Goal: Transaction & Acquisition: Book appointment/travel/reservation

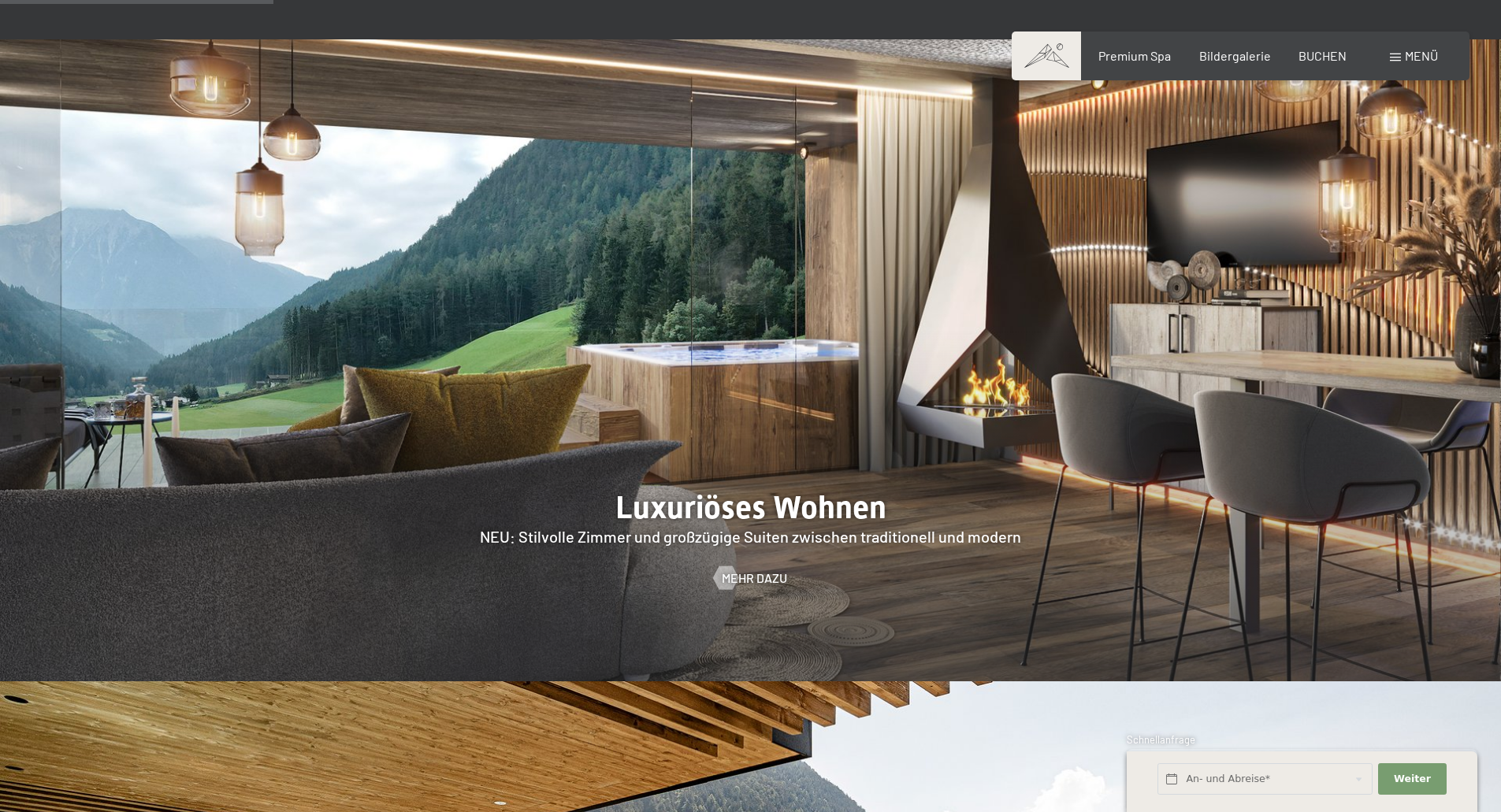
scroll to position [1575, 0]
click at [726, 458] on div at bounding box center [750, 361] width 1501 height 643
click at [758, 570] on span "Mehr dazu" at bounding box center [770, 578] width 65 height 17
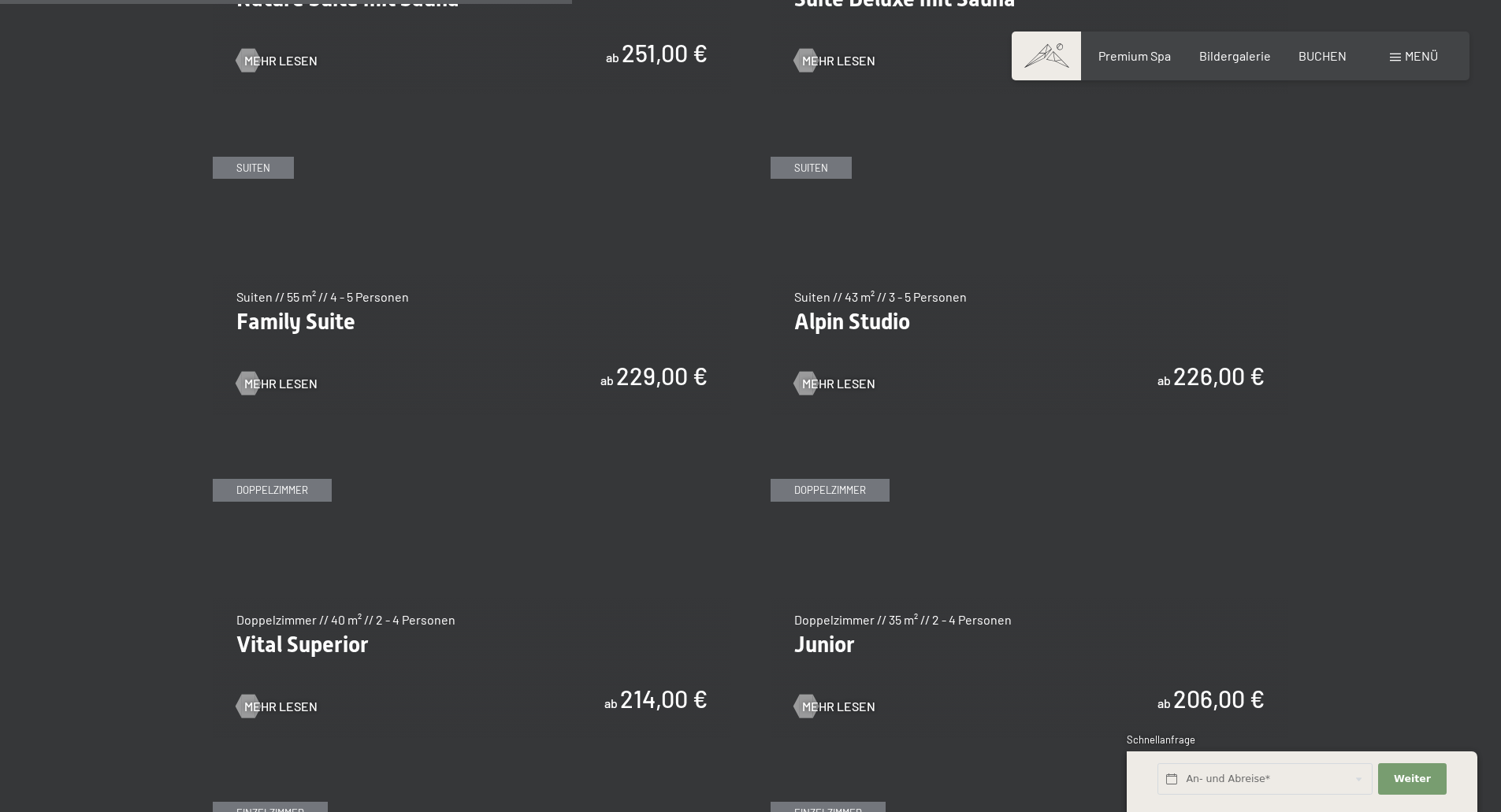
scroll to position [1890, 0]
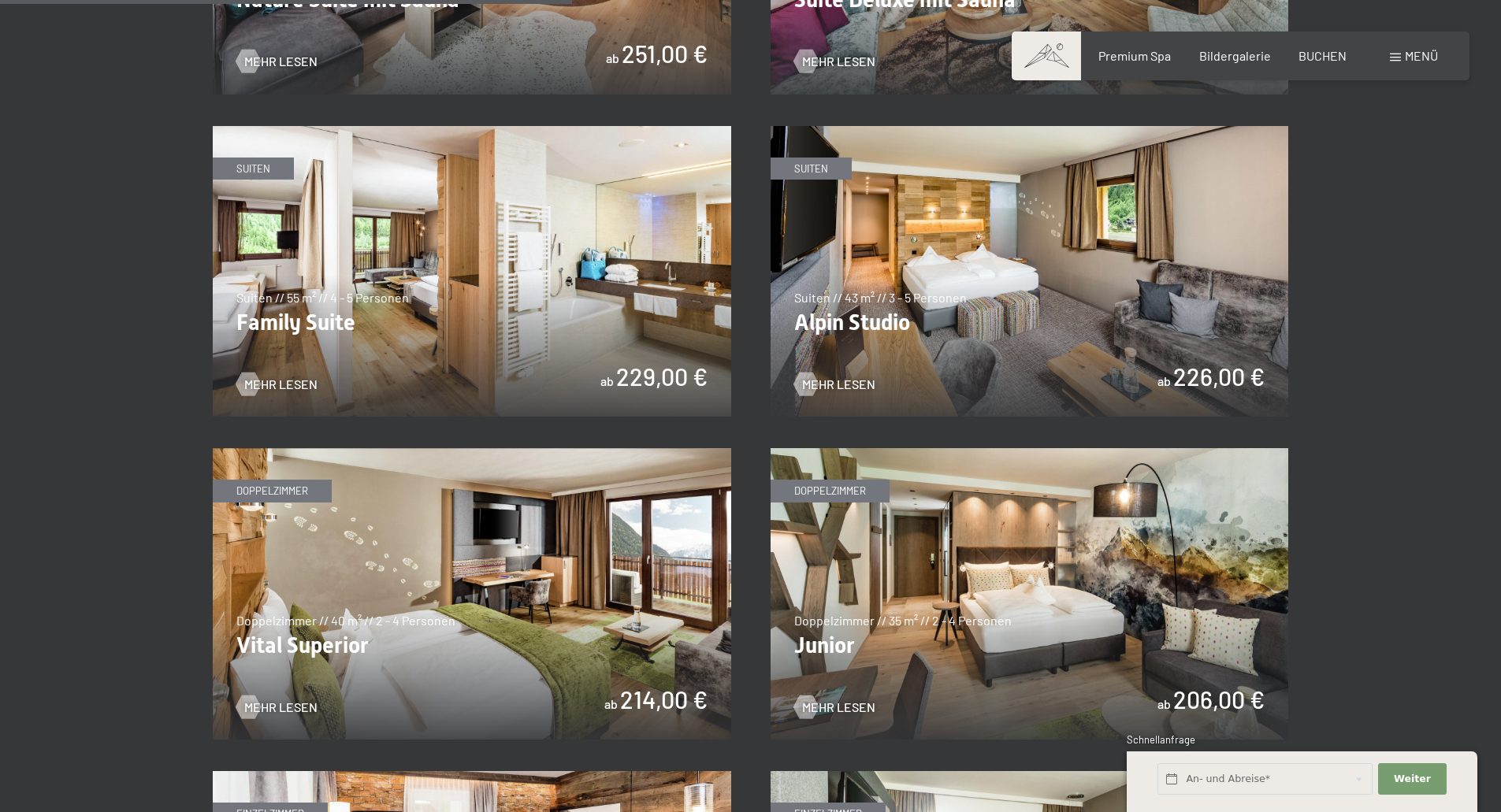
click at [410, 592] on img at bounding box center [472, 593] width 518 height 291
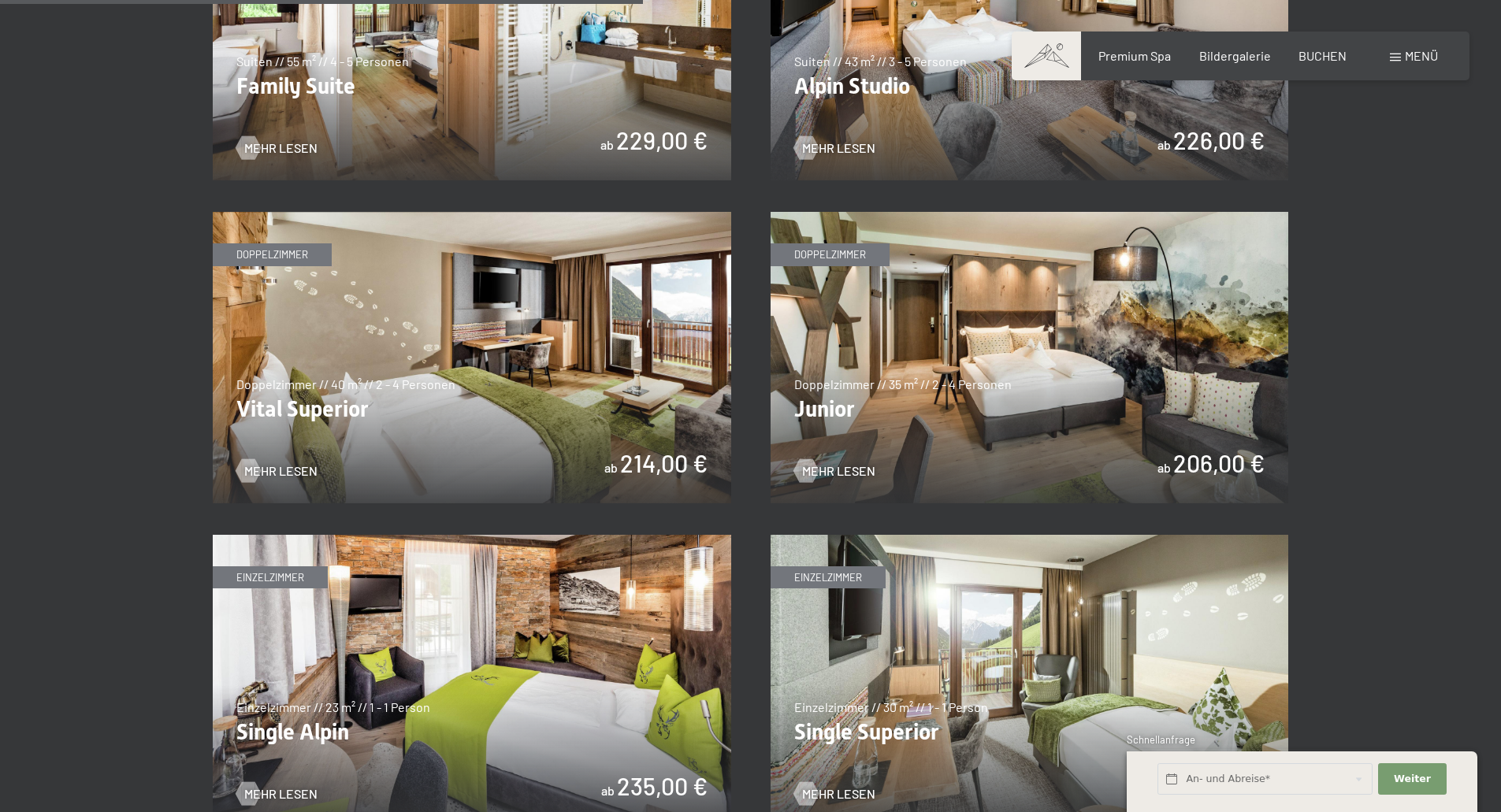
scroll to position [2047, 0]
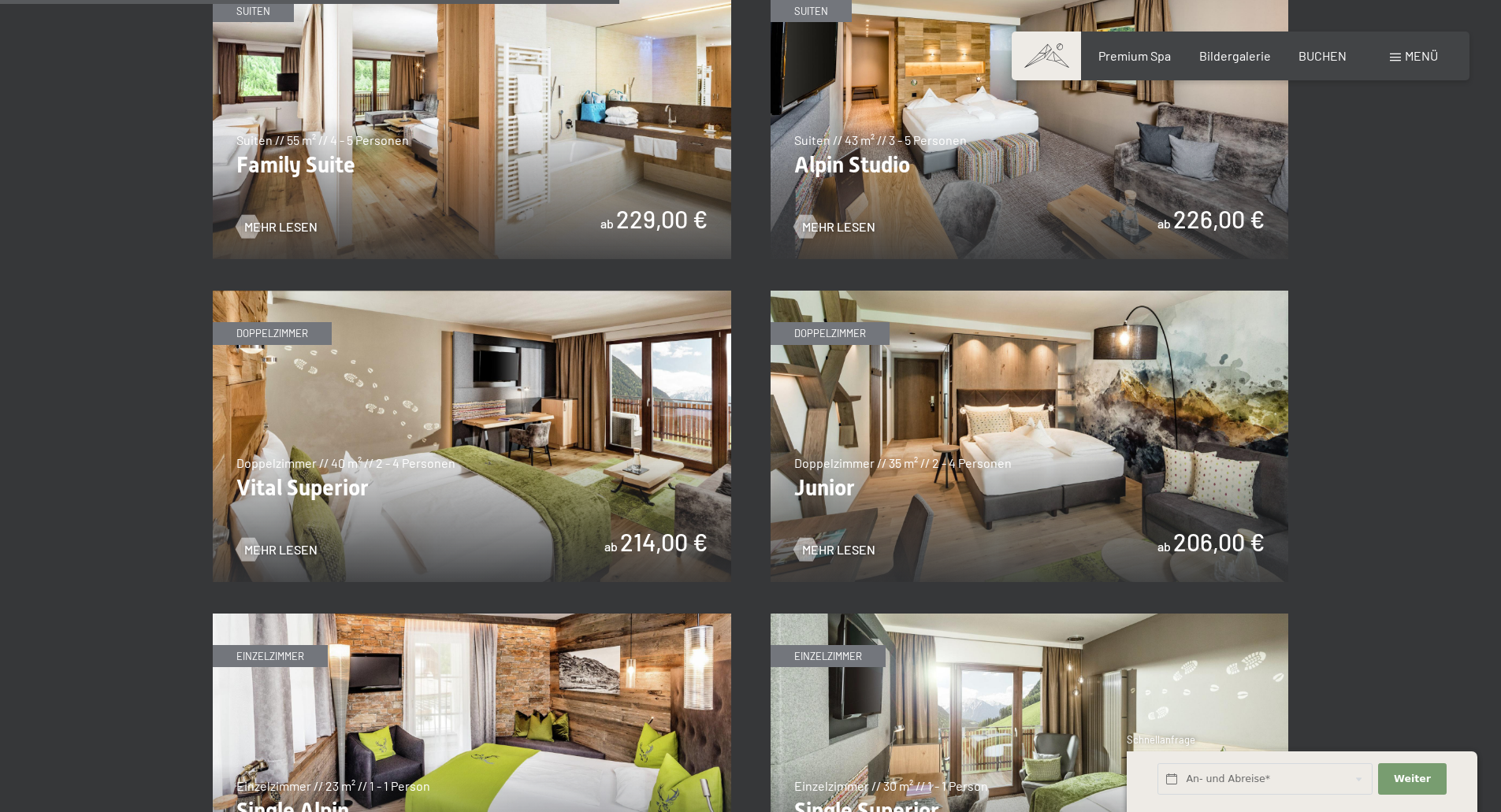
click at [1080, 453] on img at bounding box center [1029, 436] width 518 height 291
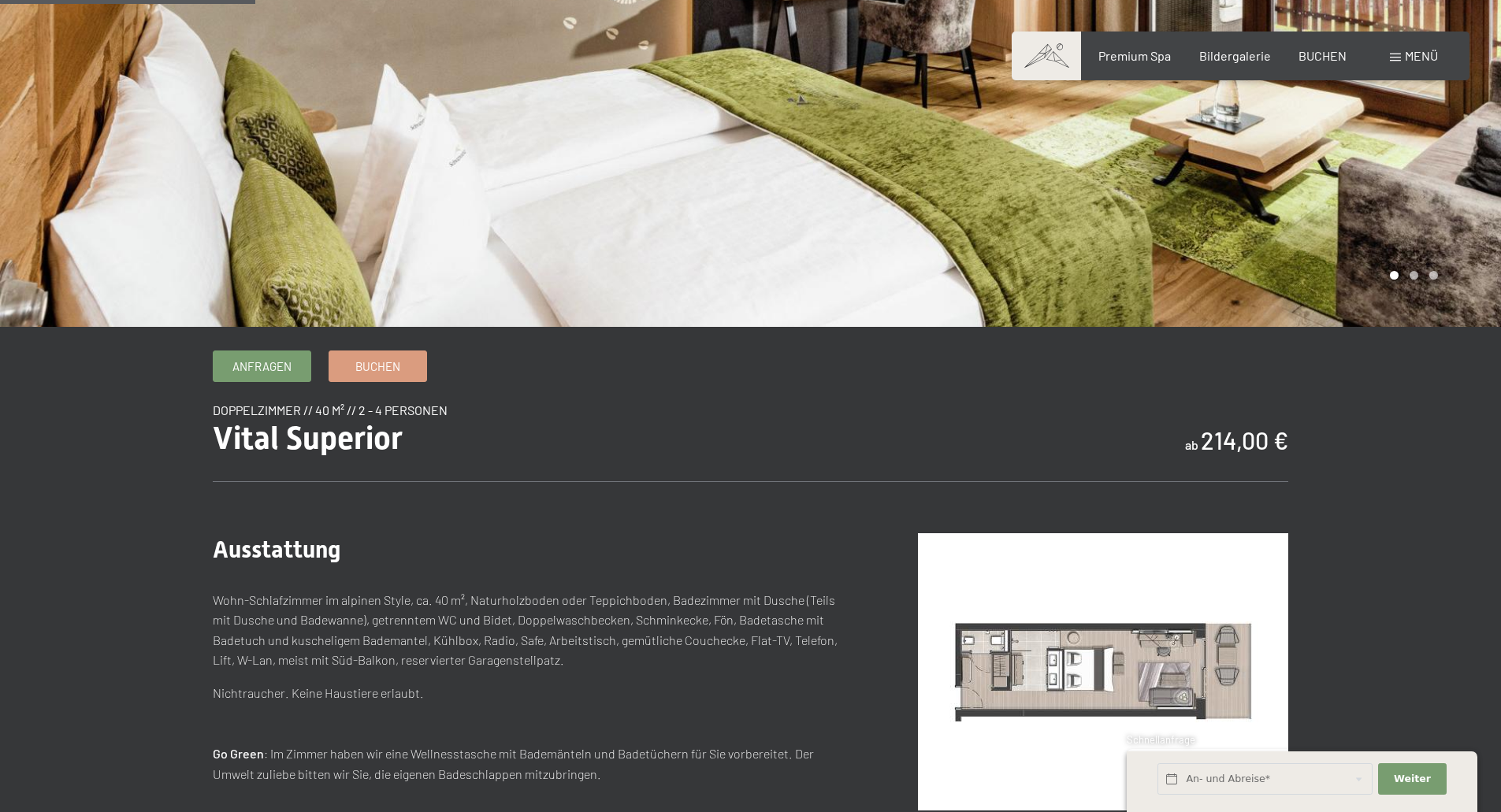
scroll to position [472, 0]
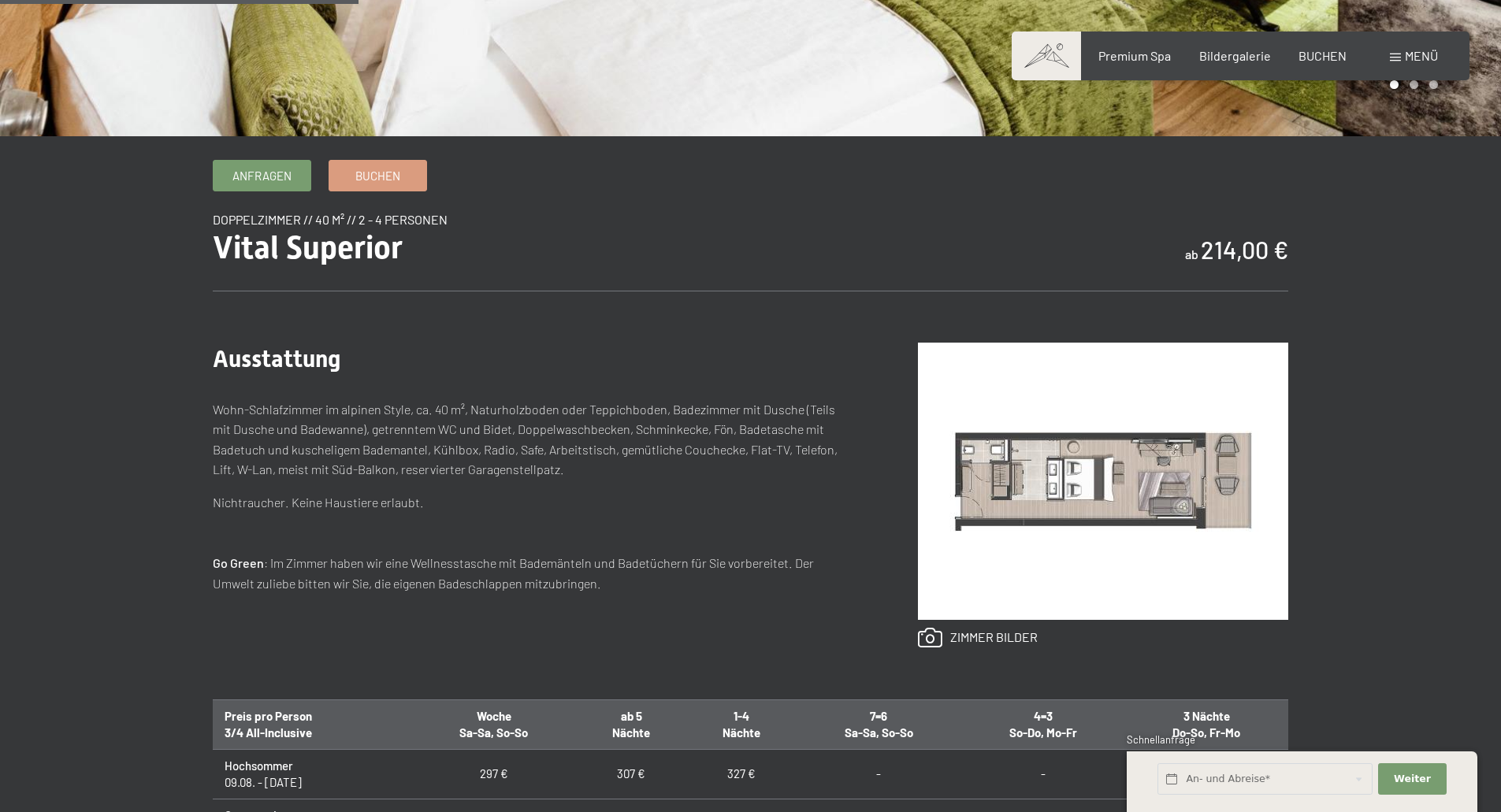
click at [1116, 484] on img at bounding box center [1103, 480] width 370 height 277
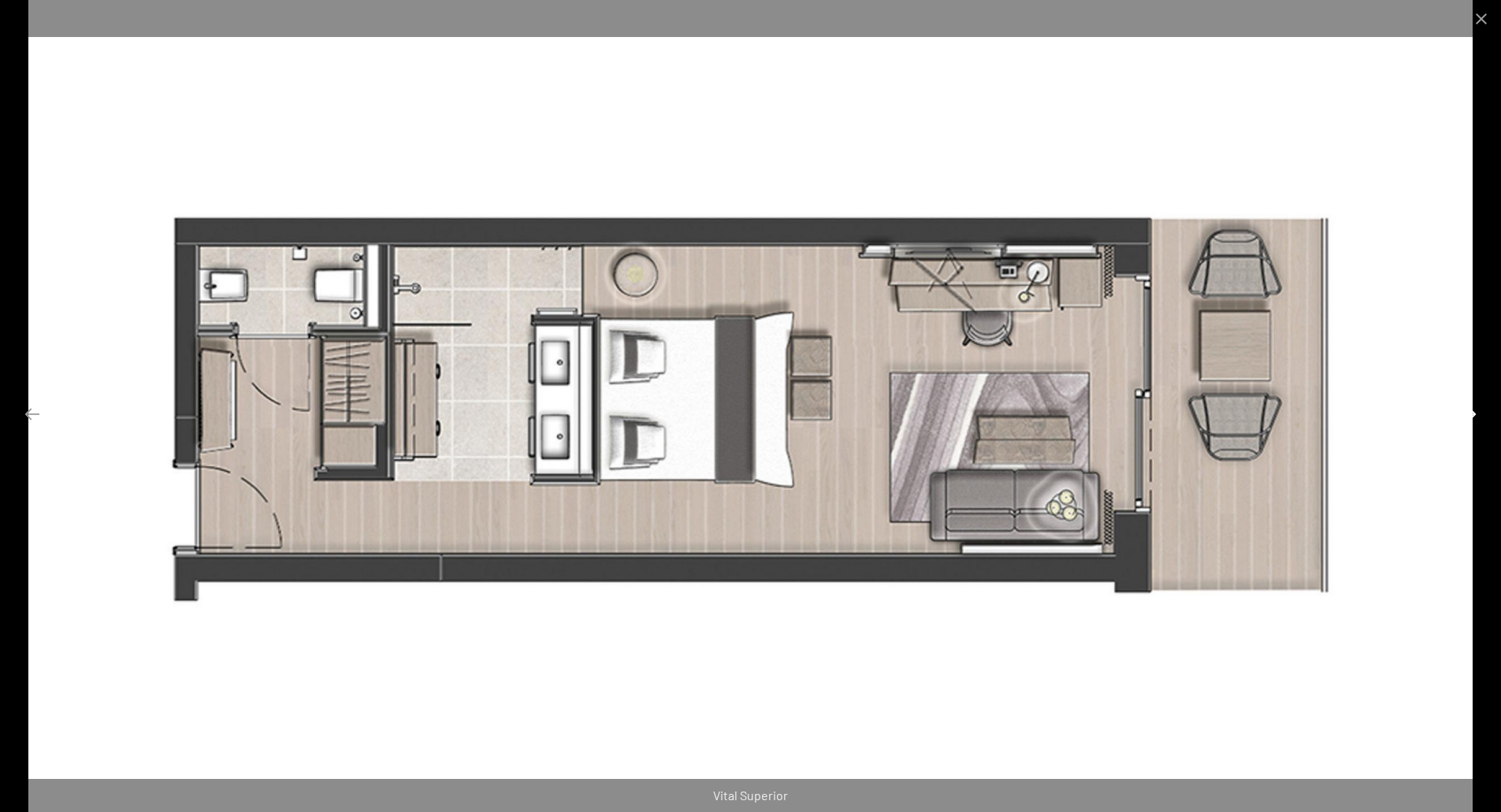
click at [1472, 415] on button "Next slide" at bounding box center [1468, 414] width 33 height 31
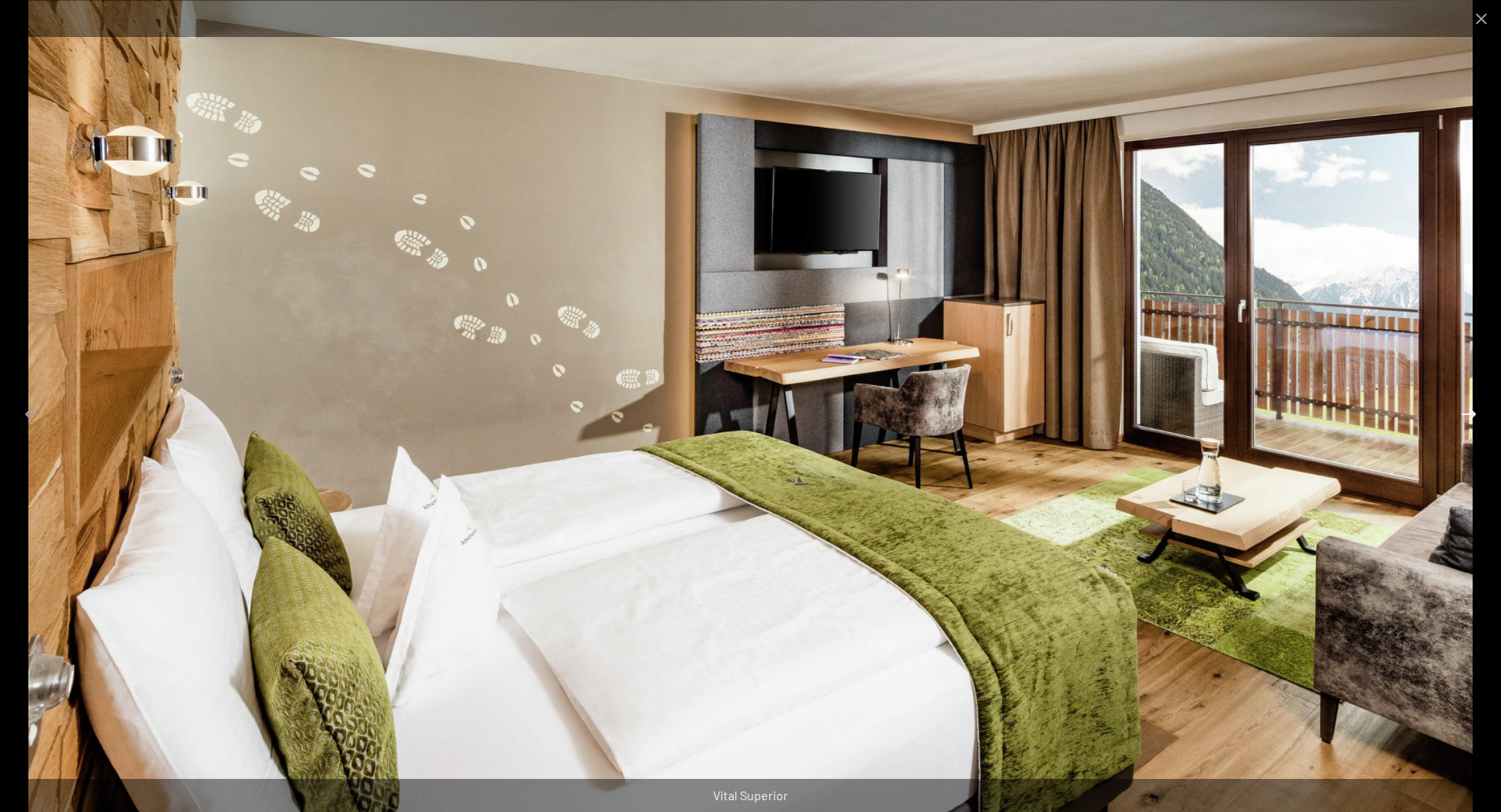
click at [1472, 415] on button "Next slide" at bounding box center [1468, 414] width 33 height 31
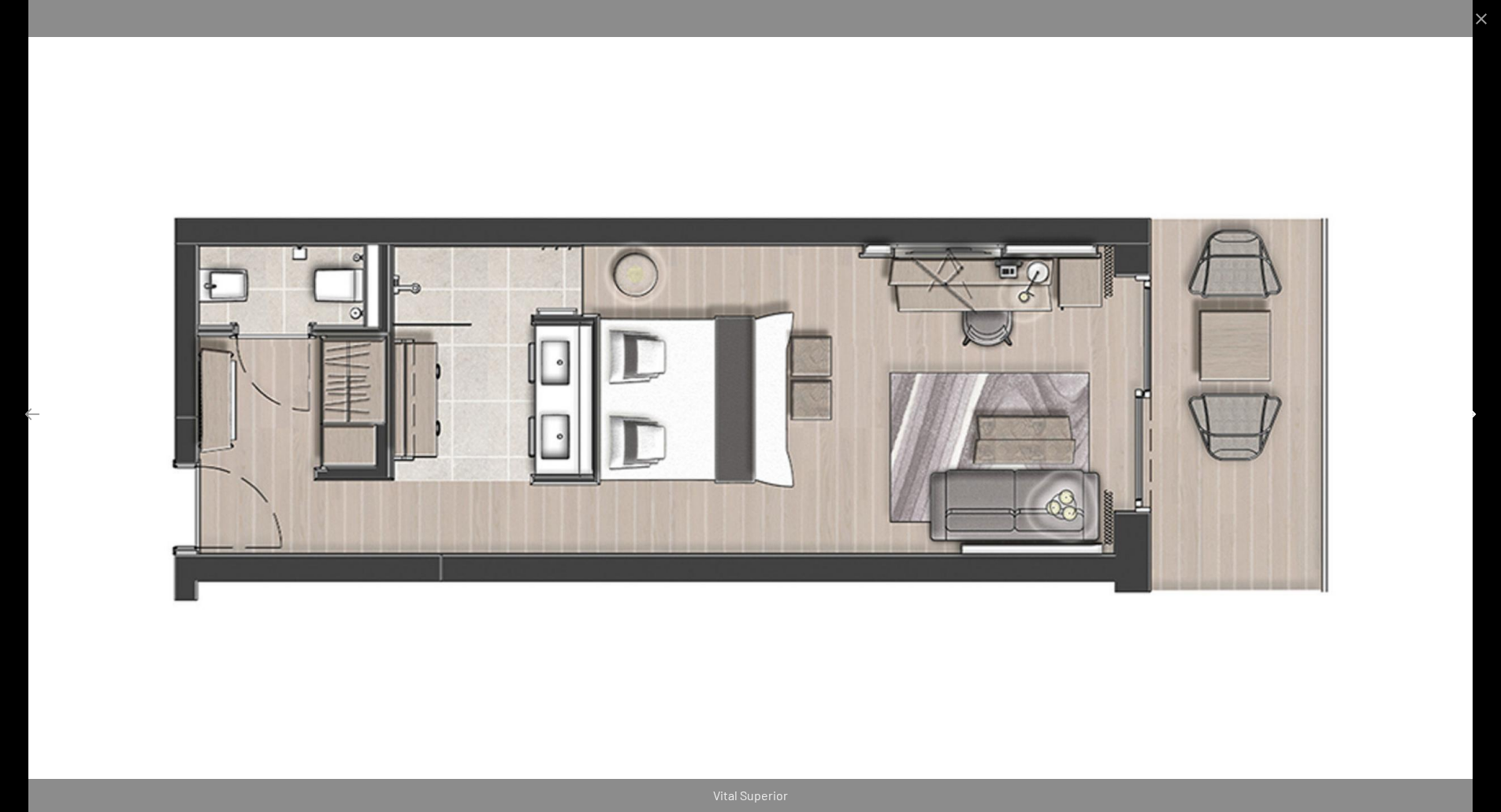
click at [1472, 415] on button "Next slide" at bounding box center [1468, 414] width 33 height 31
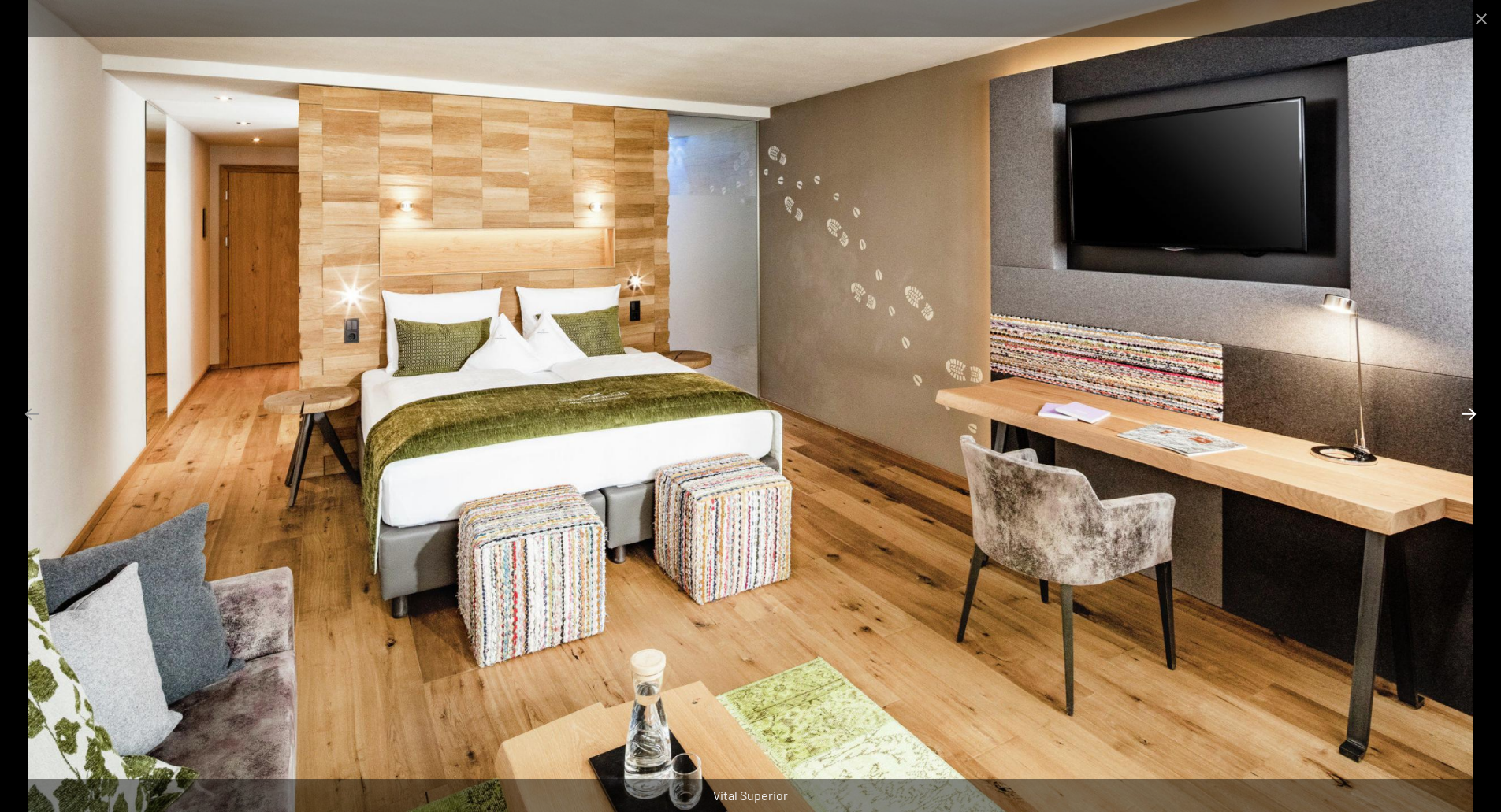
click at [1472, 415] on button "Next slide" at bounding box center [1468, 414] width 33 height 31
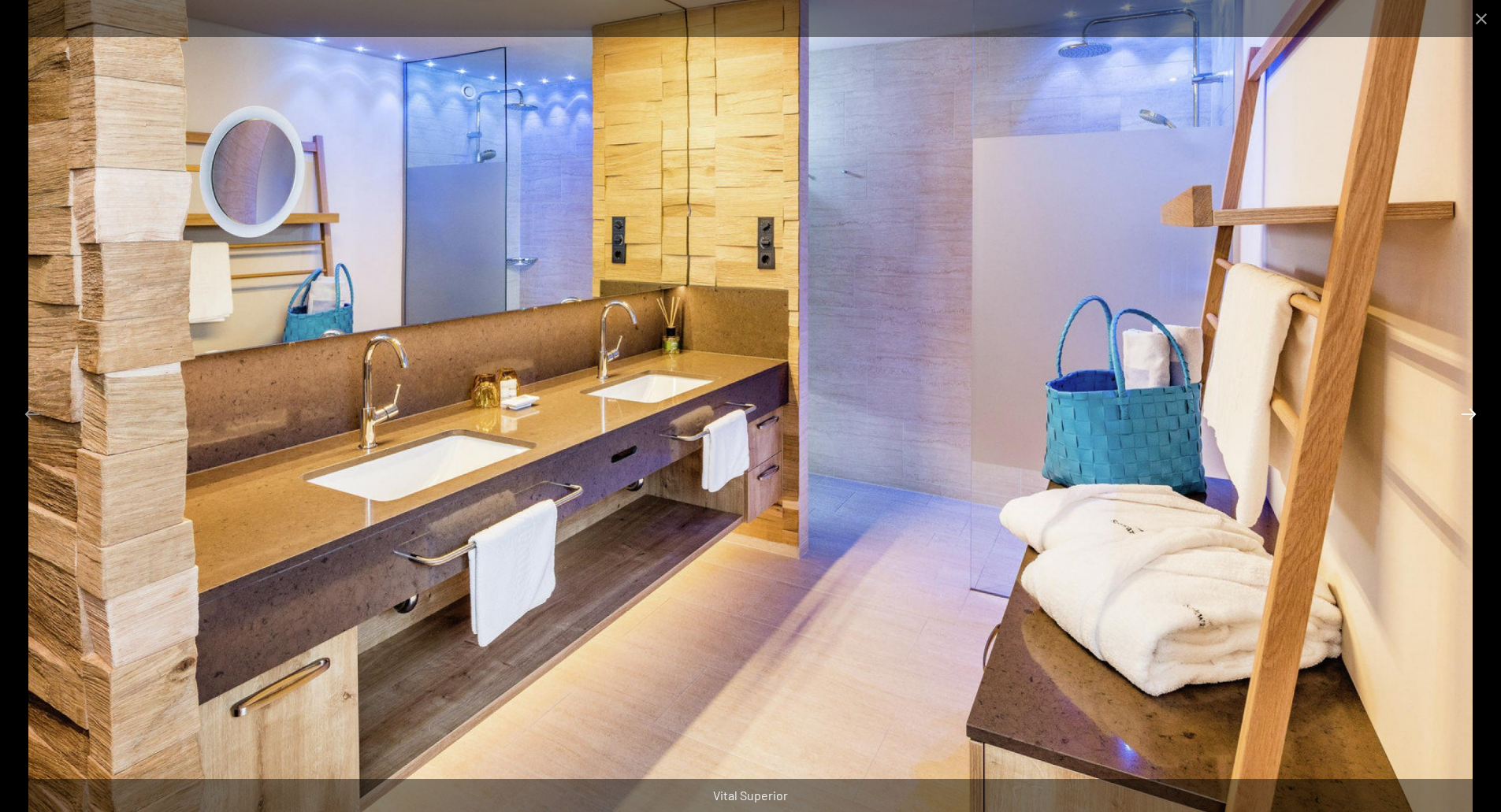
click at [1472, 415] on button "Next slide" at bounding box center [1468, 414] width 33 height 31
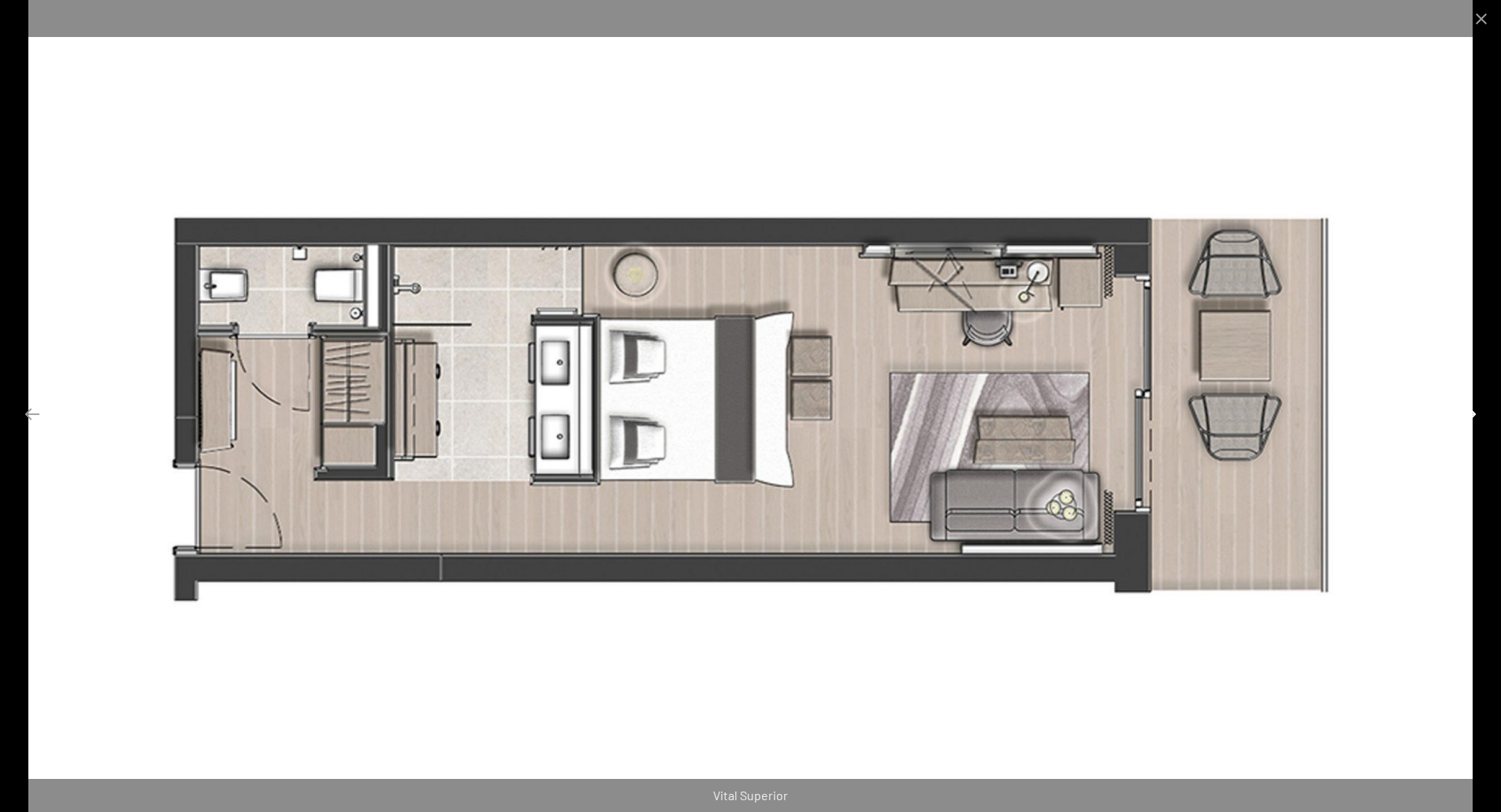
click at [1472, 415] on button "Next slide" at bounding box center [1468, 414] width 33 height 31
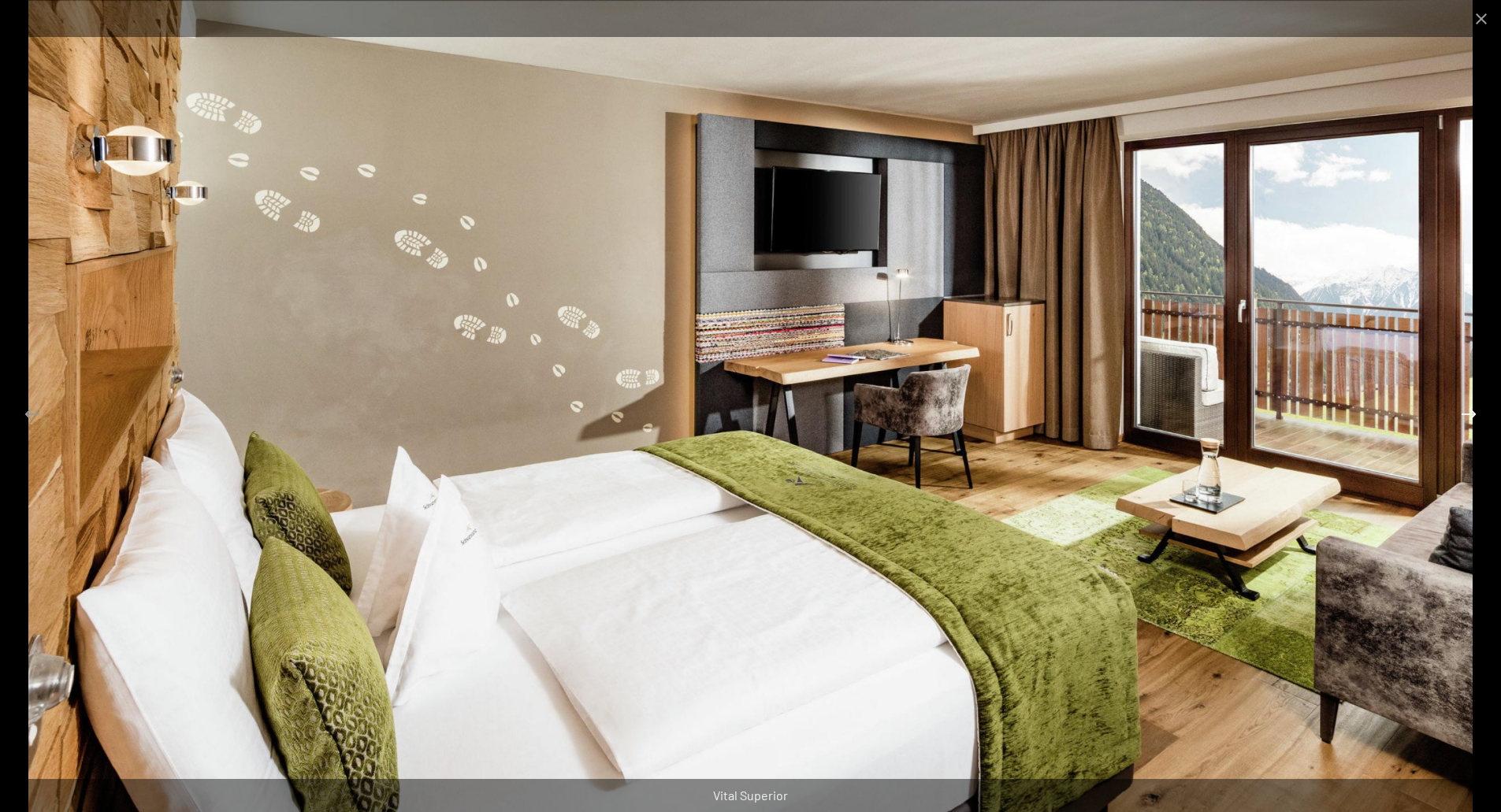
click at [1472, 415] on button "Next slide" at bounding box center [1468, 414] width 33 height 31
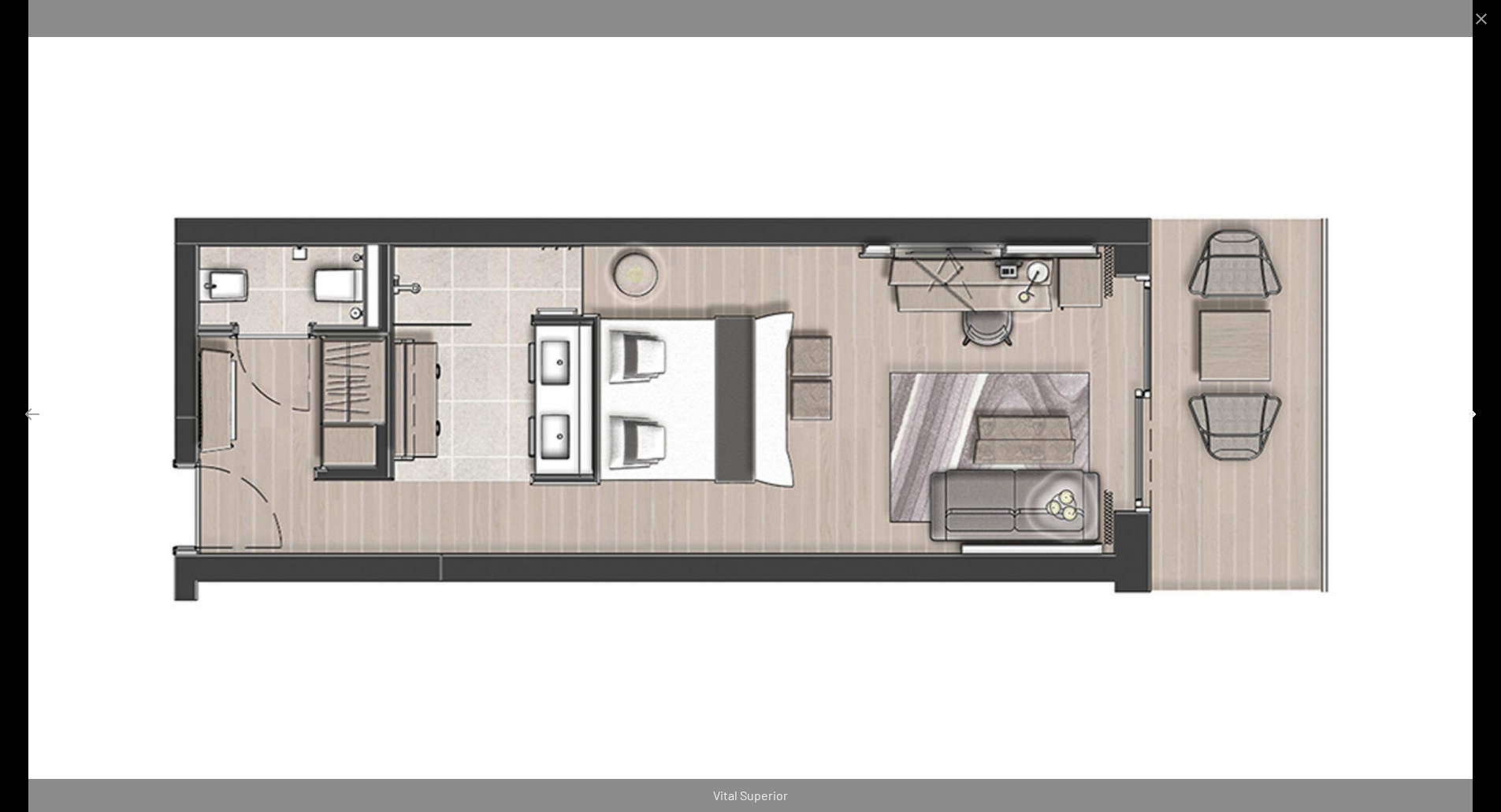
click at [1472, 415] on button "Next slide" at bounding box center [1468, 414] width 33 height 31
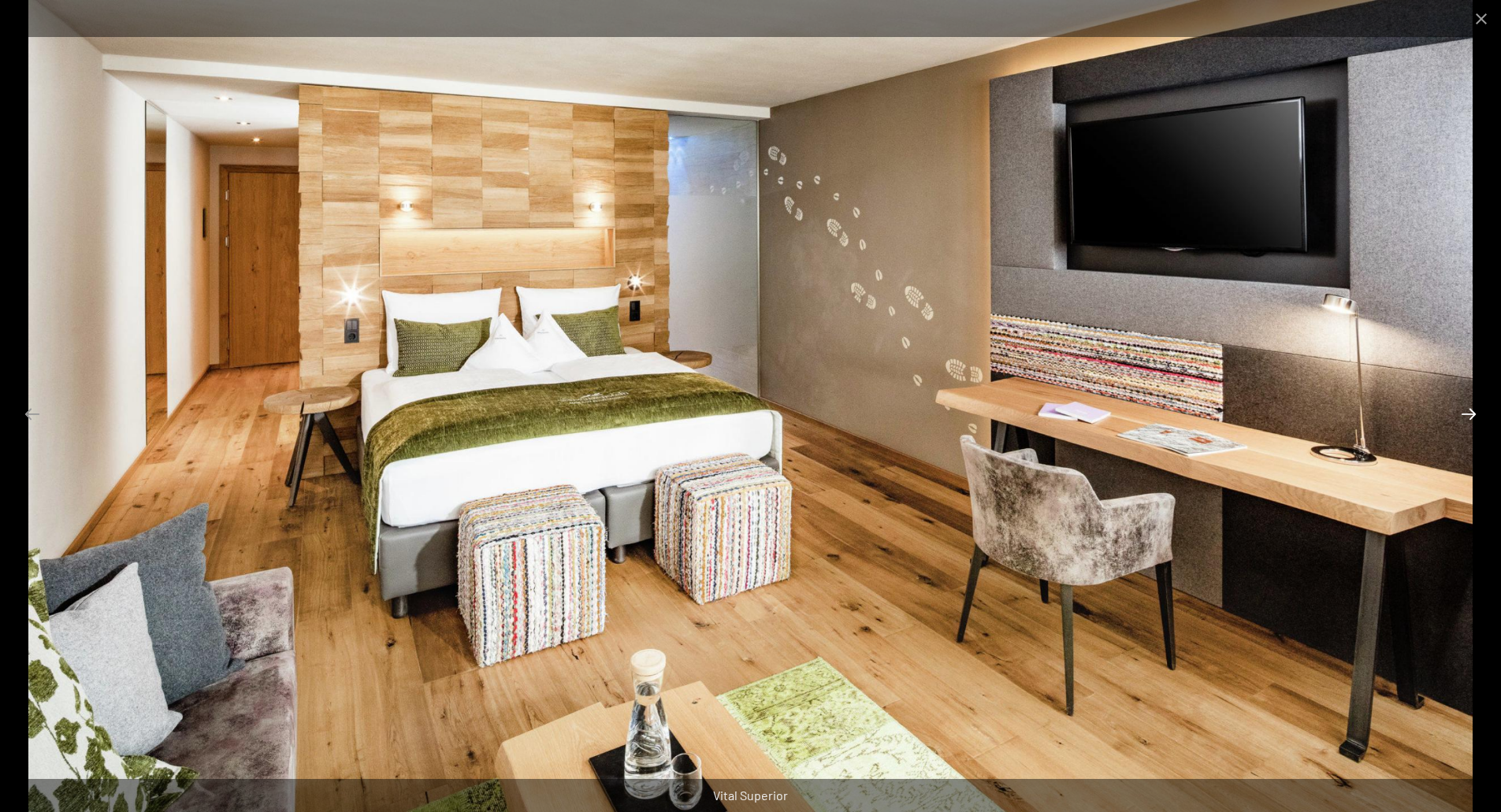
click at [1472, 415] on button "Next slide" at bounding box center [1468, 414] width 33 height 31
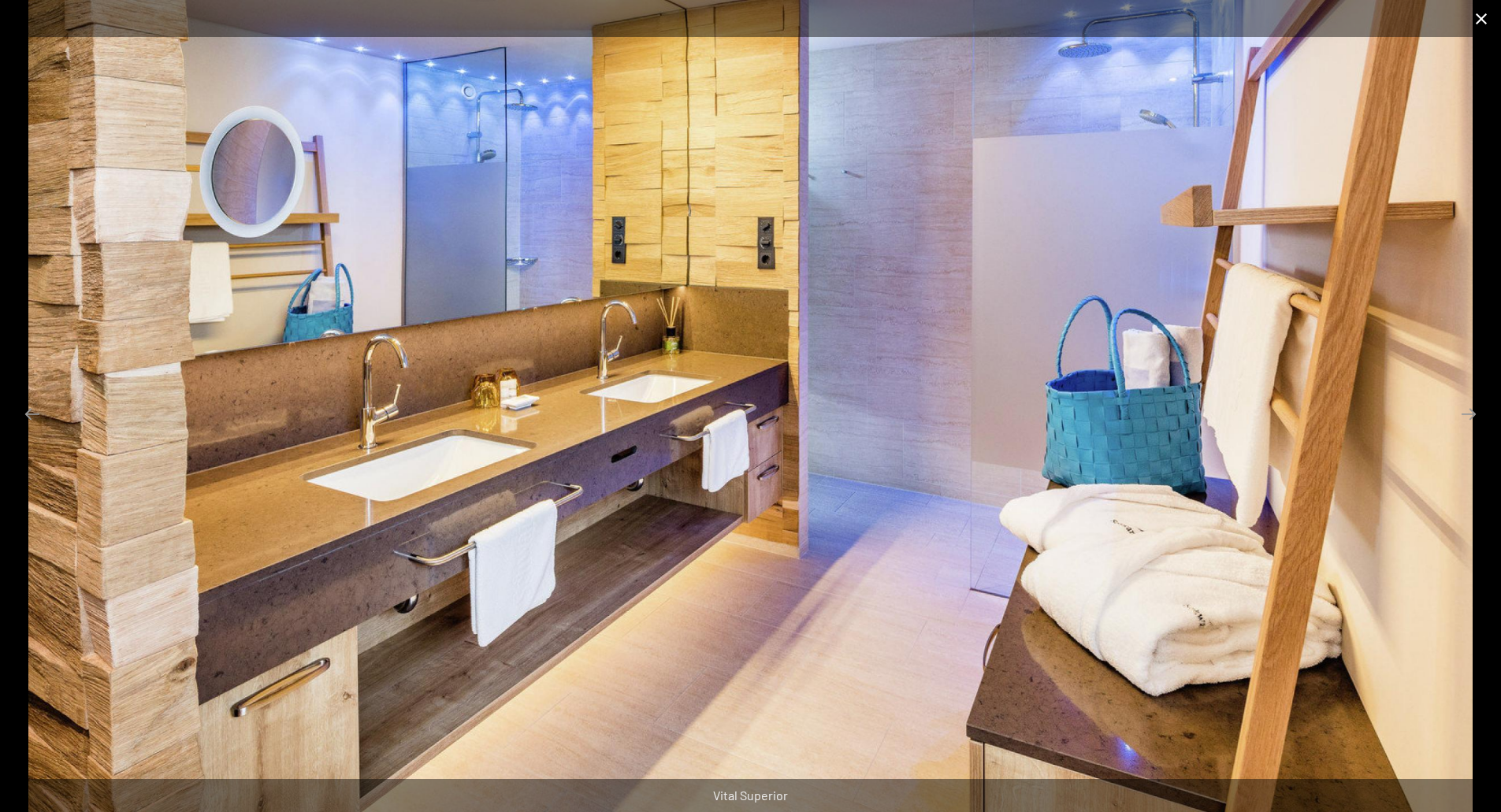
click at [1487, 13] on button "Close gallery" at bounding box center [1481, 19] width 39 height 37
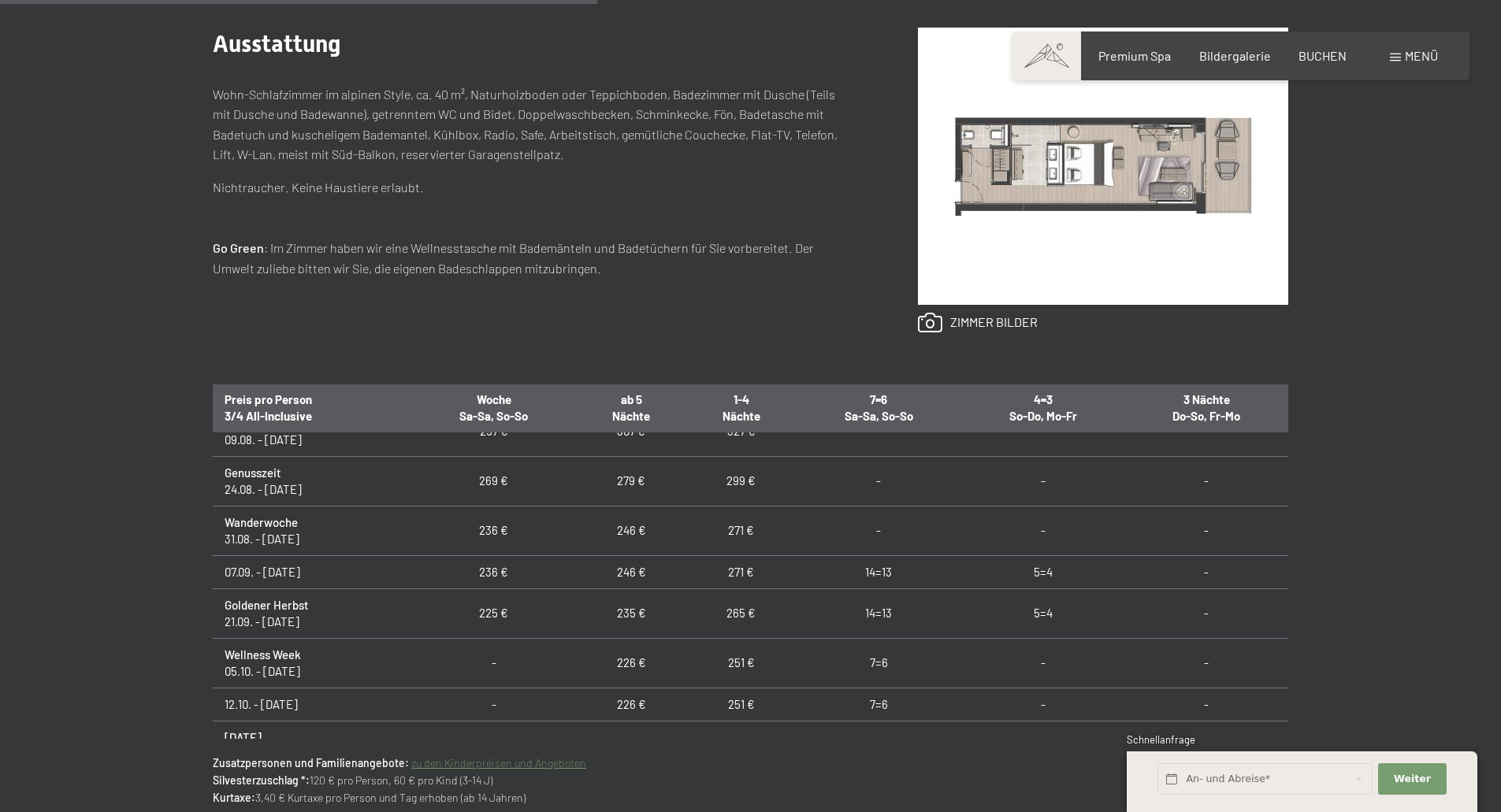
scroll to position [0, 0]
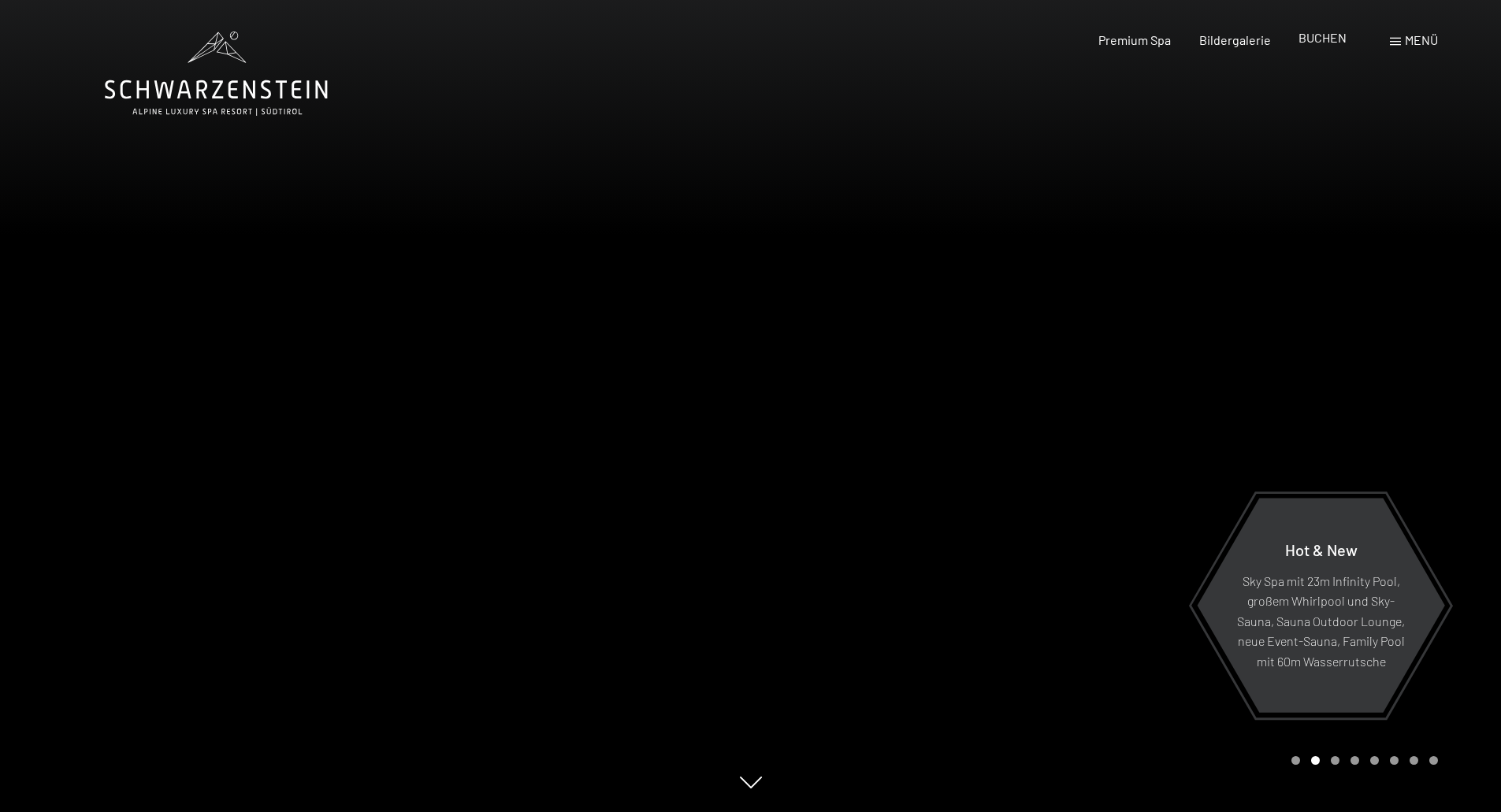
click at [1308, 38] on span "BUCHEN" at bounding box center [1322, 37] width 48 height 15
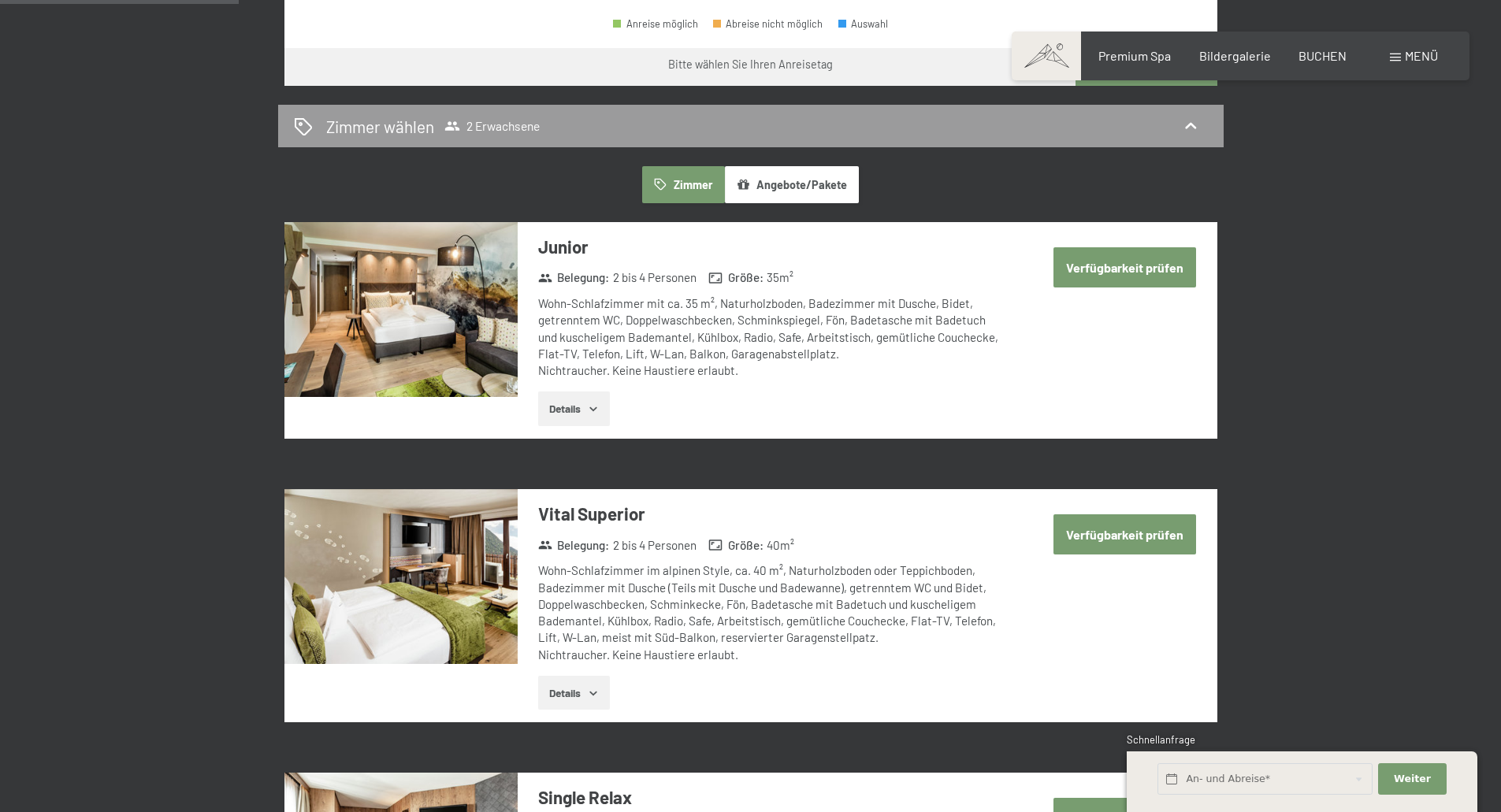
scroll to position [866, 0]
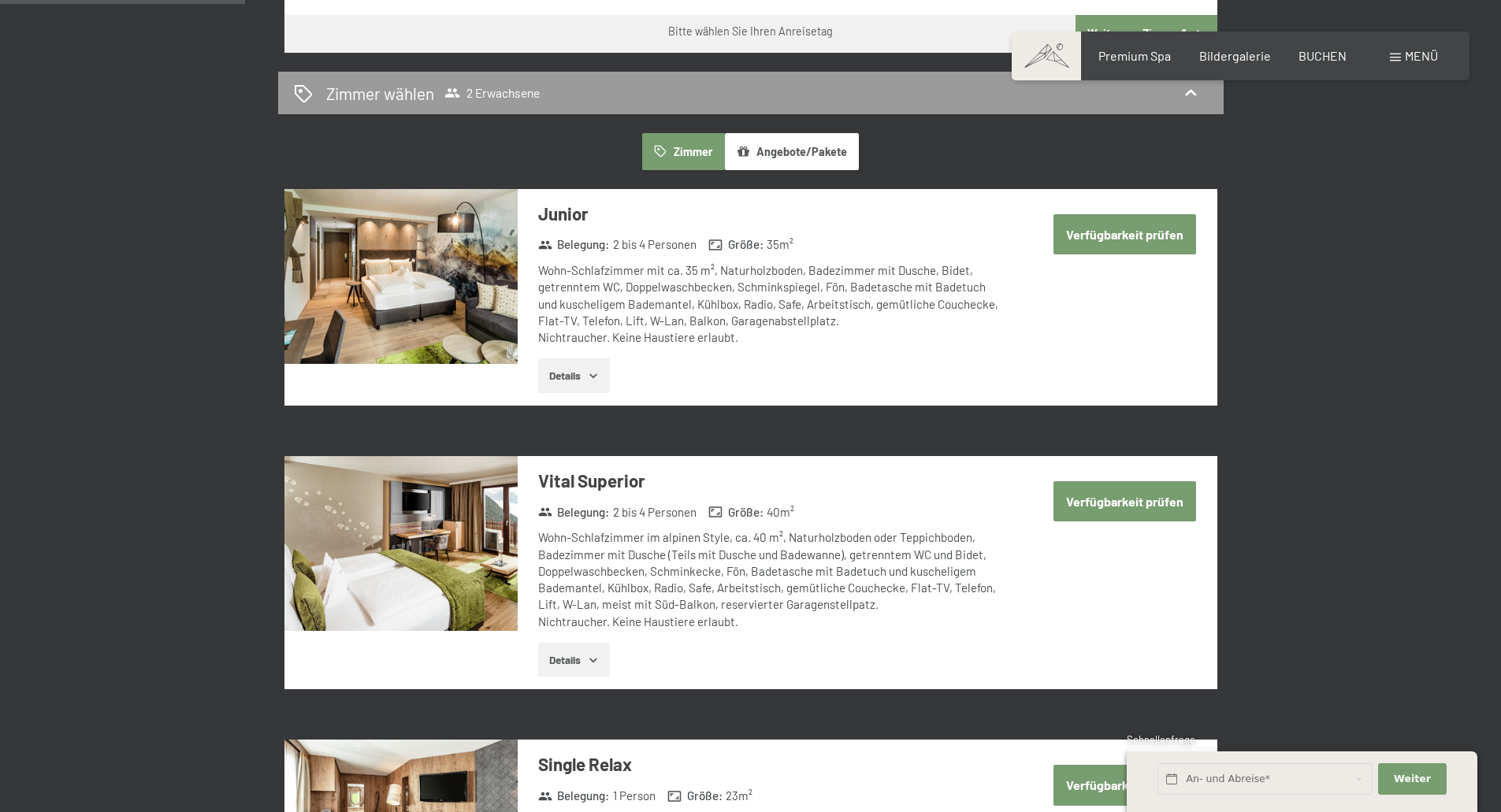
click at [576, 377] on button "Details" at bounding box center [574, 376] width 72 height 35
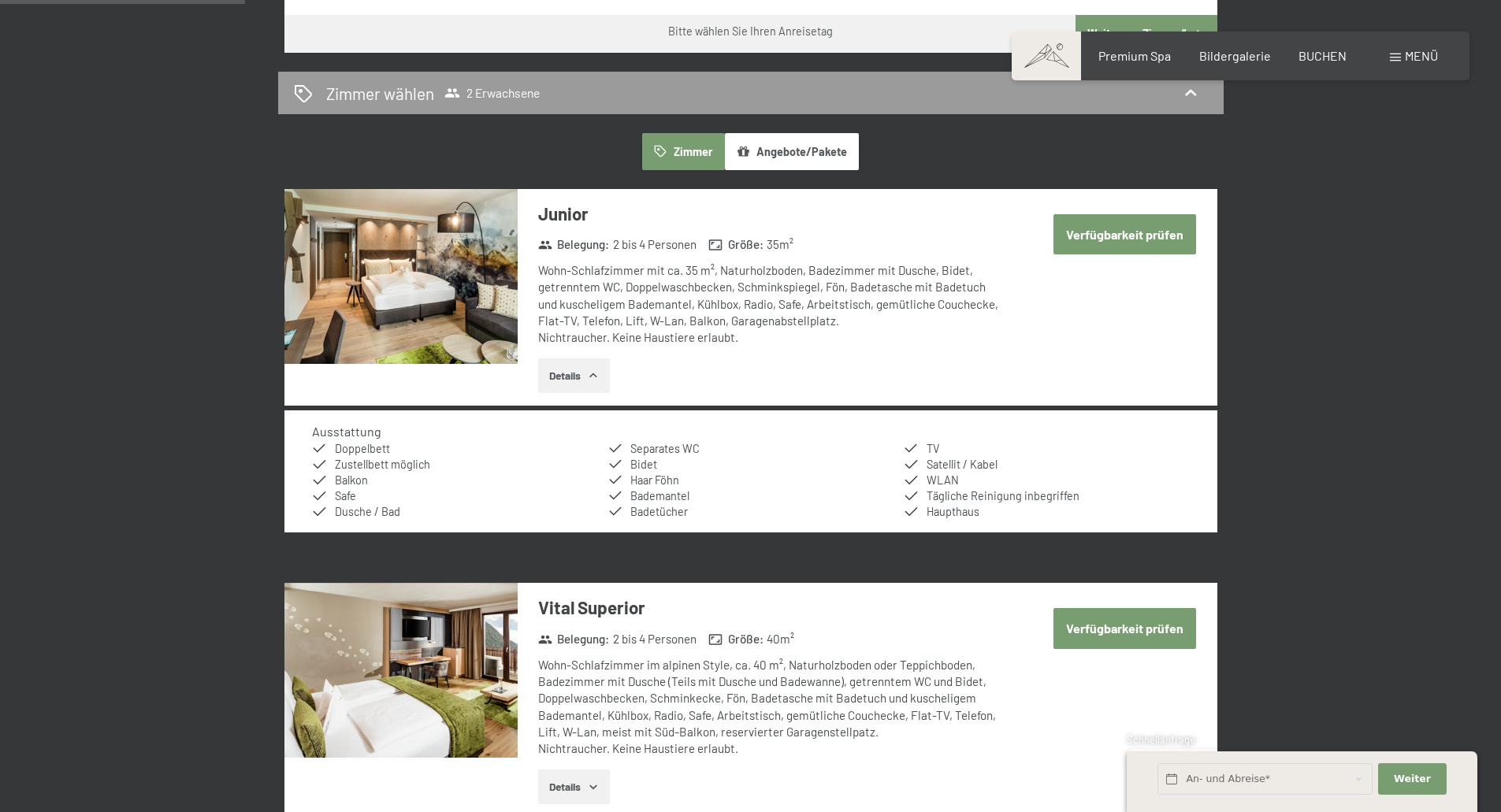
click at [1129, 234] on button "Verfügbarkeit prüfen" at bounding box center [1124, 234] width 142 height 40
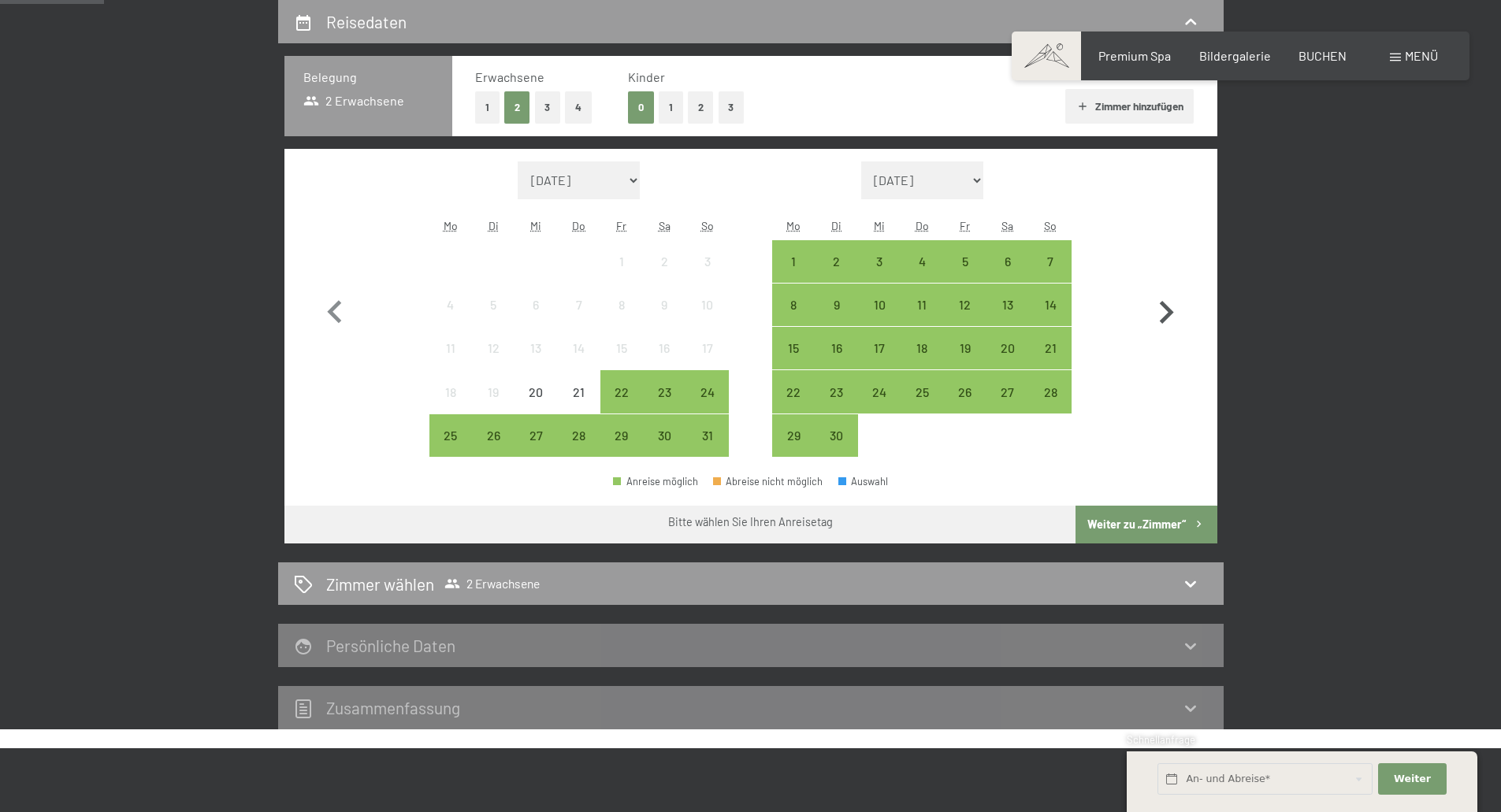
click at [1165, 318] on icon "button" at bounding box center [1166, 312] width 14 height 23
select select "[DATE]"
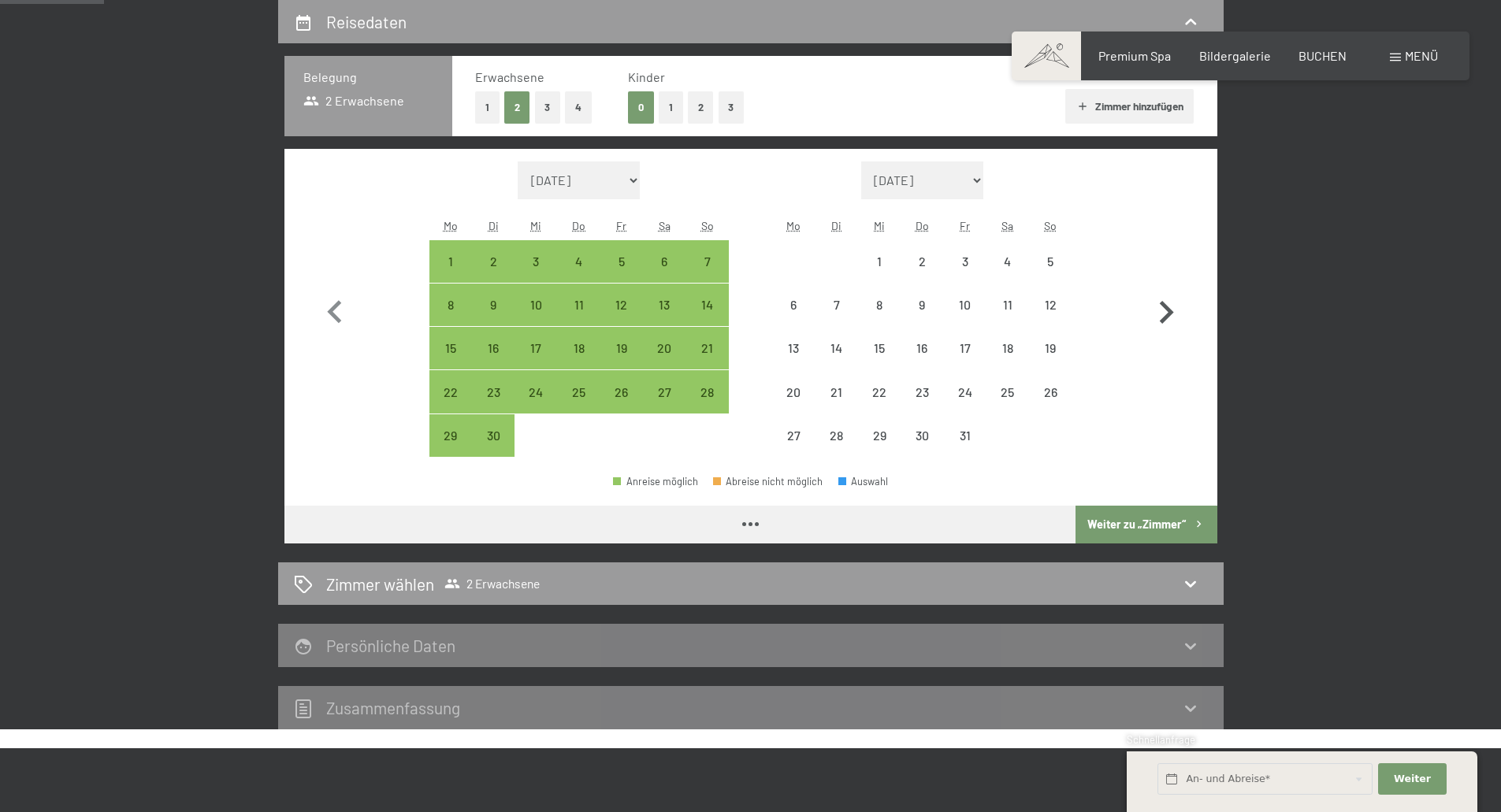
click at [1165, 318] on icon "button" at bounding box center [1166, 312] width 14 height 23
select select "[DATE]"
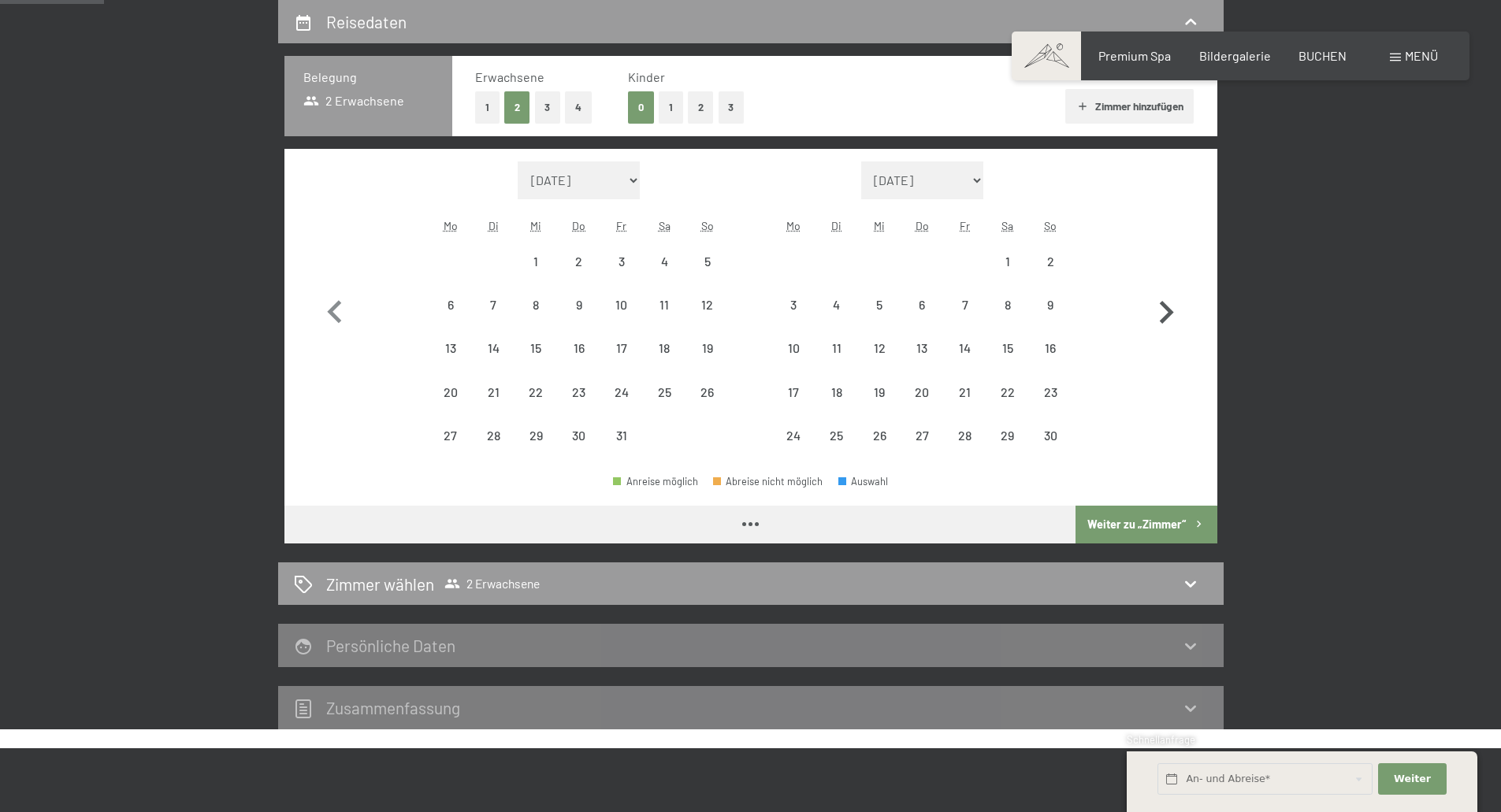
click at [1165, 318] on icon "button" at bounding box center [1166, 312] width 14 height 23
select select "[DATE]"
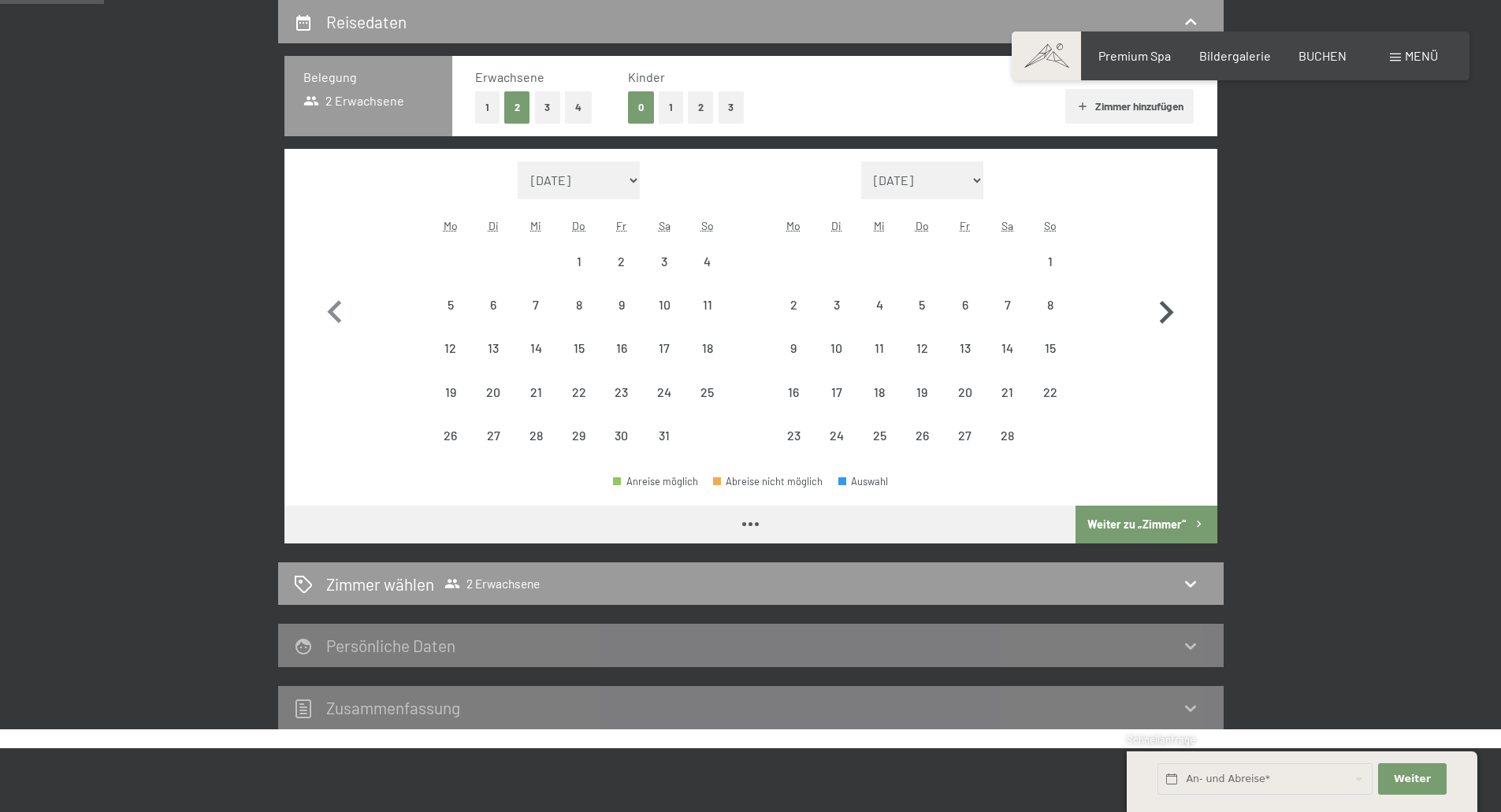
click at [1165, 318] on icon "button" at bounding box center [1166, 312] width 14 height 23
select select "[DATE]"
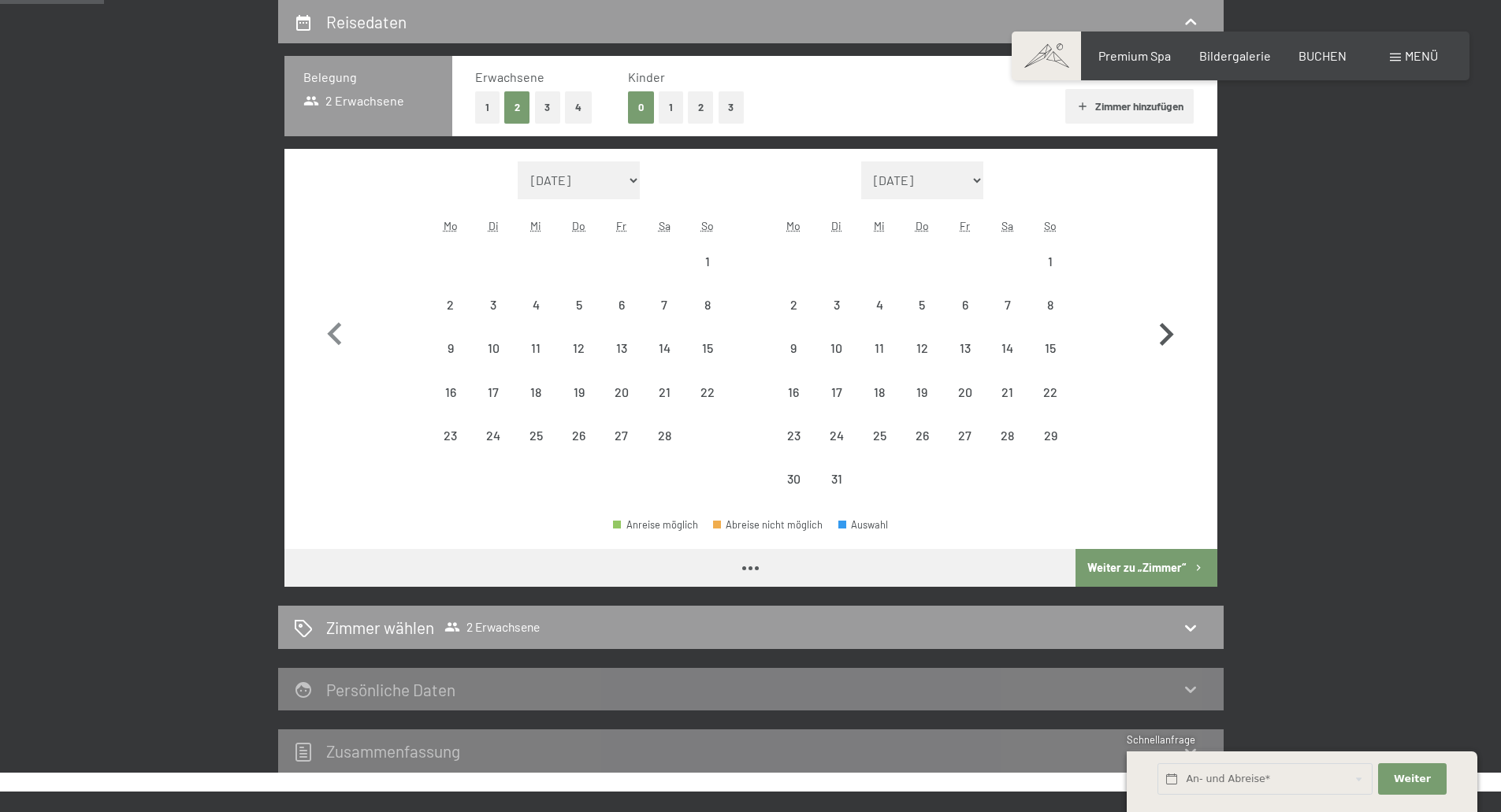
click at [1165, 318] on icon "button" at bounding box center [1166, 335] width 46 height 46
select select "[DATE]"
click at [1165, 318] on icon "button" at bounding box center [1166, 335] width 46 height 46
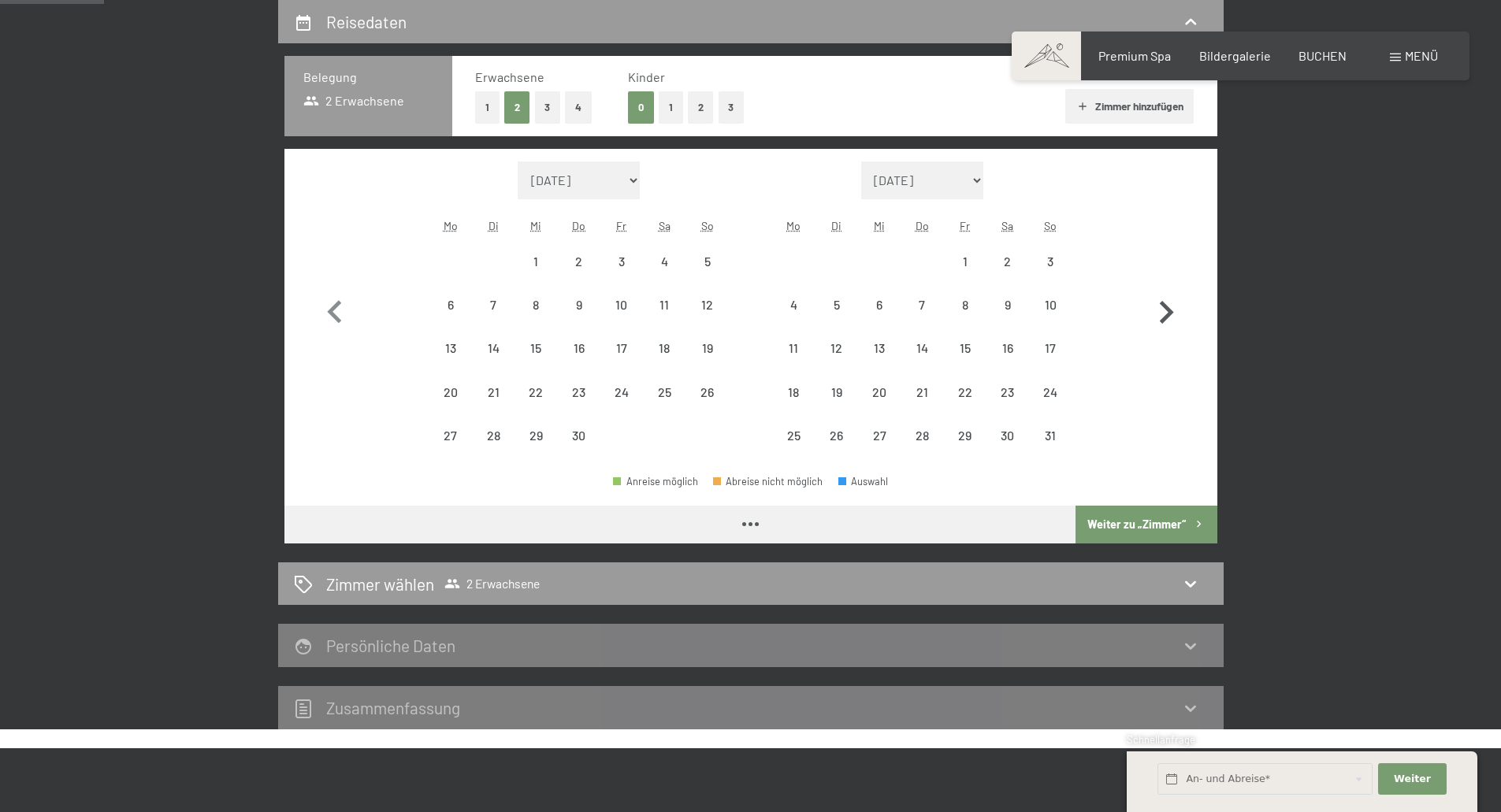
click at [1165, 318] on icon "button" at bounding box center [1166, 312] width 14 height 23
select select "[DATE]"
click at [1165, 318] on icon "button" at bounding box center [1166, 312] width 14 height 23
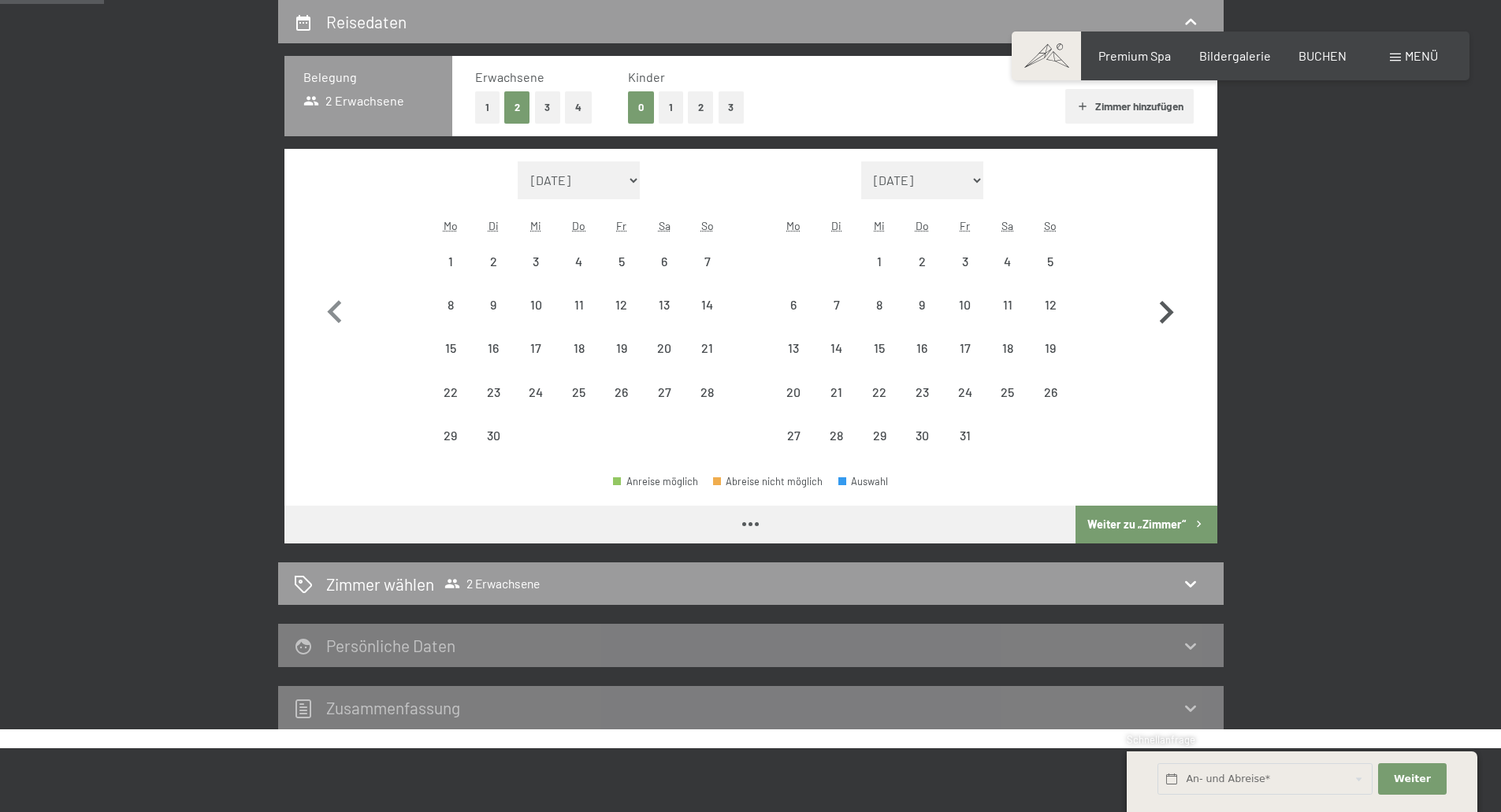
select select "[DATE]"
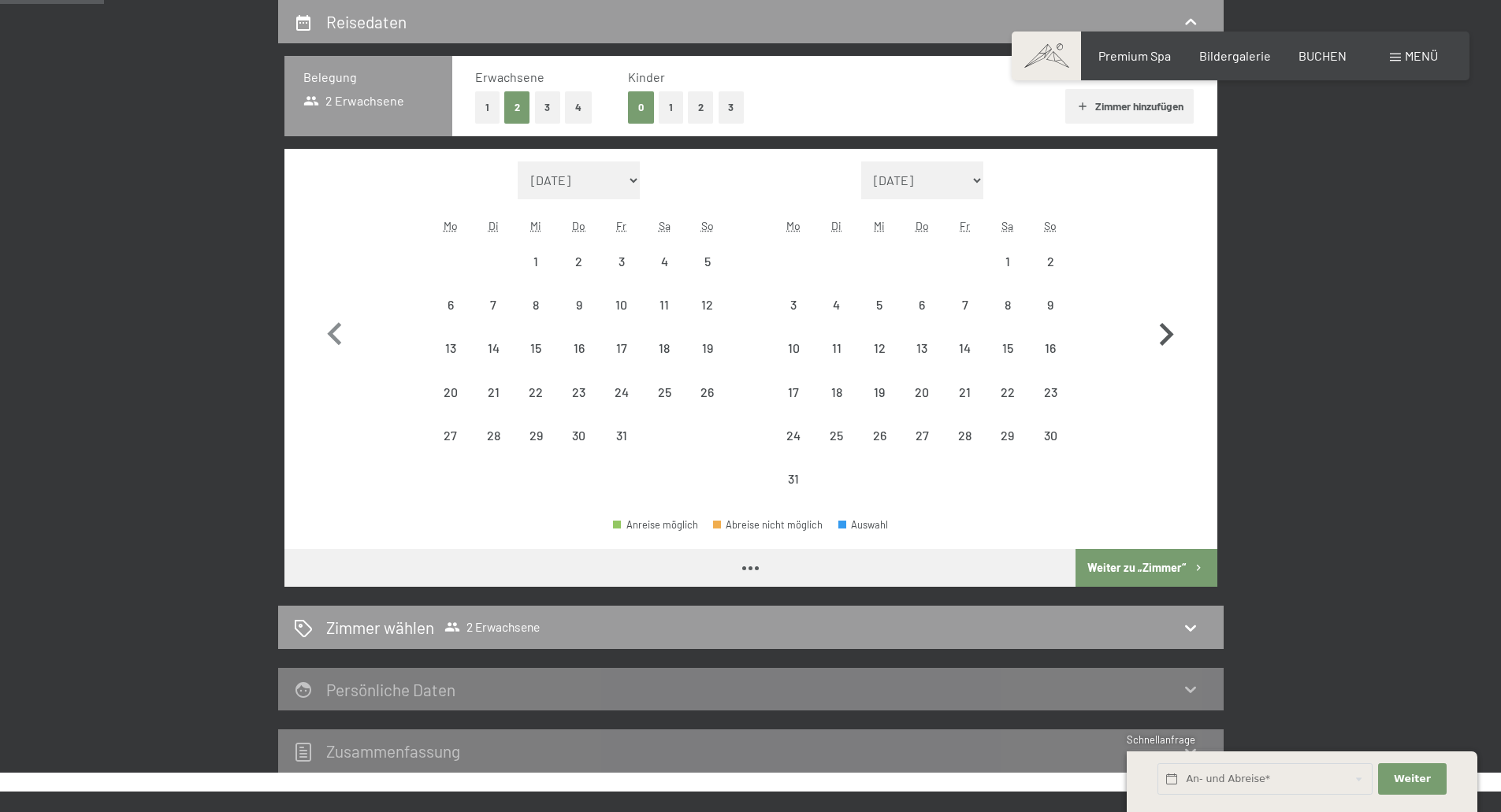
select select "[DATE]"
click at [957, 345] on div "14" at bounding box center [964, 361] width 39 height 39
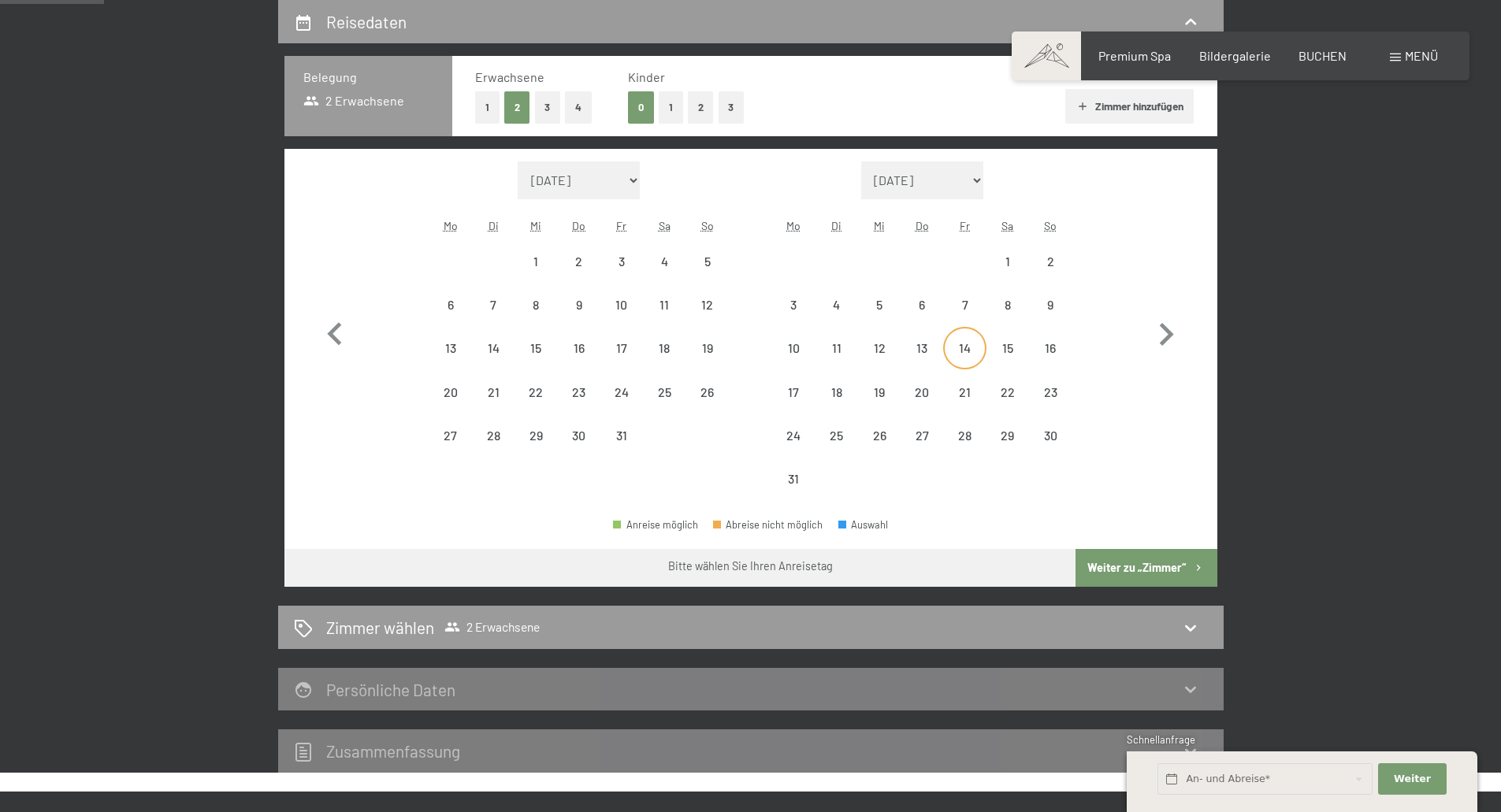
select select "[DATE]"
click at [881, 390] on div "19" at bounding box center [879, 406] width 39 height 39
select select "[DATE]"
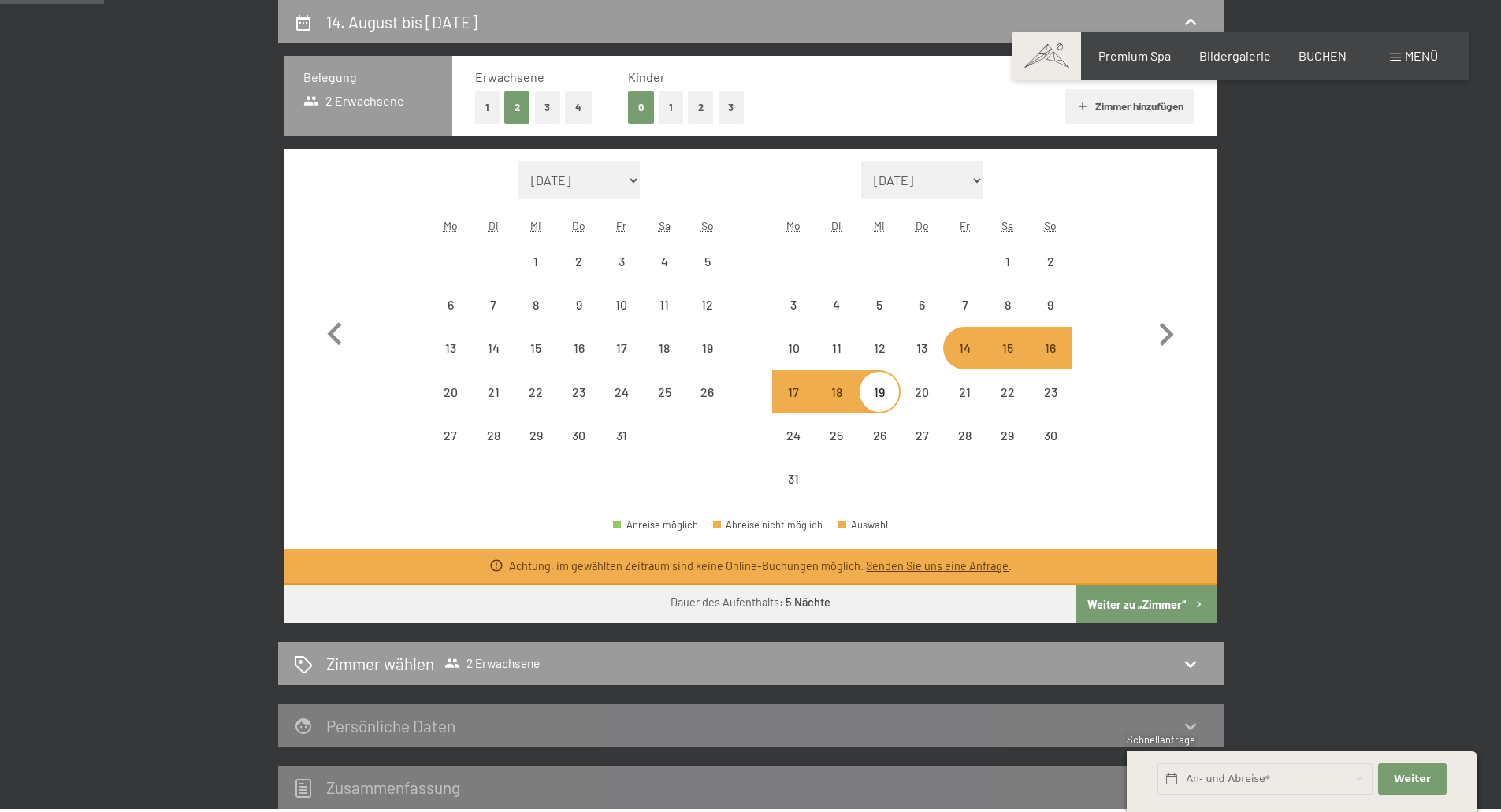
click at [834, 389] on div "18" at bounding box center [837, 406] width 39 height 39
select select "[DATE]"
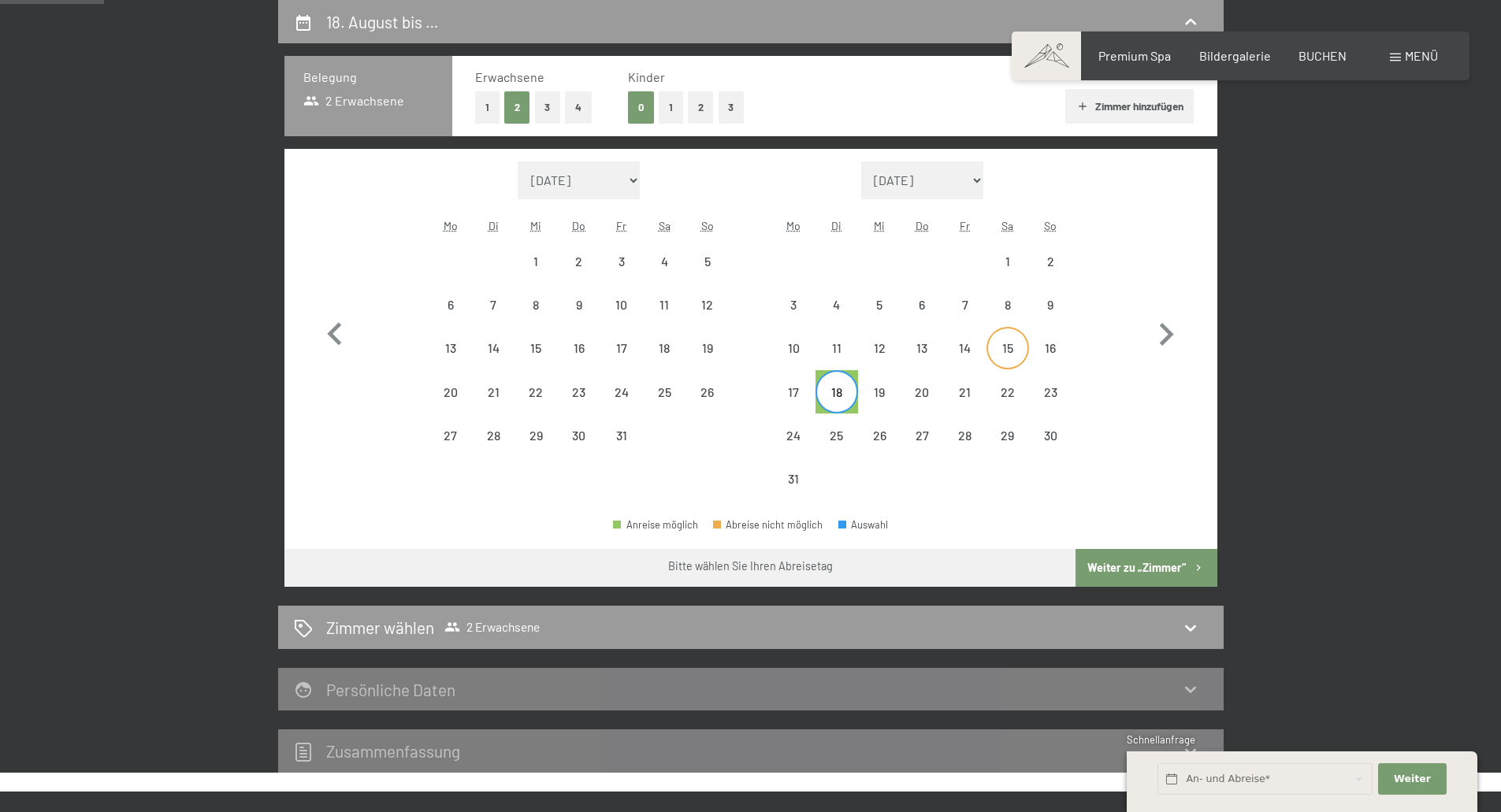
click at [1009, 349] on div "15" at bounding box center [1007, 361] width 39 height 39
select select "[DATE]"
click at [873, 392] on div "19" at bounding box center [879, 406] width 39 height 39
select select "[DATE]"
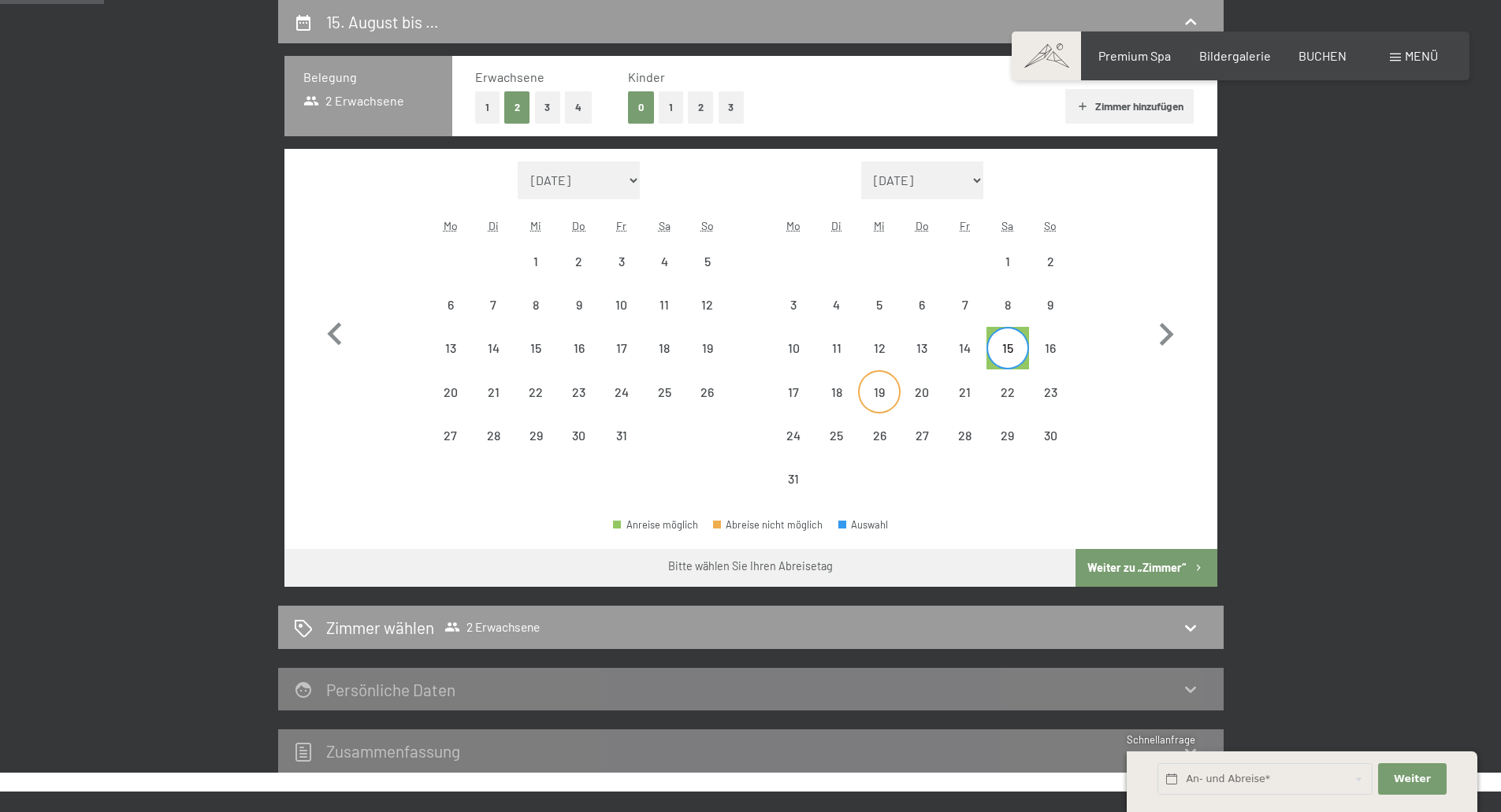
select select "[DATE]"
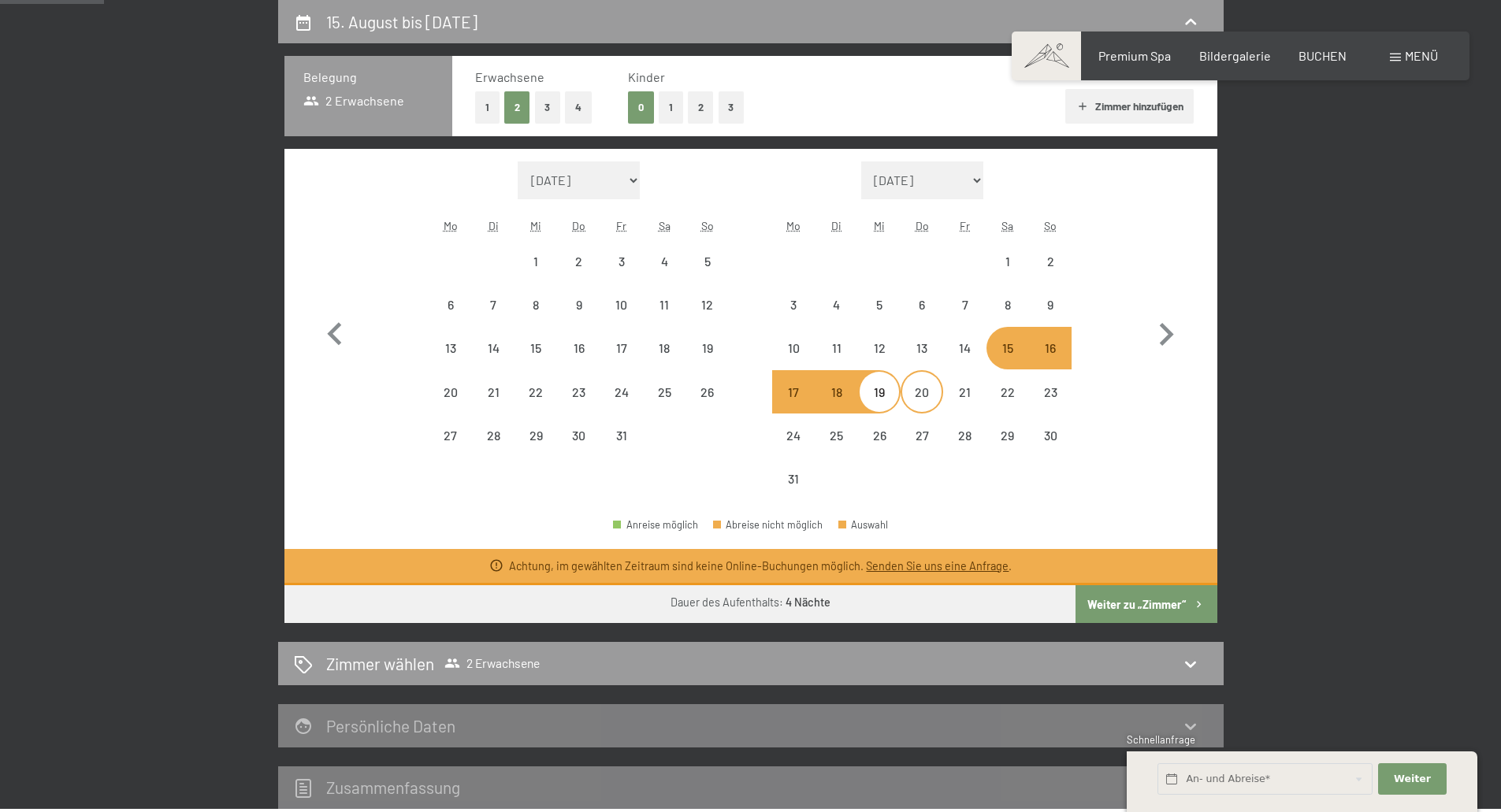
click at [917, 391] on div "20" at bounding box center [921, 406] width 39 height 39
select select "[DATE]"
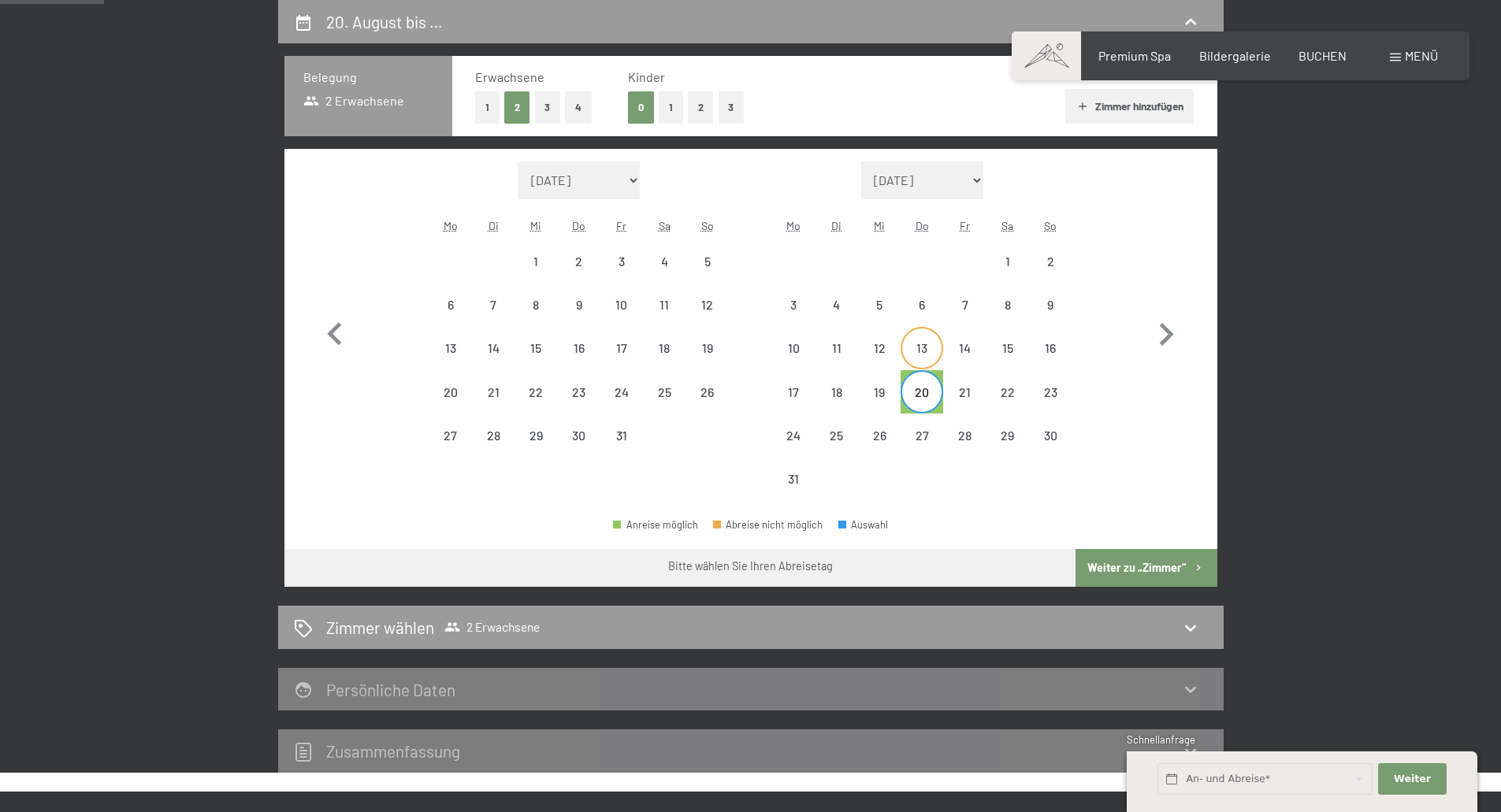
click at [920, 347] on div "13" at bounding box center [921, 361] width 39 height 39
select select "[DATE]"
click at [929, 396] on div "20" at bounding box center [921, 406] width 39 height 39
select select "[DATE]"
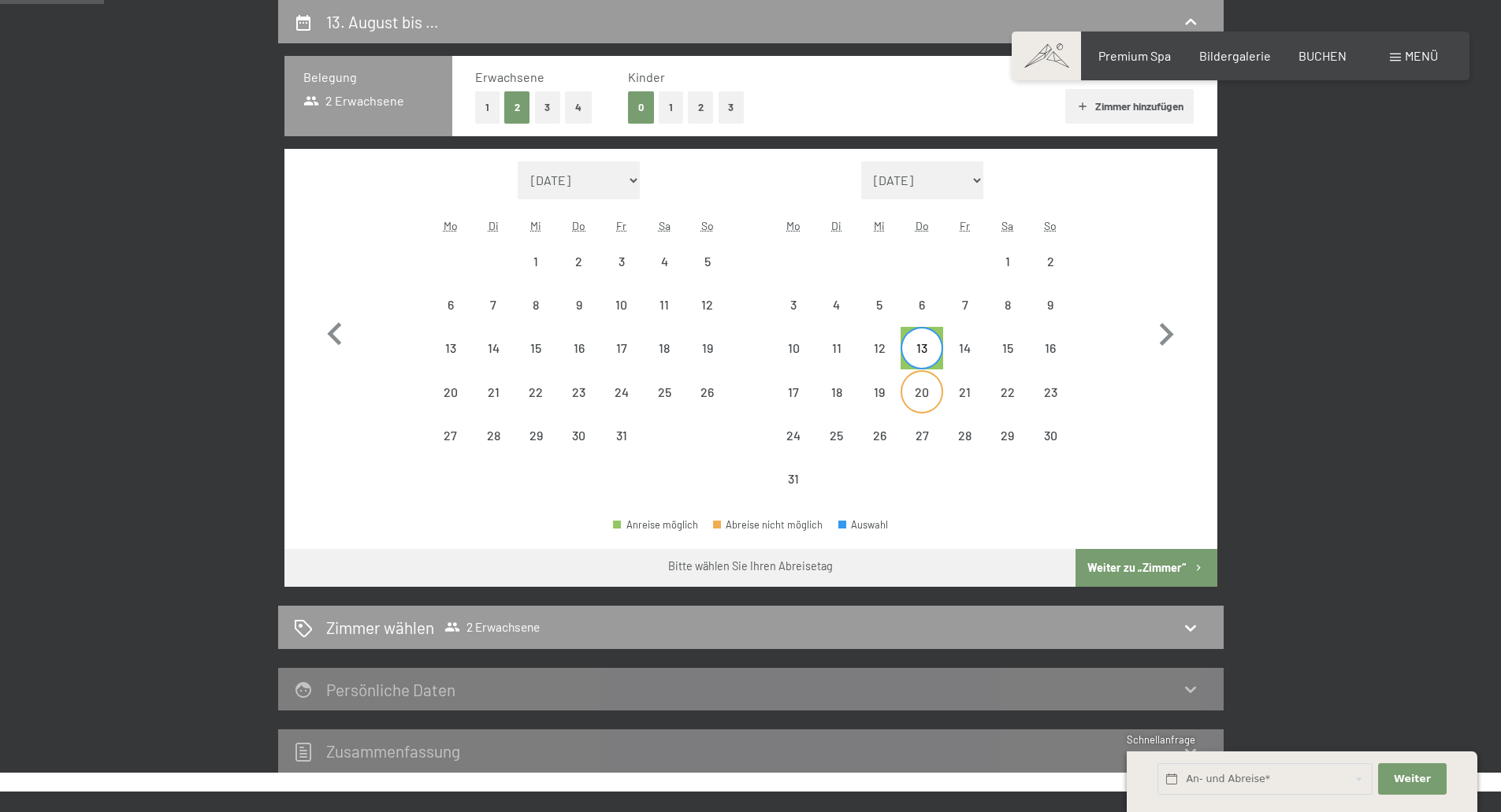
select select "[DATE]"
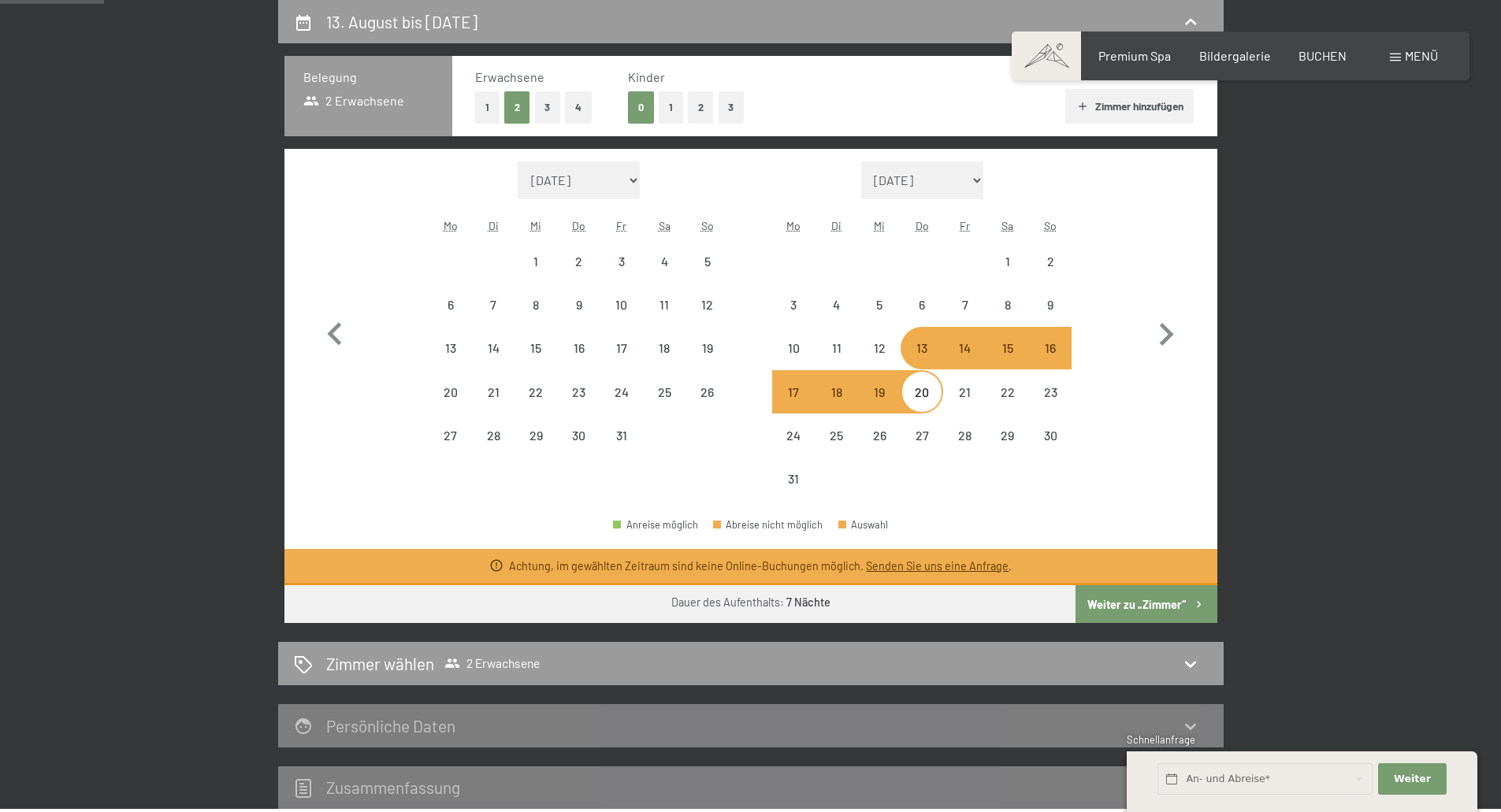
click at [928, 350] on div "13" at bounding box center [921, 361] width 39 height 39
select select "[DATE]"
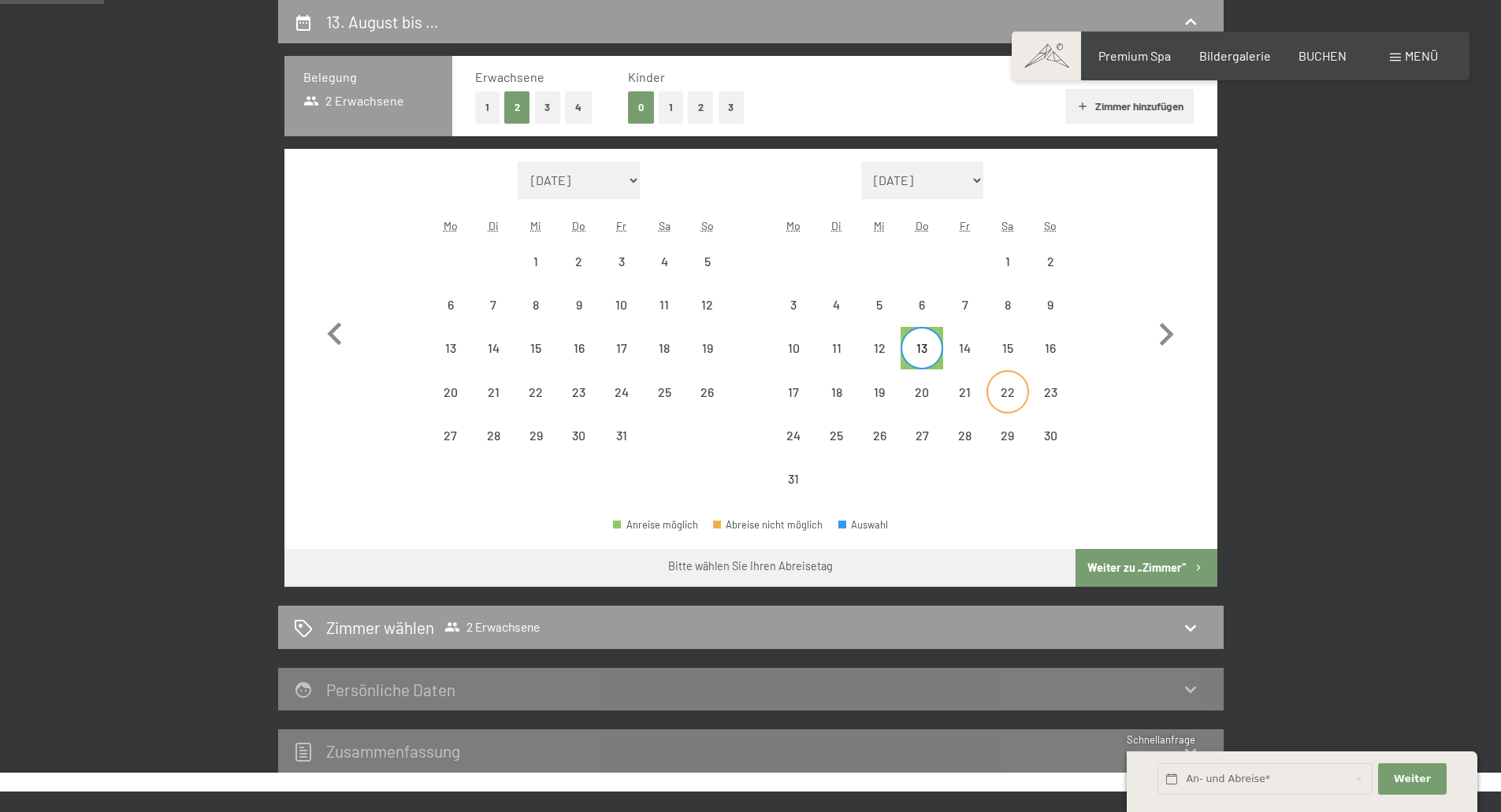
click at [1018, 391] on div "22" at bounding box center [1007, 406] width 39 height 39
select select "[DATE]"
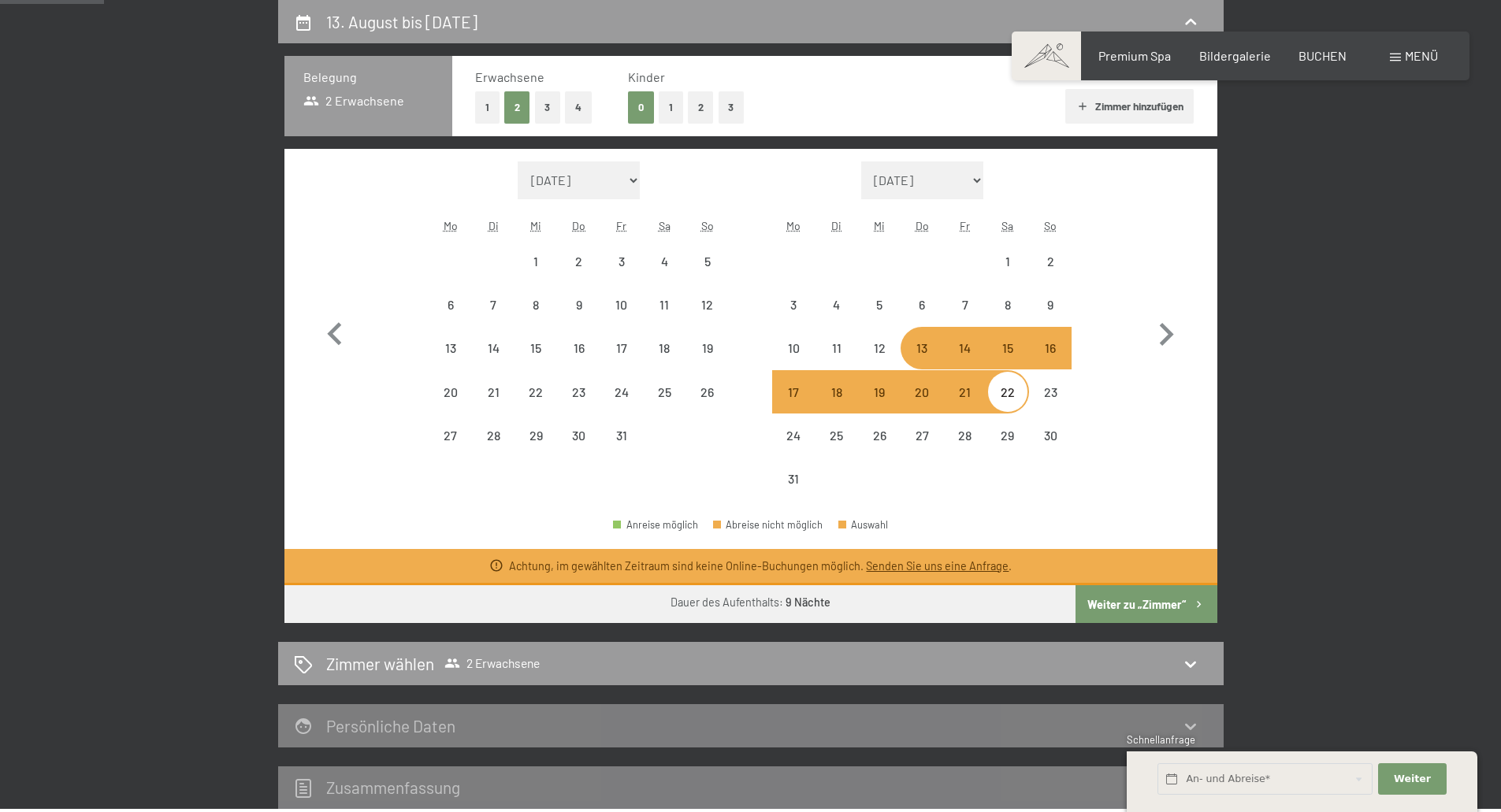
click at [1043, 346] on div "16" at bounding box center [1050, 361] width 39 height 39
select select "[DATE]"
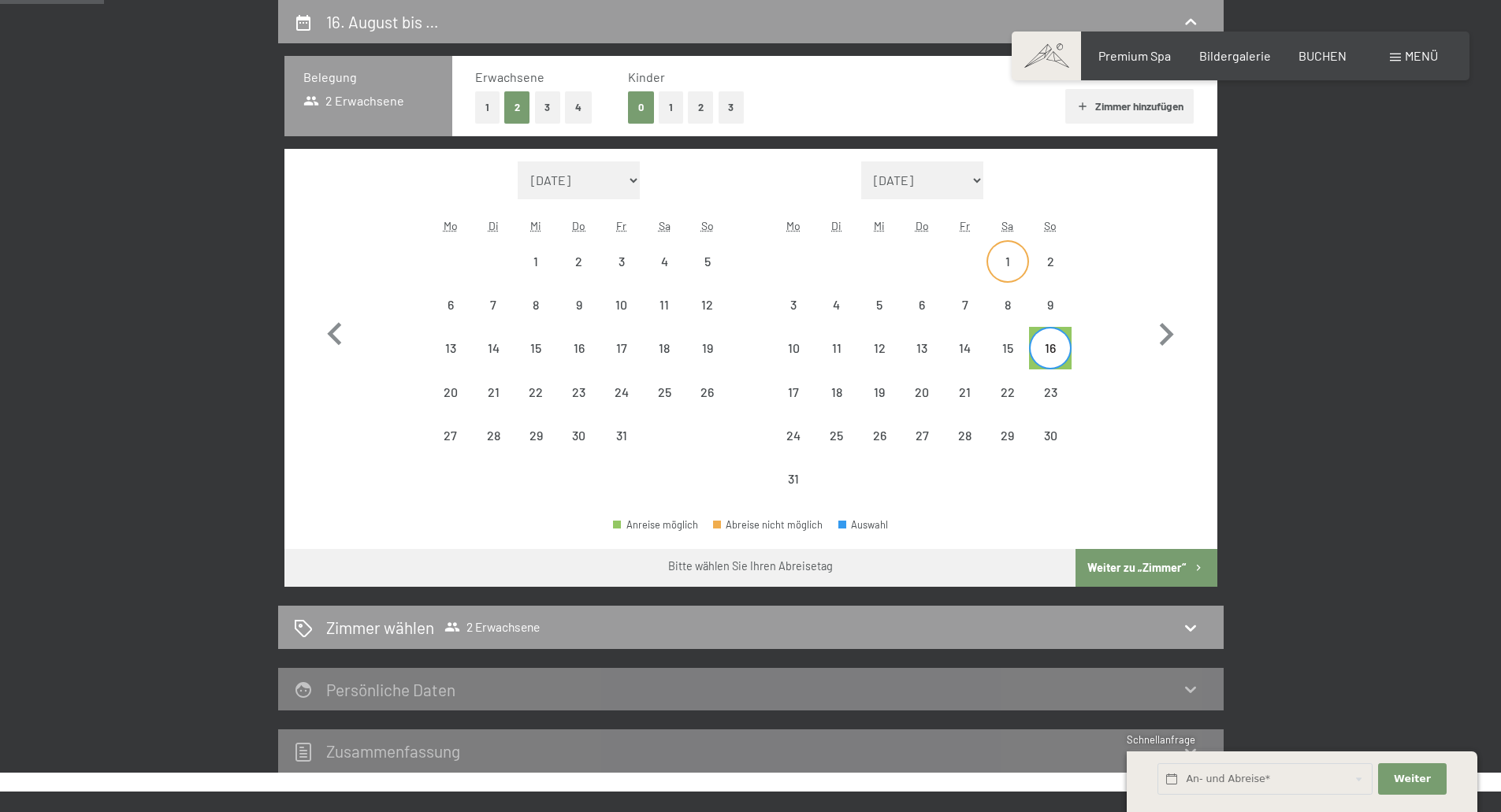
click at [1013, 258] on div "1" at bounding box center [1007, 275] width 39 height 39
select select "[DATE]"
click at [565, 262] on div "2" at bounding box center [579, 275] width 39 height 39
select select "[DATE]"
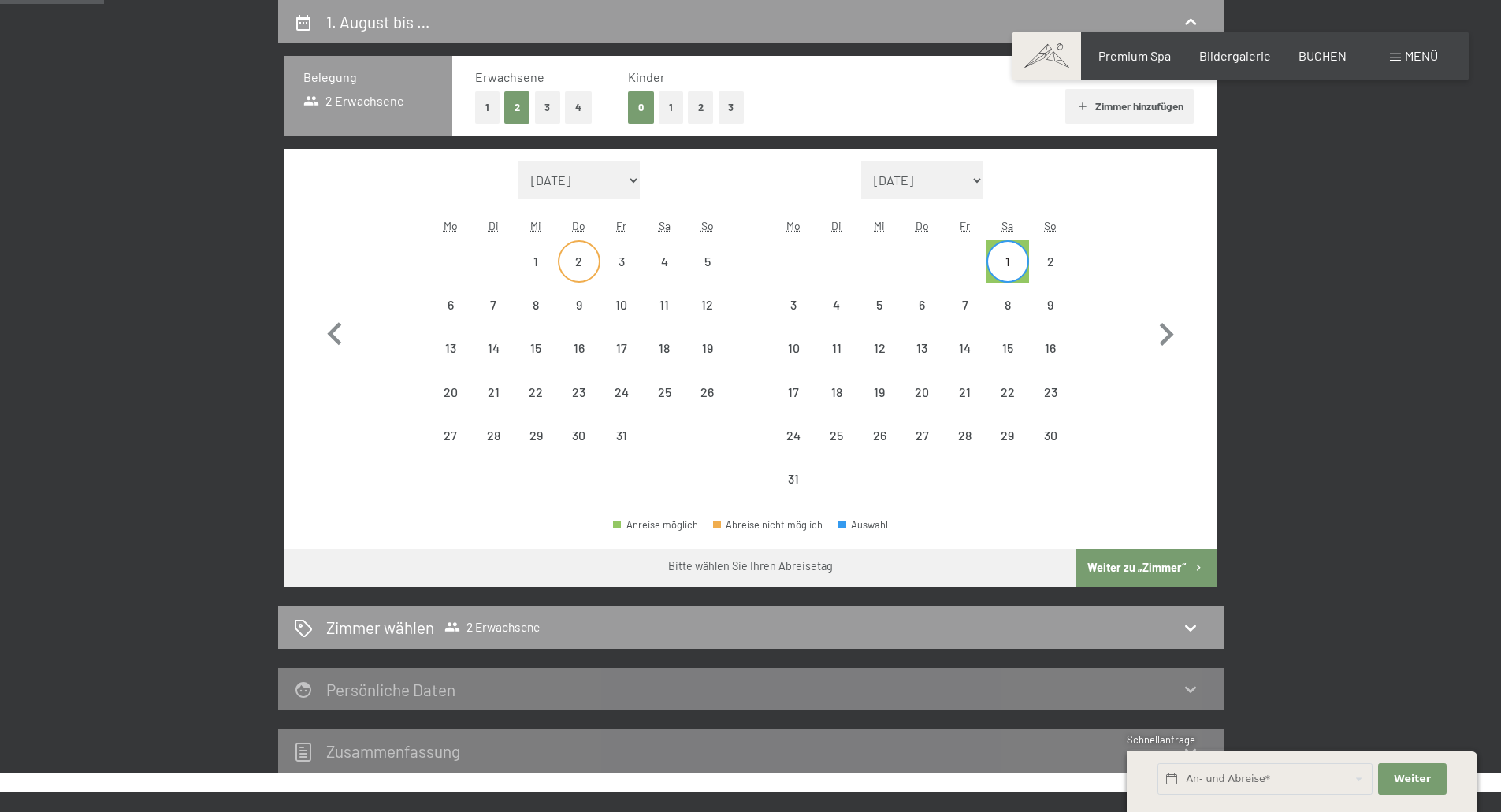
select select "[DATE]"
click at [333, 326] on icon "button" at bounding box center [335, 335] width 46 height 46
select select "[DATE]"
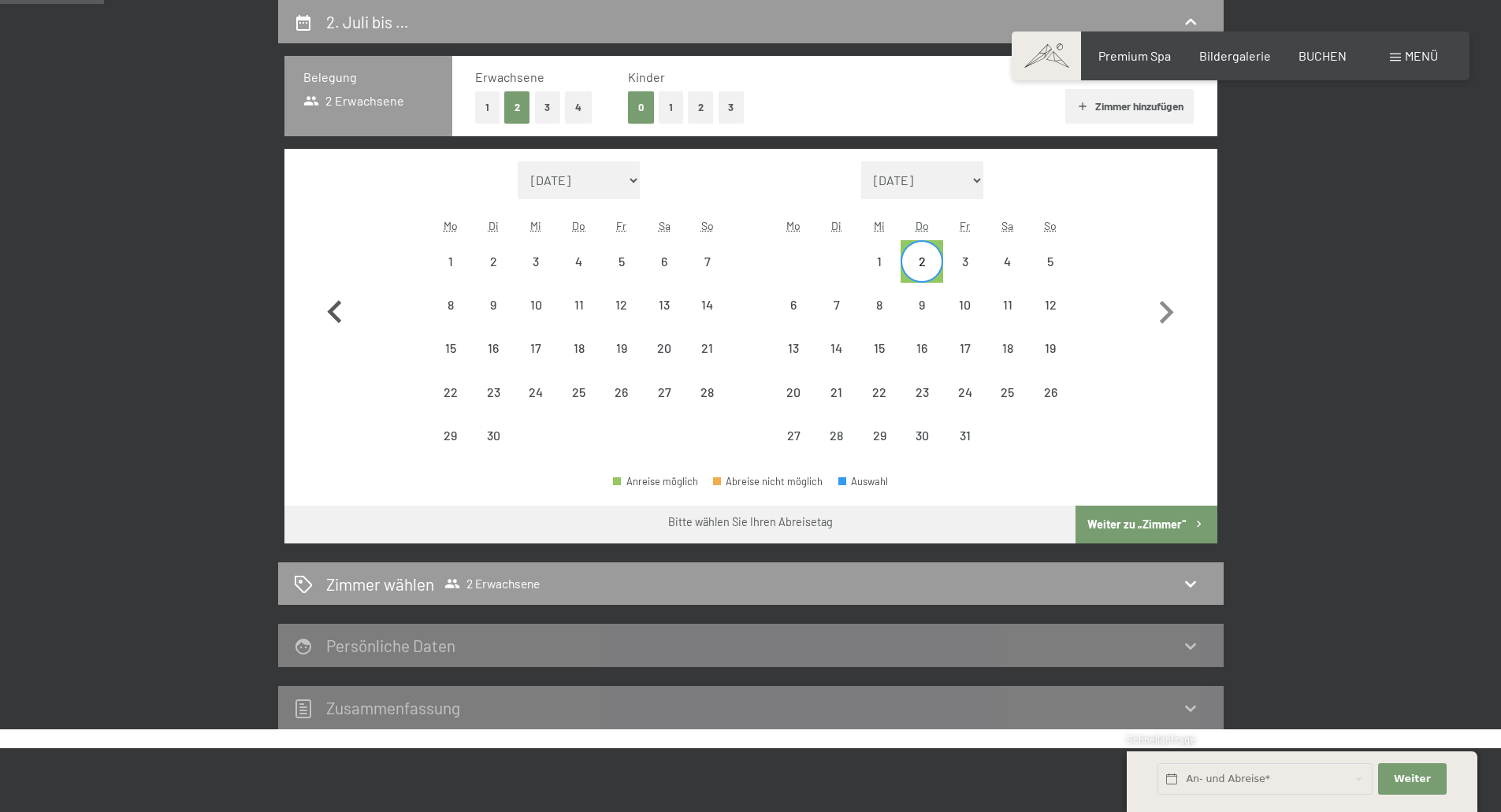
click at [333, 326] on icon "button" at bounding box center [335, 313] width 46 height 46
select select "[DATE]"
click at [338, 306] on icon "button" at bounding box center [333, 311] width 14 height 23
select select "[DATE]"
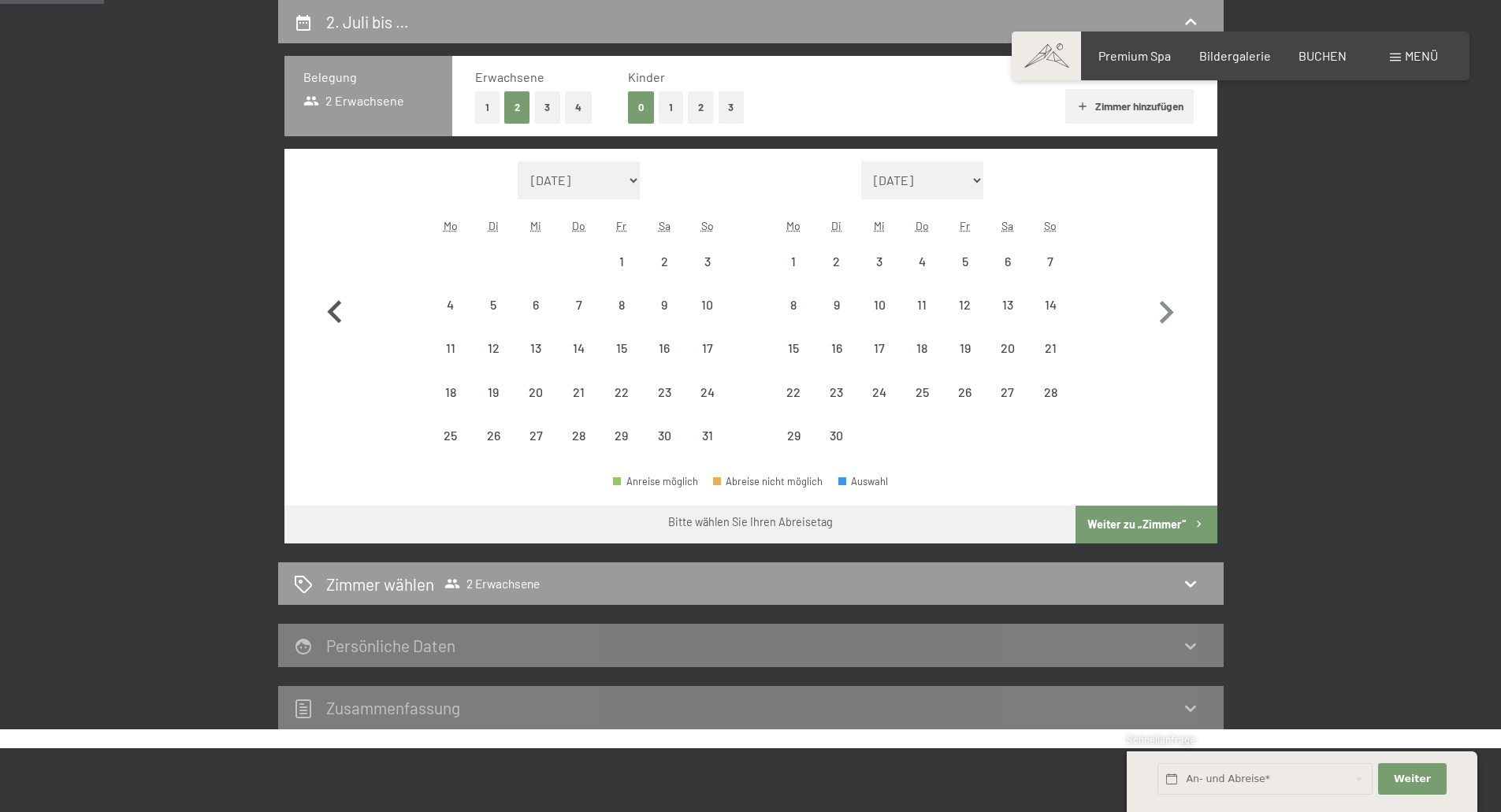
select select "[DATE]"
click at [338, 306] on icon "button" at bounding box center [333, 311] width 14 height 23
click at [338, 306] on button "button" at bounding box center [335, 310] width 46 height 296
select select "[DATE]"
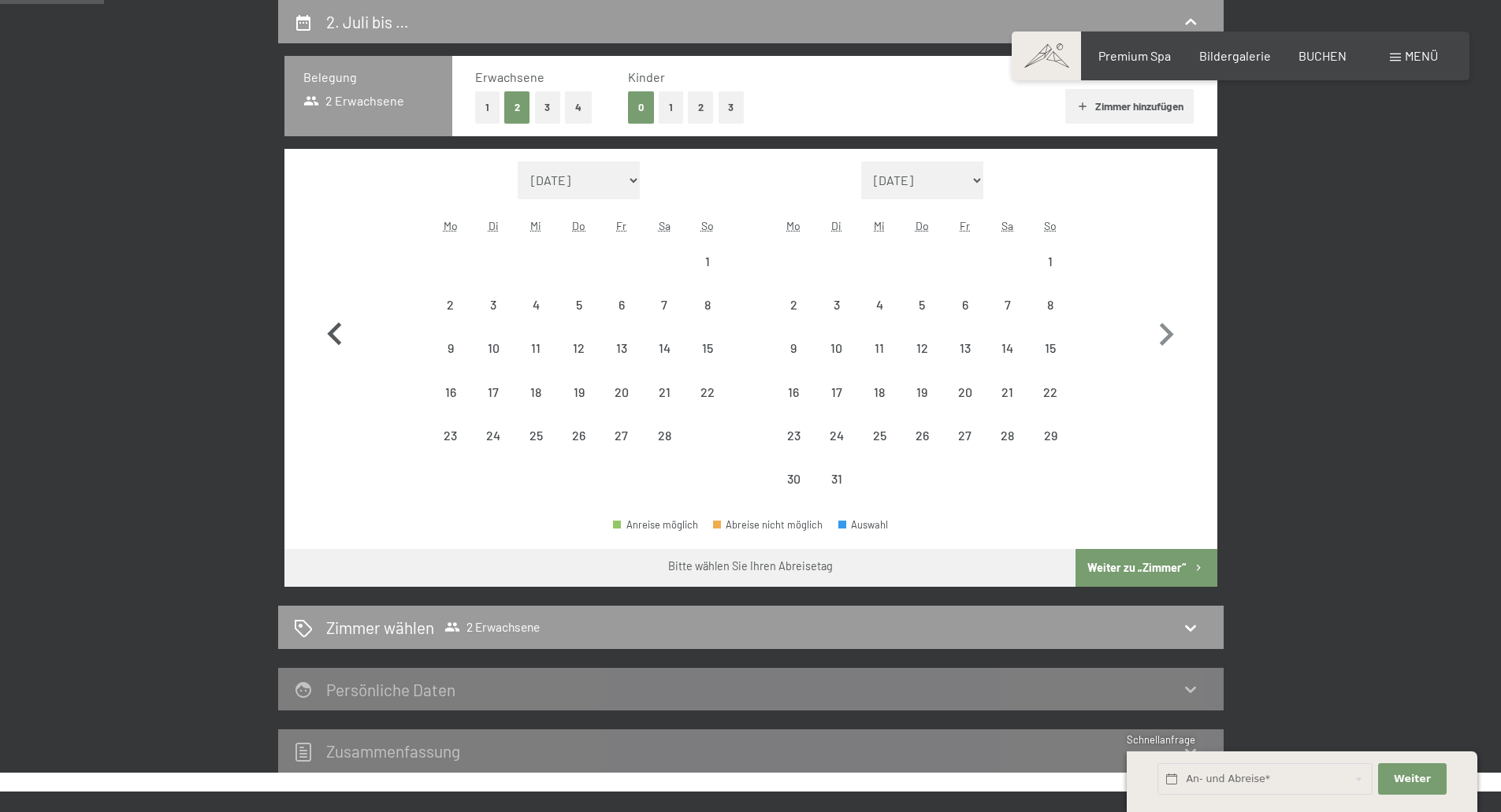
click at [338, 306] on button "button" at bounding box center [335, 332] width 46 height 340
select select "[DATE]"
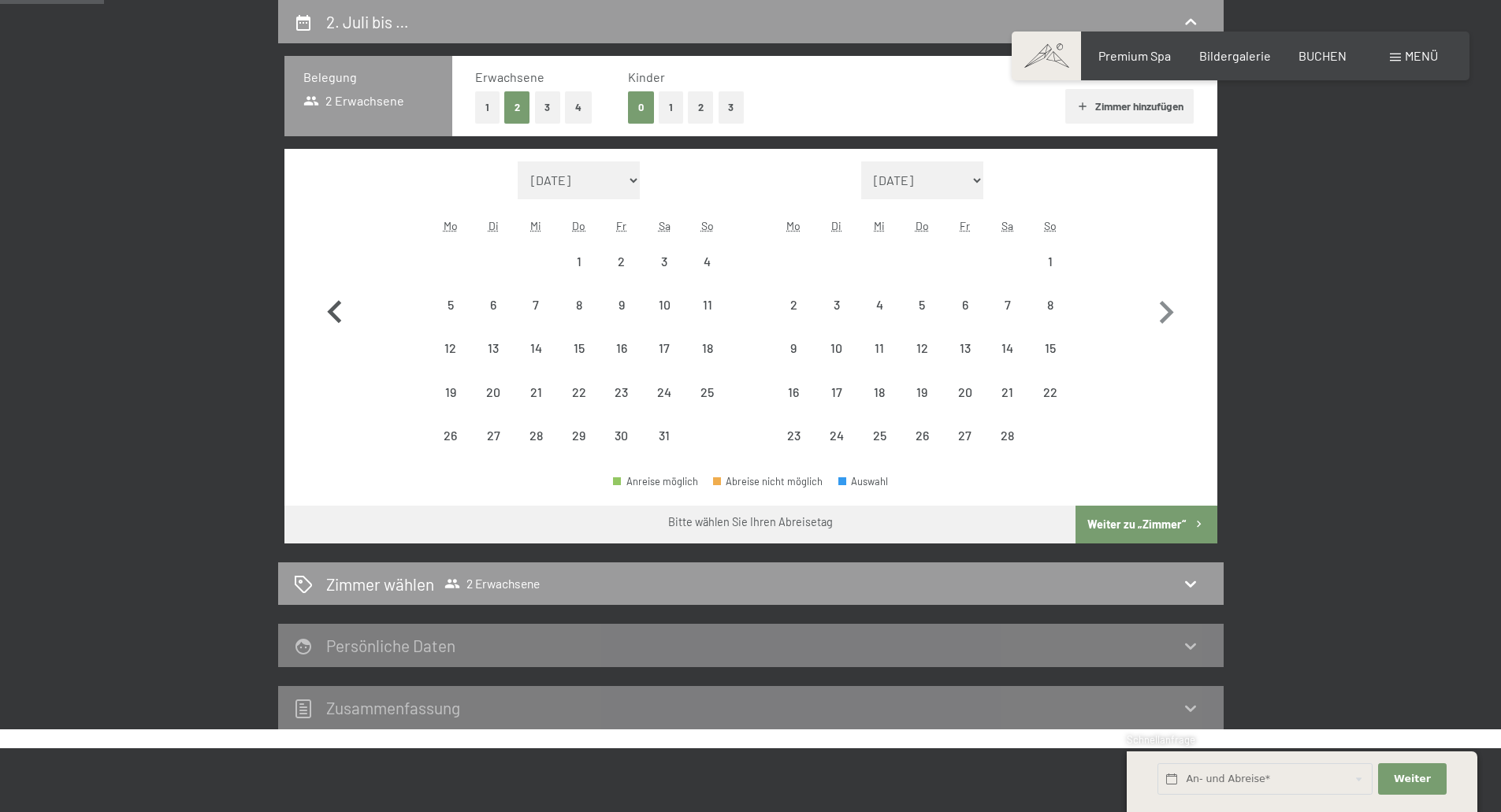
click at [338, 306] on icon "button" at bounding box center [333, 311] width 14 height 23
select select "[DATE]"
click at [338, 306] on icon "button" at bounding box center [333, 311] width 14 height 23
select select "[DATE]"
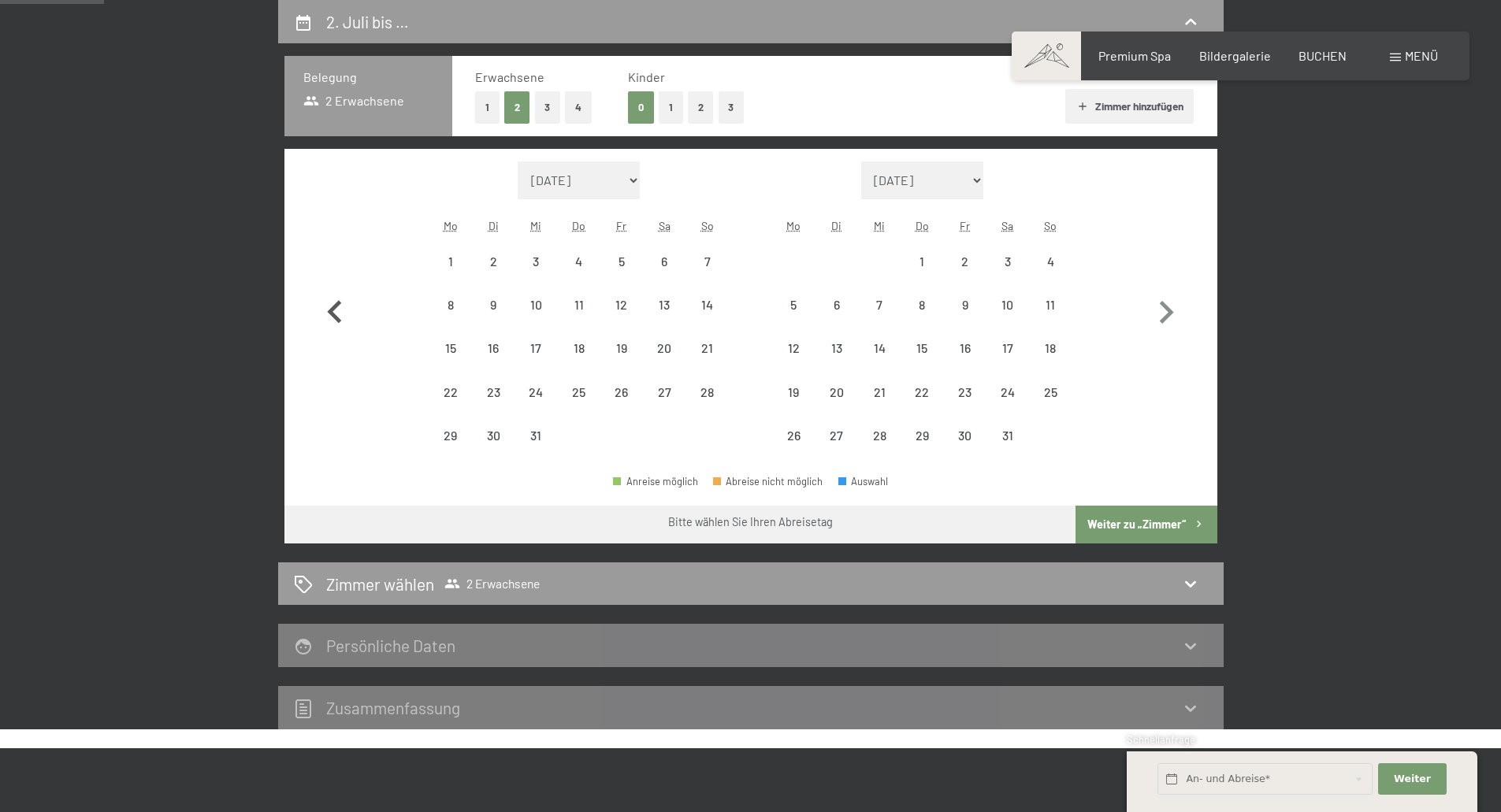
select select "[DATE]"
click at [338, 306] on icon "button" at bounding box center [333, 311] width 14 height 23
select select "[DATE]"
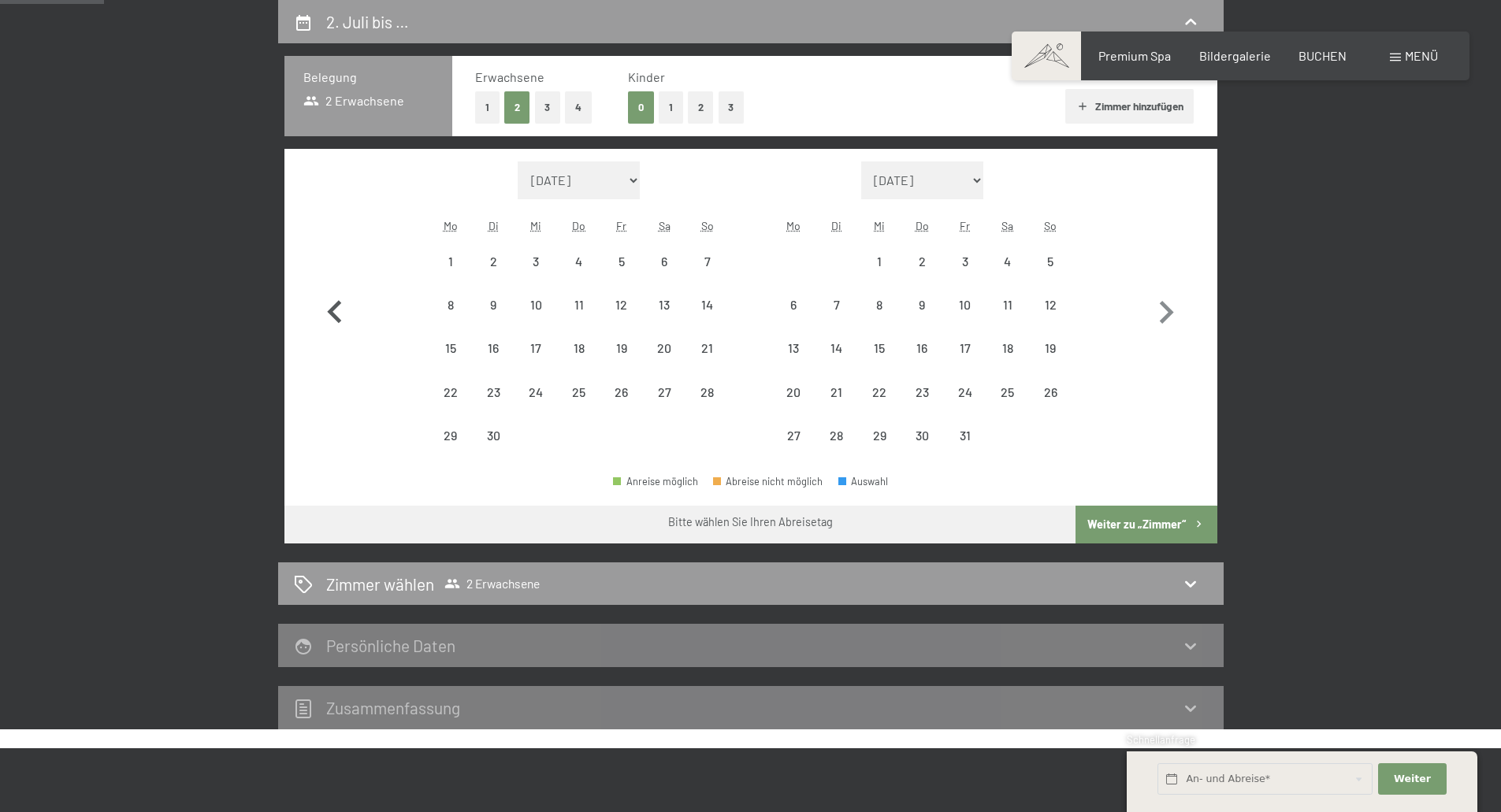
click at [338, 306] on icon "button" at bounding box center [333, 311] width 14 height 23
click at [535, 378] on div "20" at bounding box center [536, 391] width 39 height 39
click at [547, 391] on div "20" at bounding box center [536, 406] width 39 height 39
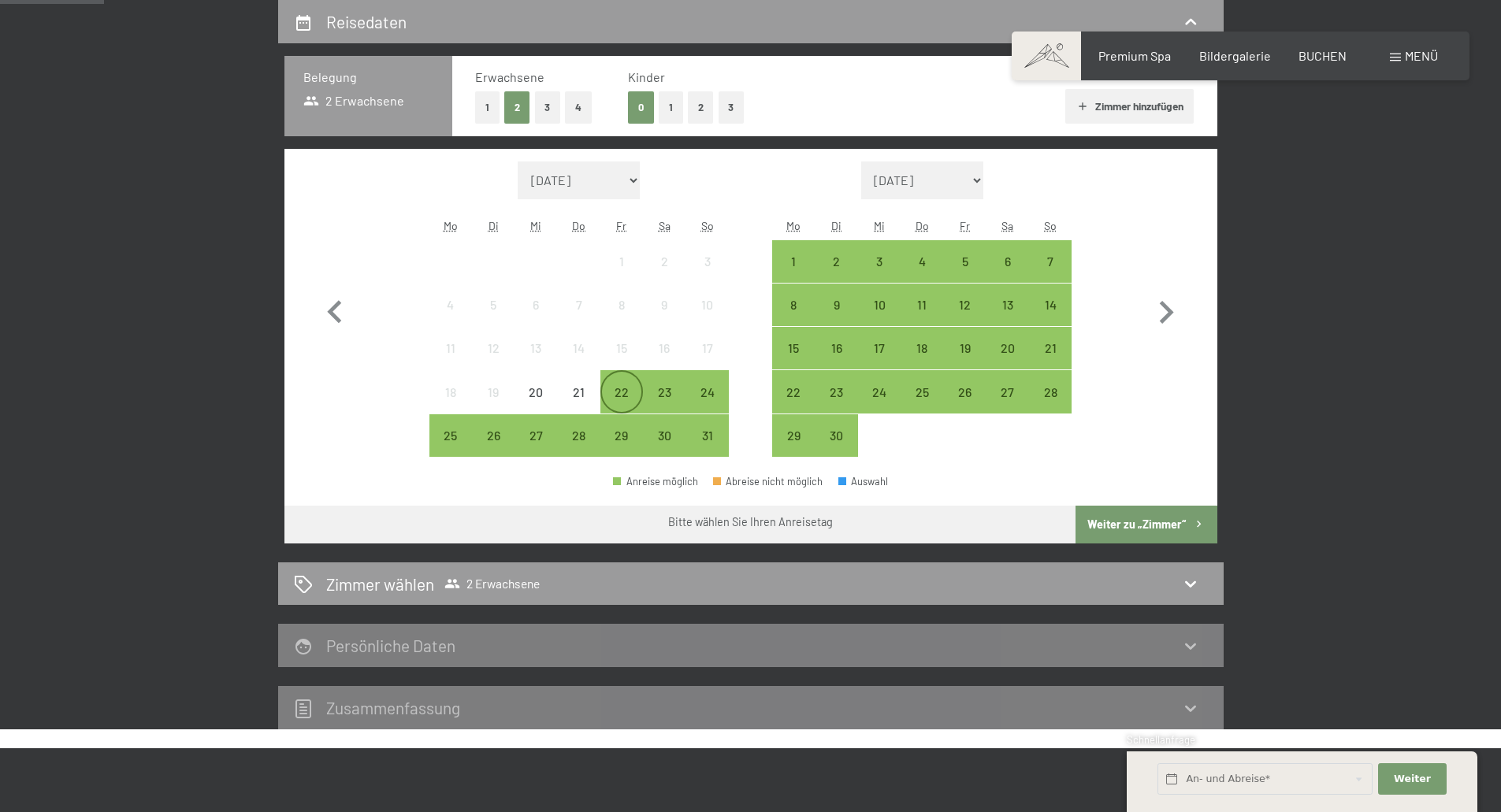
click at [620, 393] on div "22" at bounding box center [621, 406] width 39 height 39
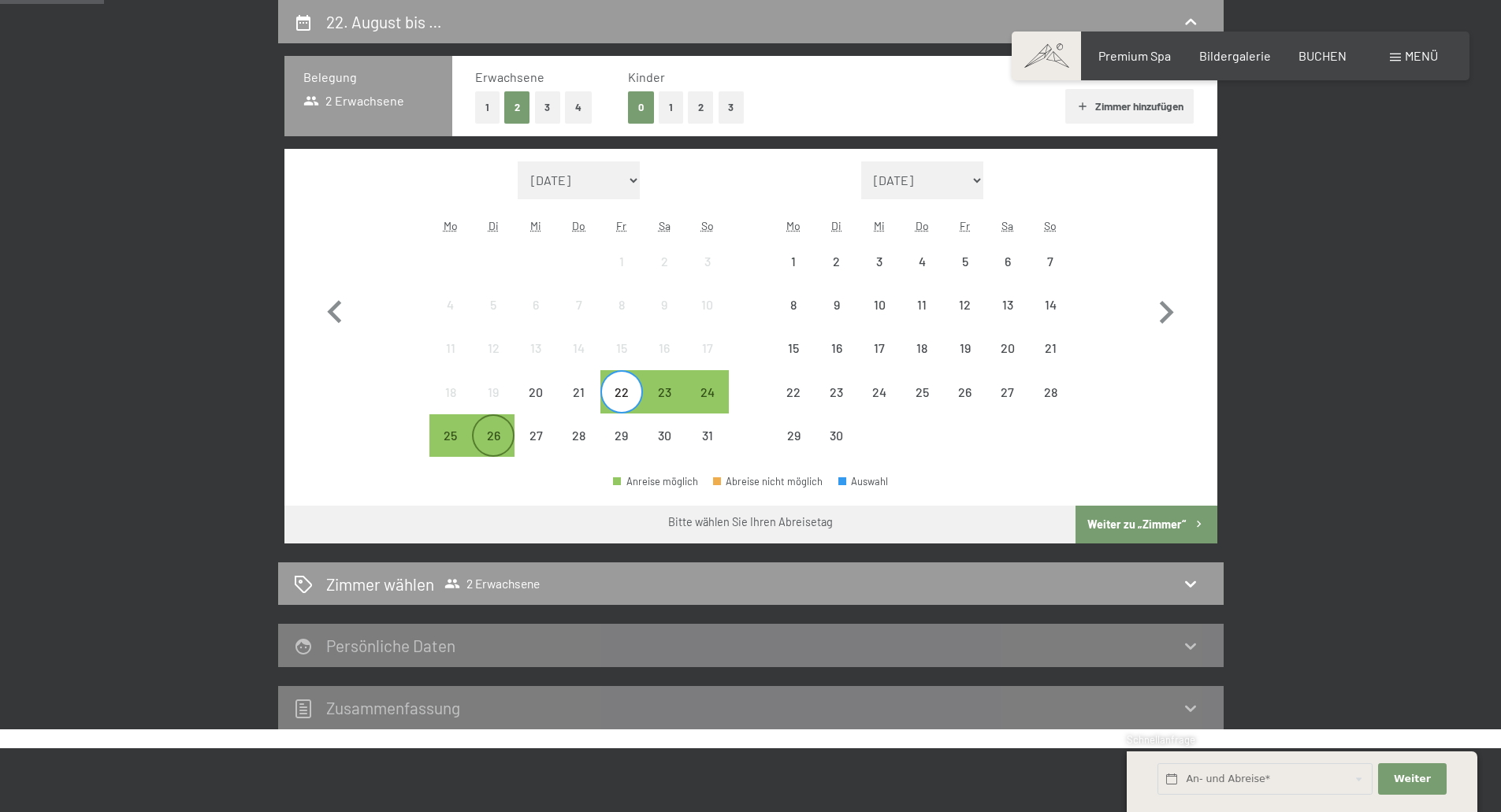
click at [498, 434] on div "26" at bounding box center [493, 449] width 39 height 39
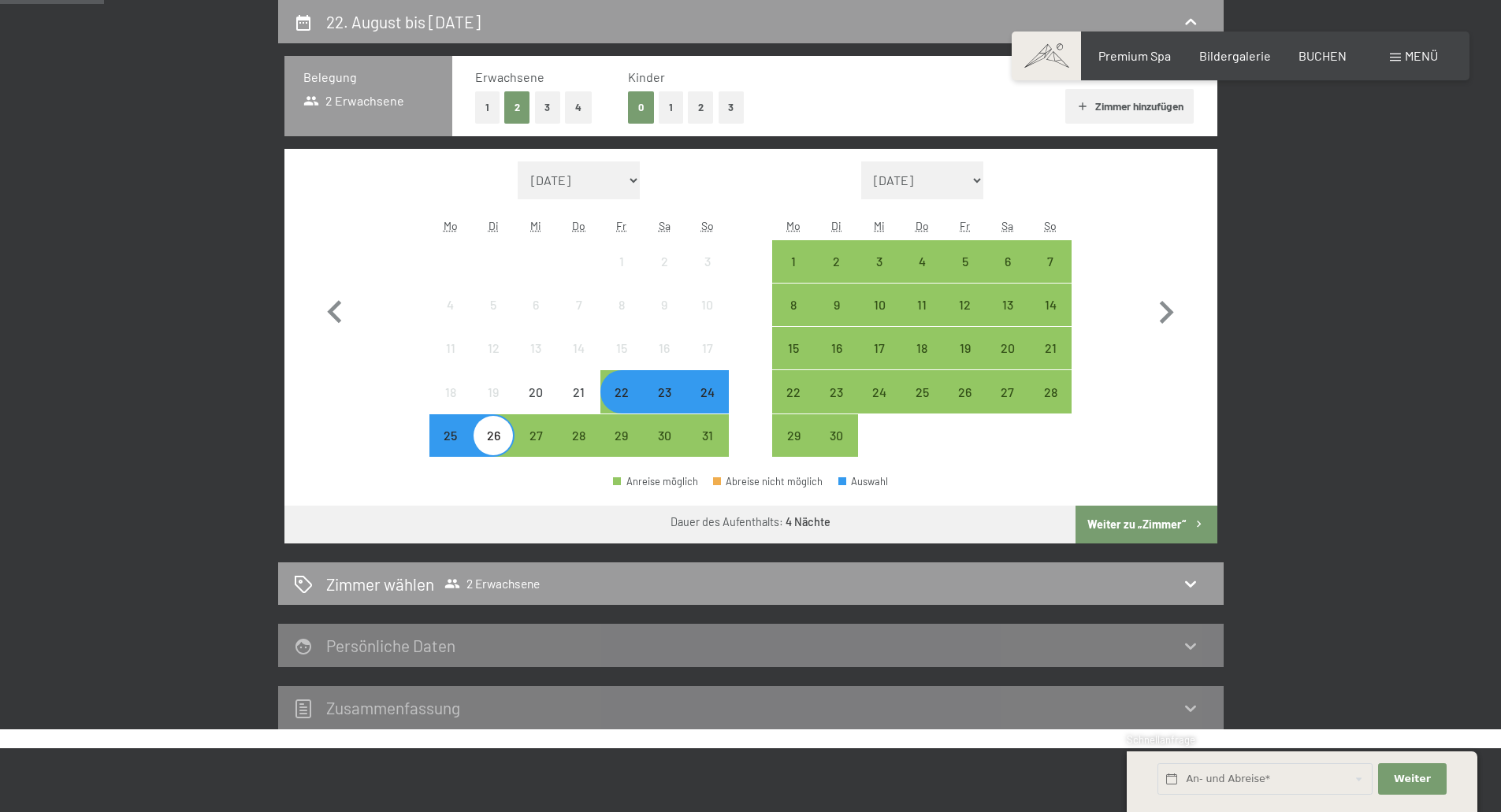
click at [1133, 523] on button "Weiter zu „Zimmer“" at bounding box center [1145, 524] width 141 height 38
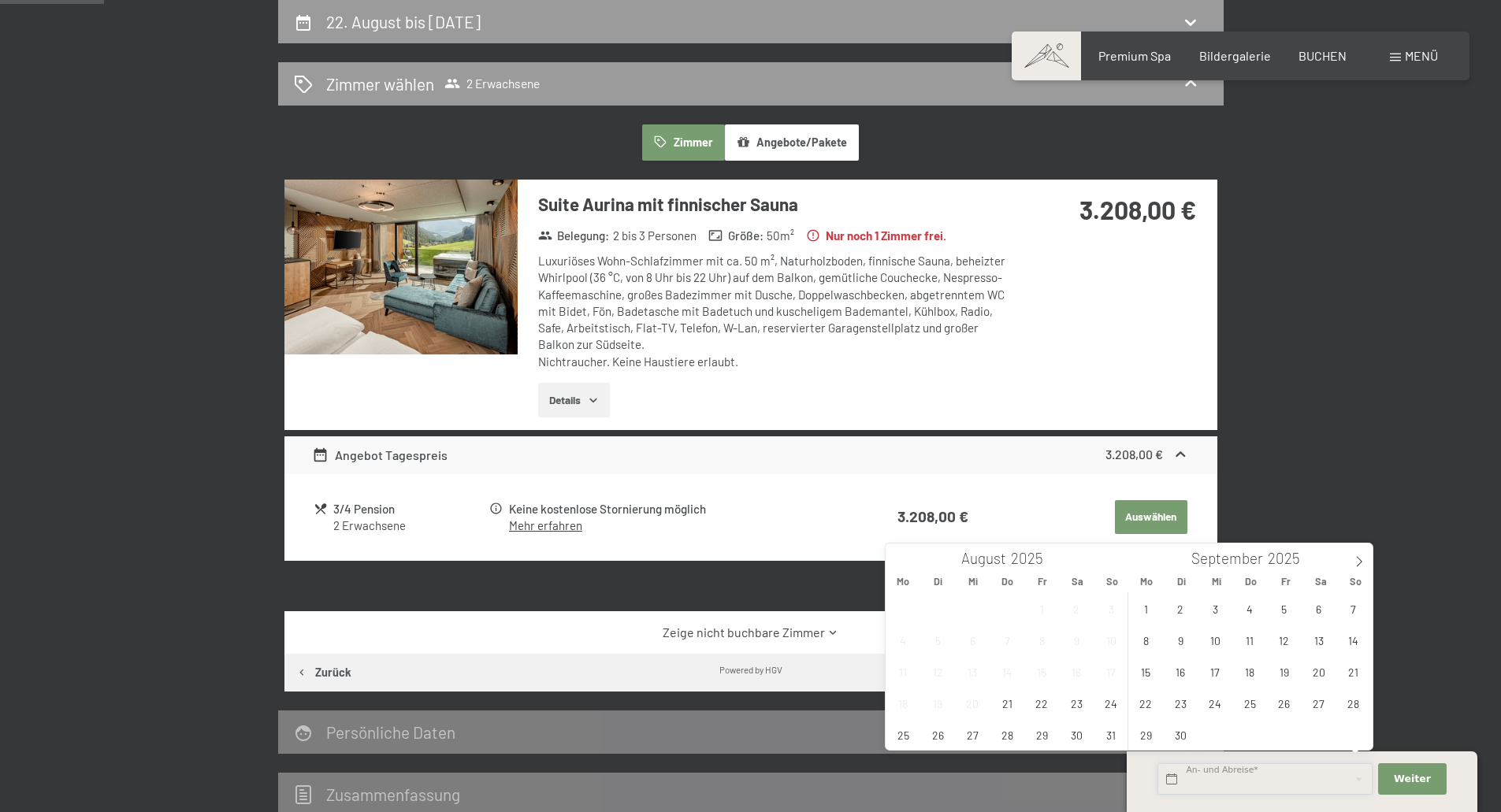
click at [1240, 780] on input "text" at bounding box center [1264, 779] width 215 height 33
click at [1359, 561] on icon at bounding box center [1359, 562] width 11 height 11
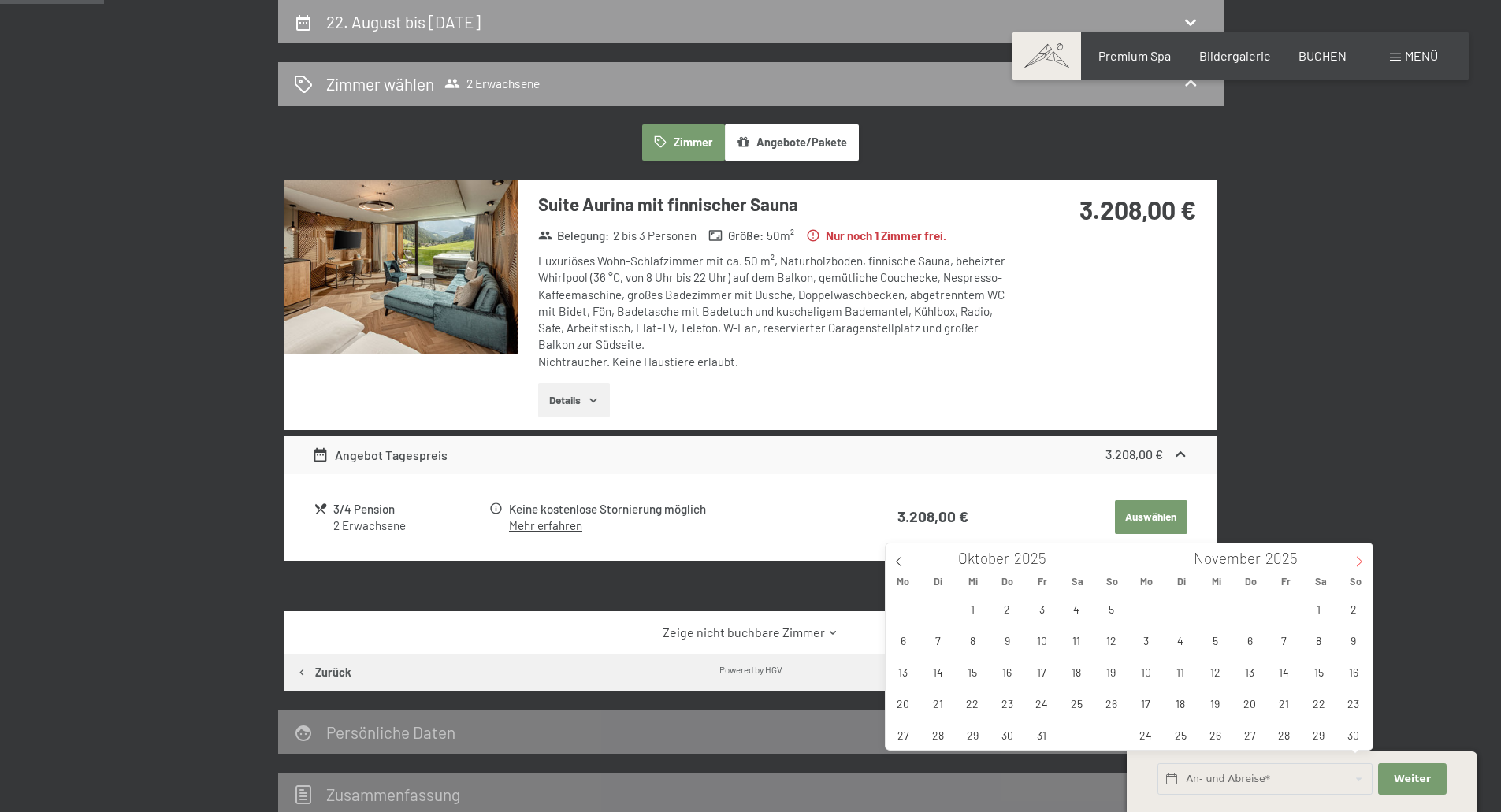
type input "2026"
click at [1359, 561] on icon at bounding box center [1359, 562] width 11 height 11
type input "2026"
click at [1359, 561] on icon at bounding box center [1359, 562] width 11 height 11
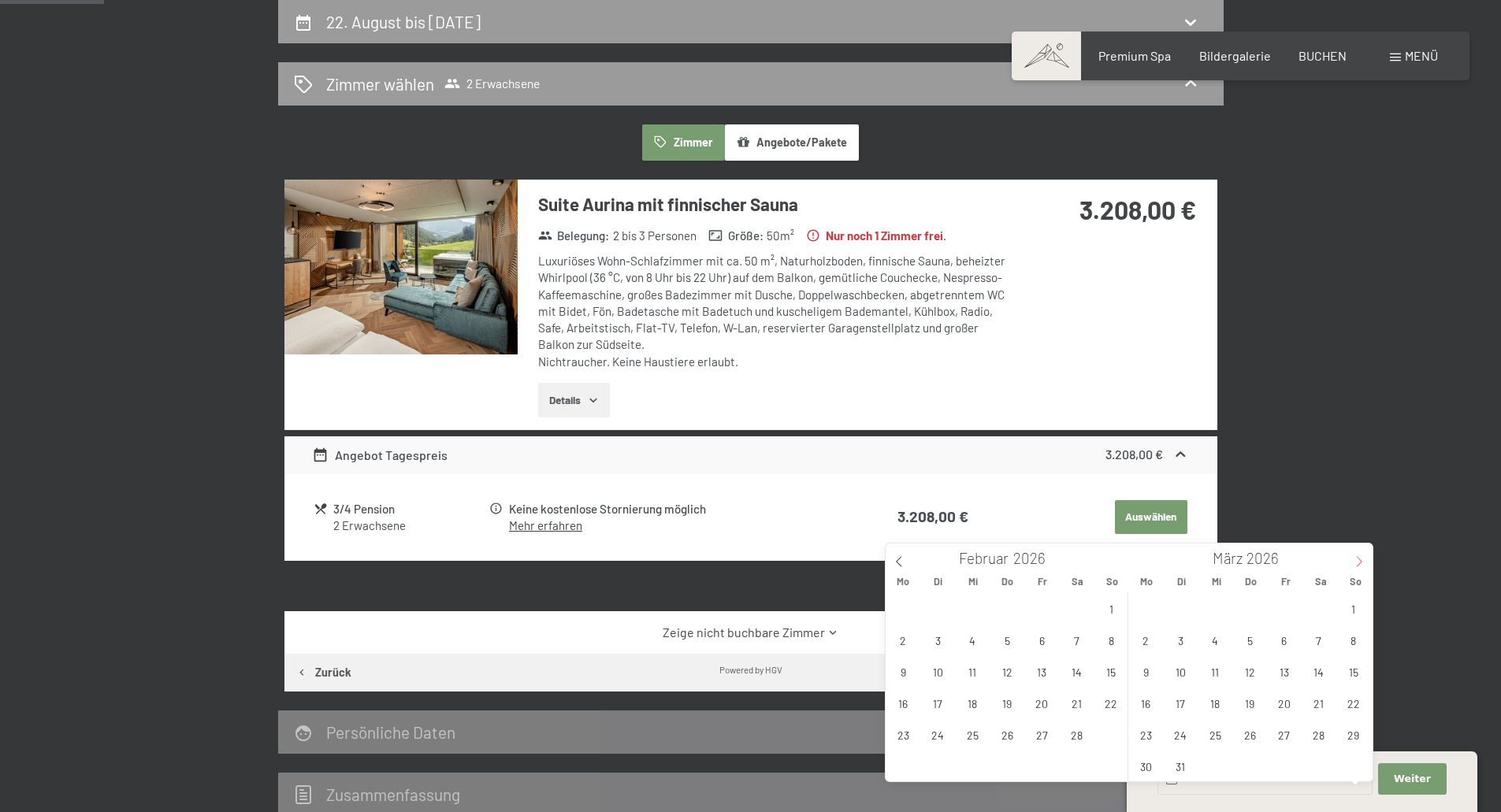
click at [1359, 561] on icon at bounding box center [1359, 562] width 11 height 11
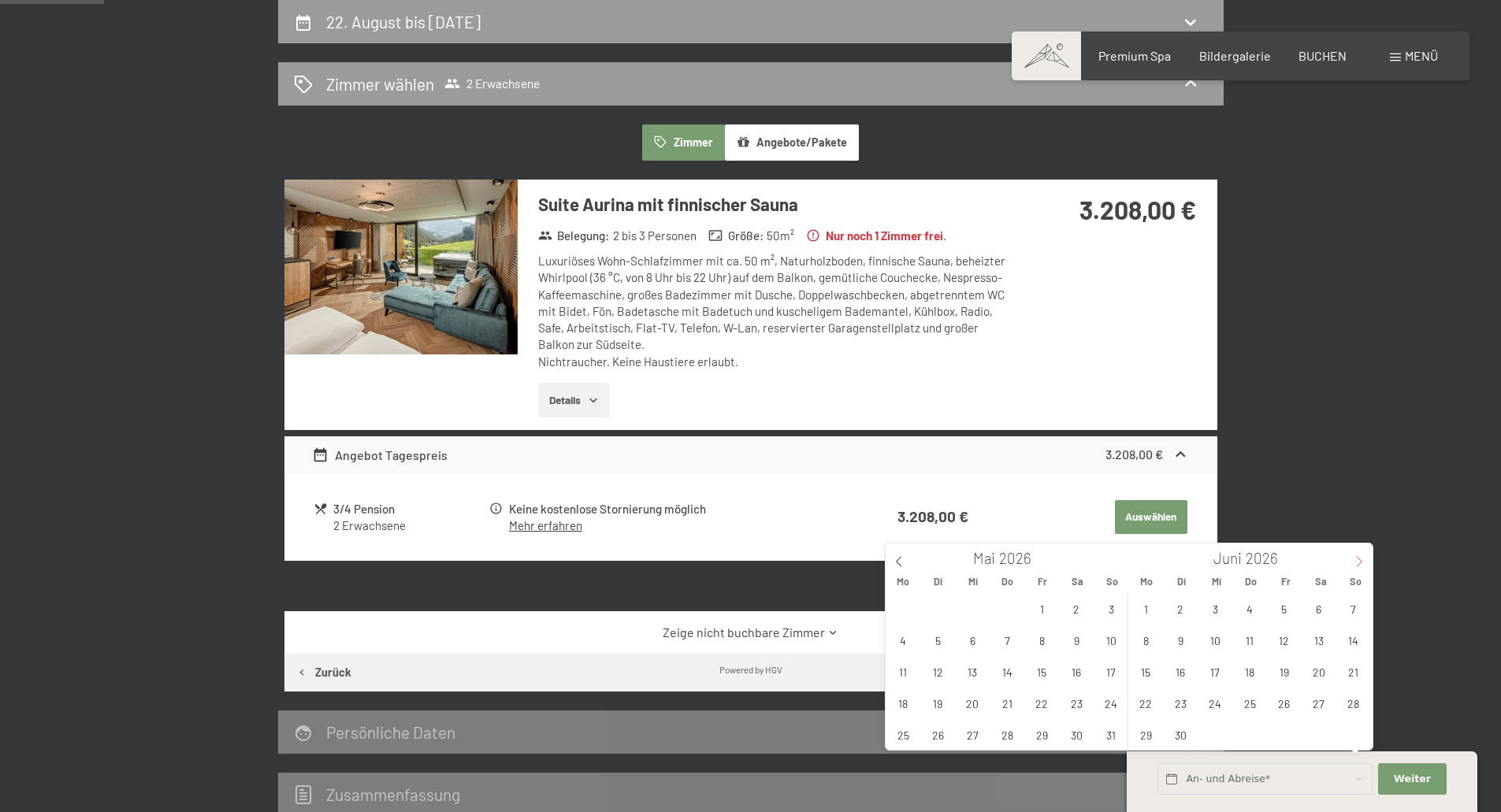
click at [1359, 561] on icon at bounding box center [1359, 562] width 11 height 11
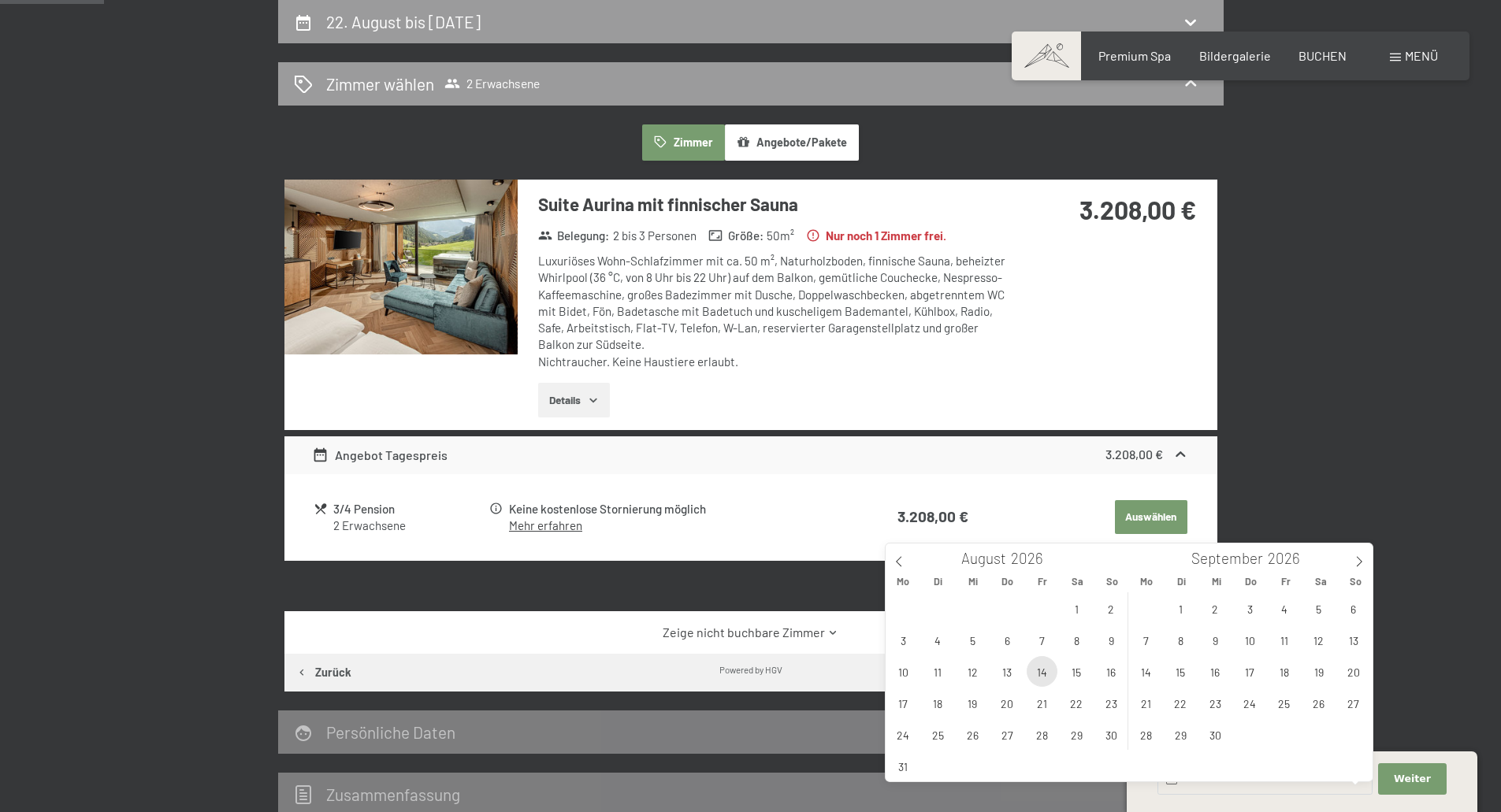
click at [1046, 671] on span "14" at bounding box center [1042, 671] width 31 height 31
click at [967, 704] on span "19" at bounding box center [972, 703] width 31 height 31
type input "[DATE] - Mi. [DATE]"
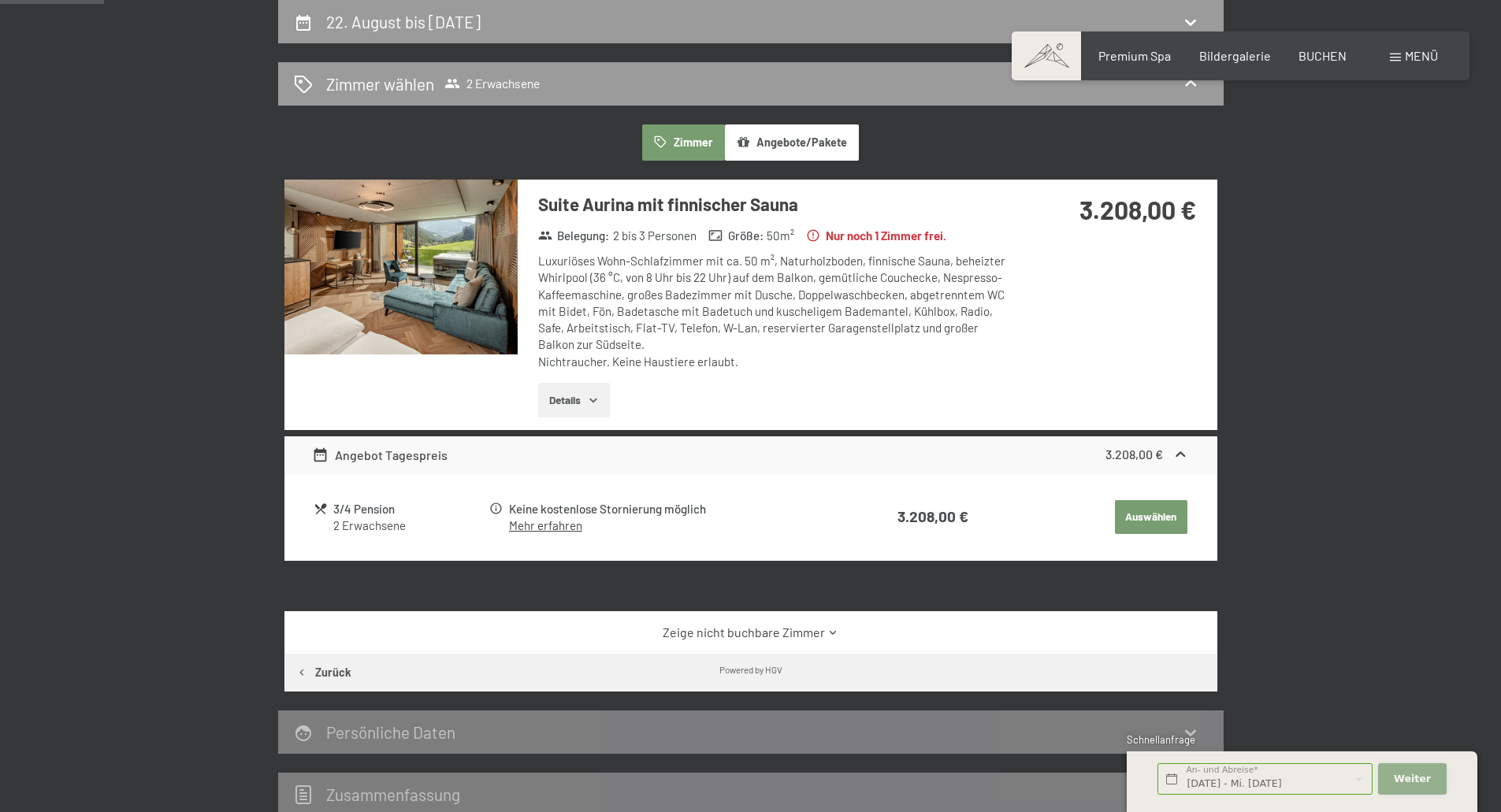
click at [1412, 774] on span "Weiter" at bounding box center [1412, 778] width 37 height 14
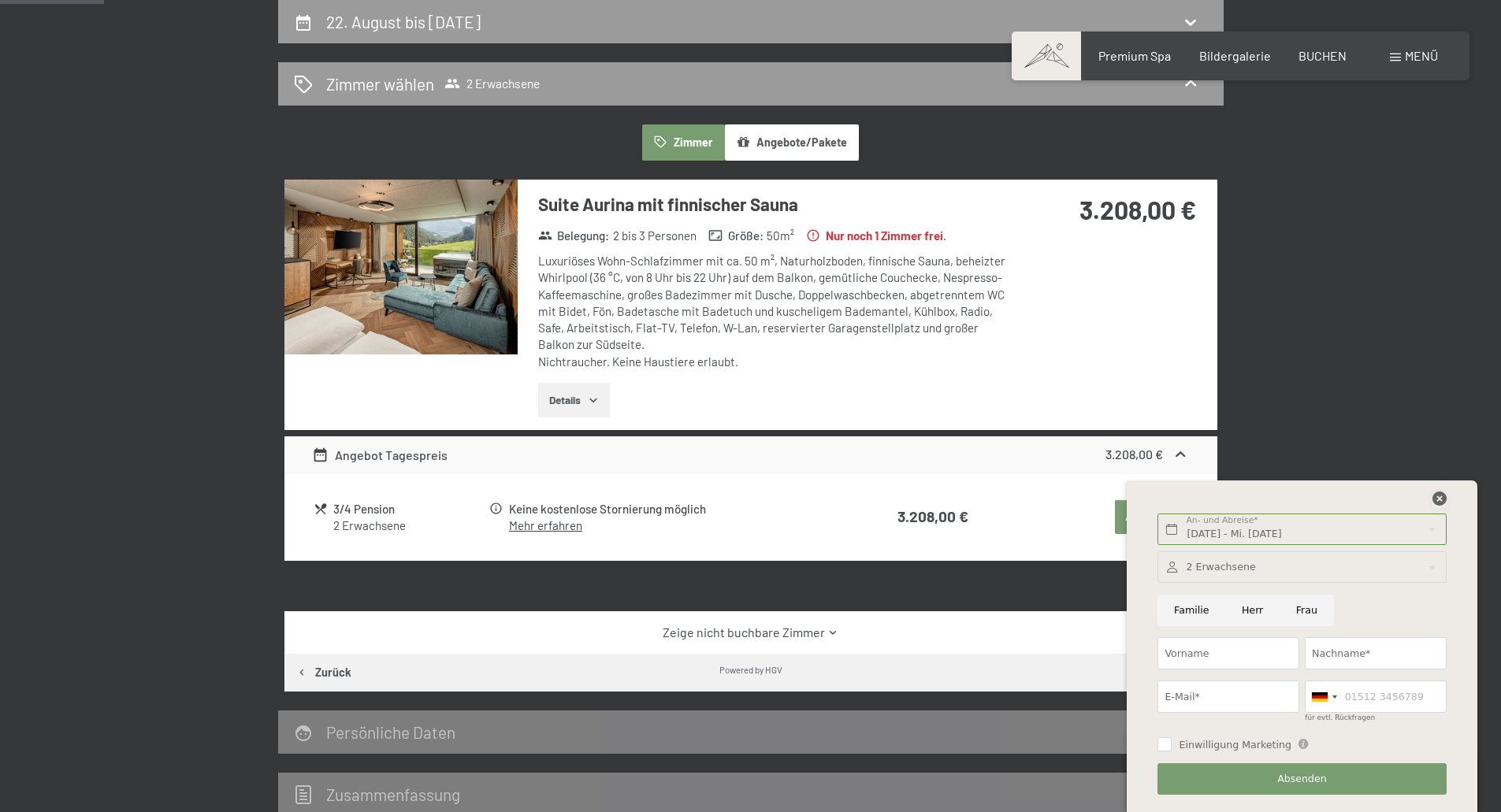
click at [1433, 504] on icon at bounding box center [1438, 498] width 14 height 14
